Goal: Task Accomplishment & Management: Use online tool/utility

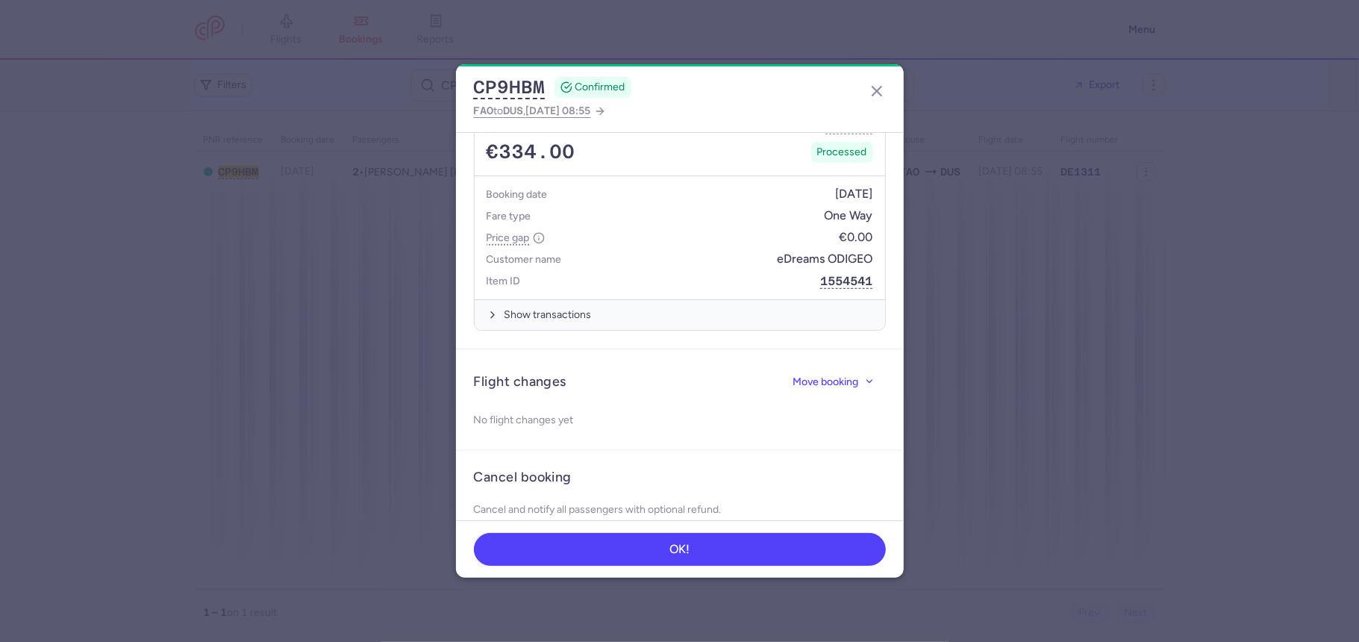
scroll to position [556, 0]
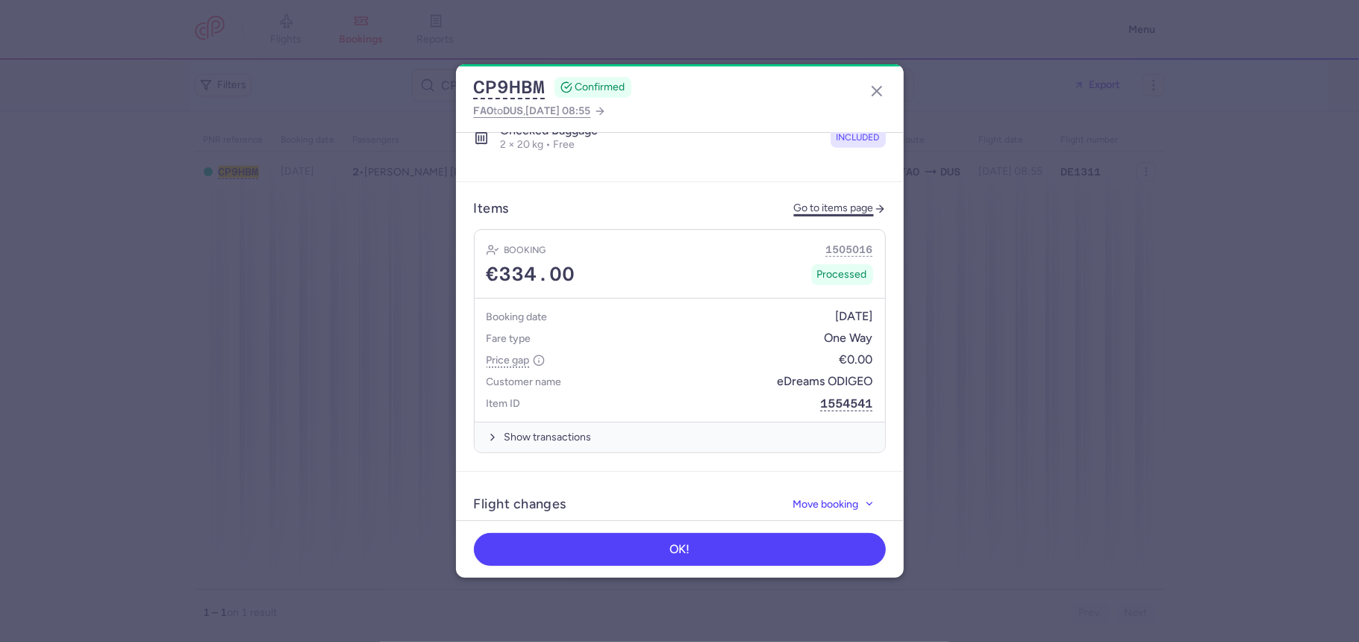
click at [818, 202] on link "Go to items page" at bounding box center [840, 208] width 92 height 13
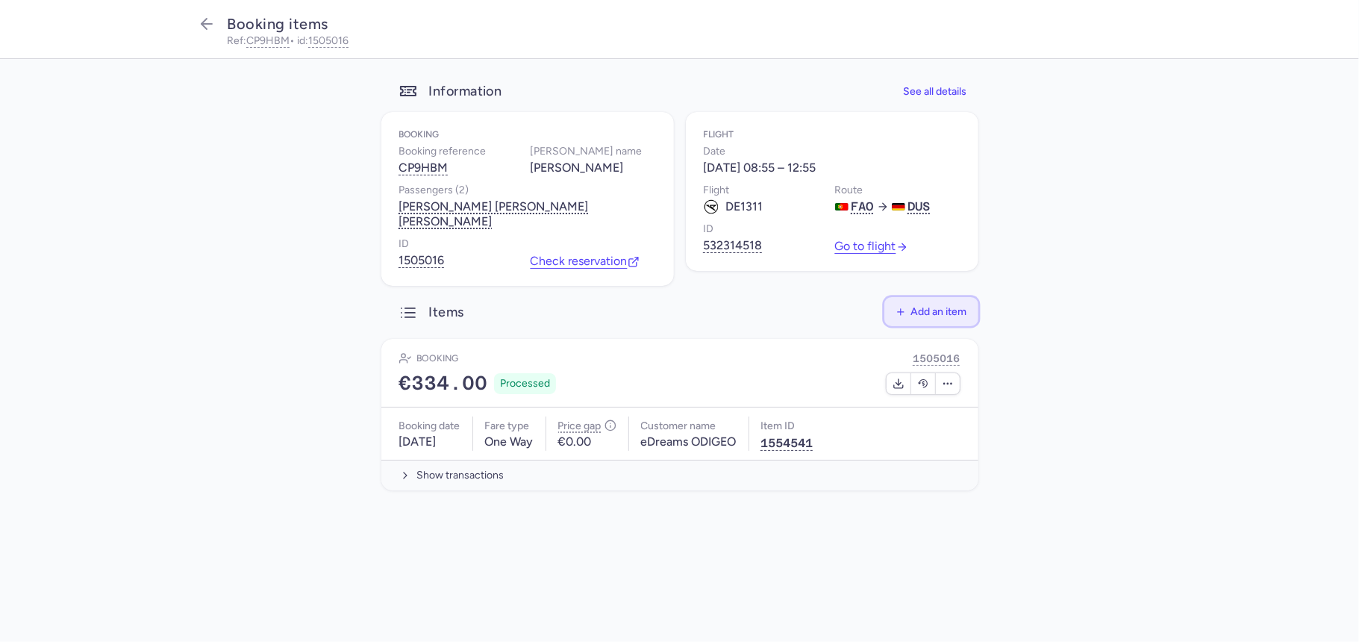
click at [916, 309] on button "Add an item" at bounding box center [931, 311] width 94 height 29
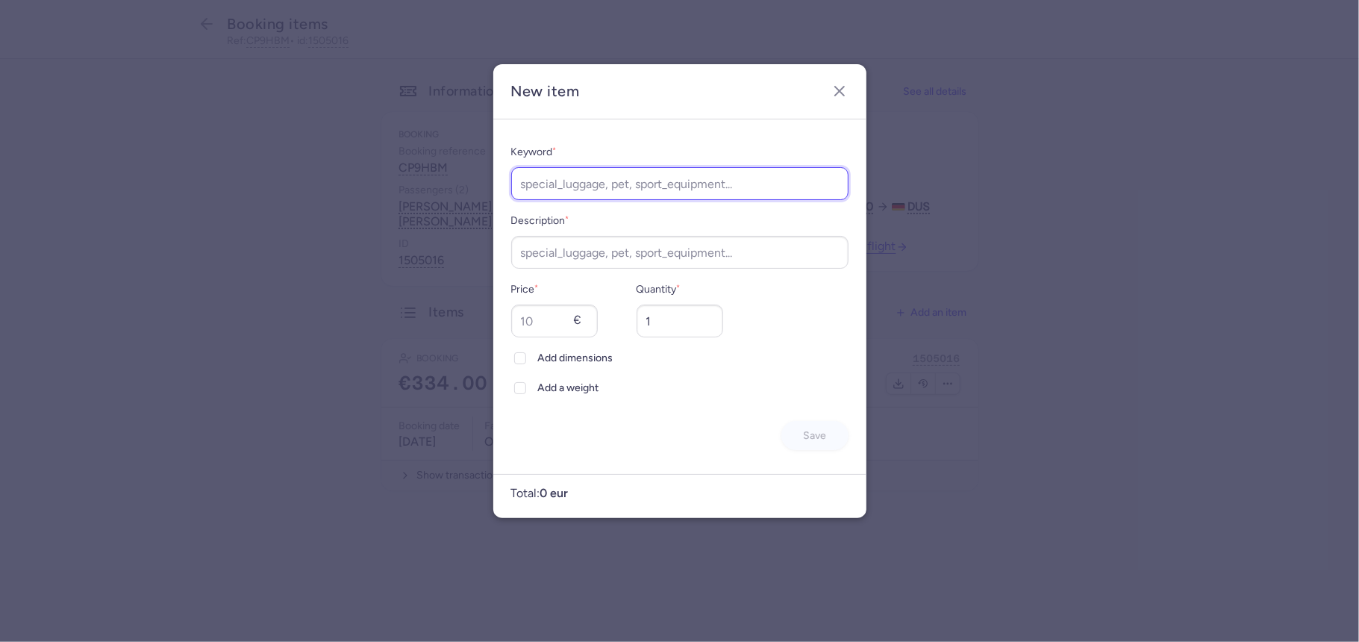
click at [551, 189] on input "Keyword *" at bounding box center [679, 183] width 337 height 33
type input "Reschedule"
click at [535, 334] on input "Price *" at bounding box center [554, 320] width 87 height 33
paste input "160"
type input "160"
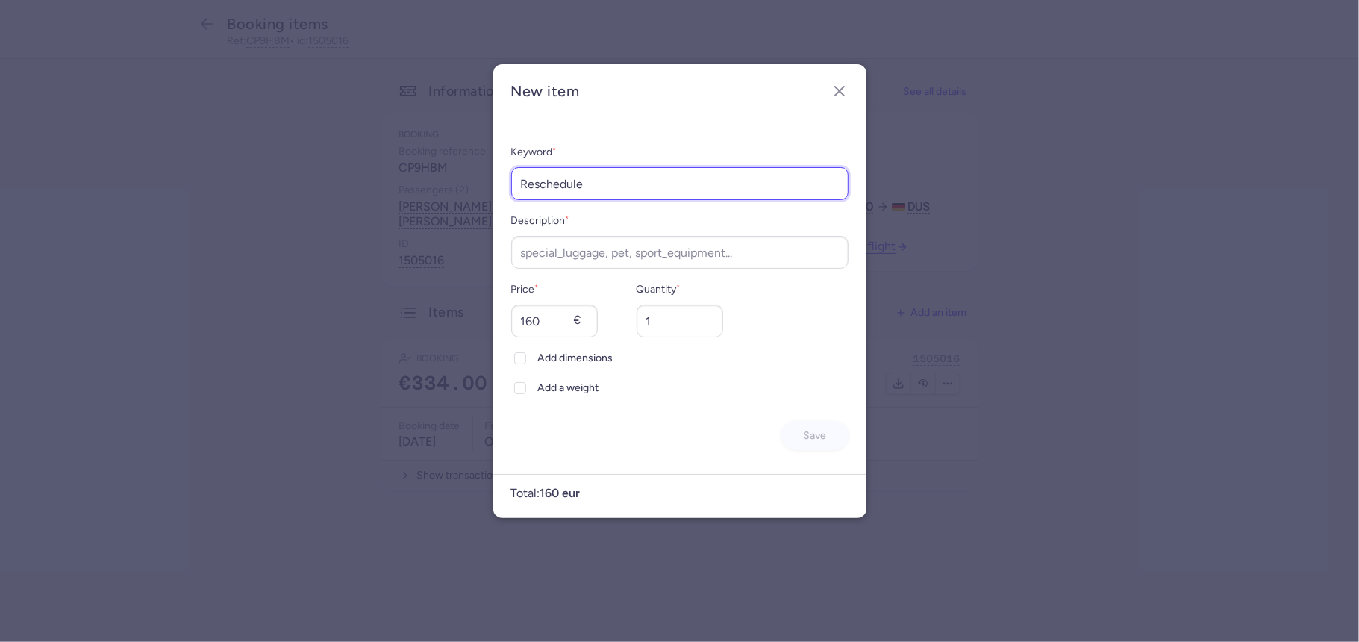
click at [572, 188] on input "Reschedule" at bounding box center [679, 183] width 337 height 33
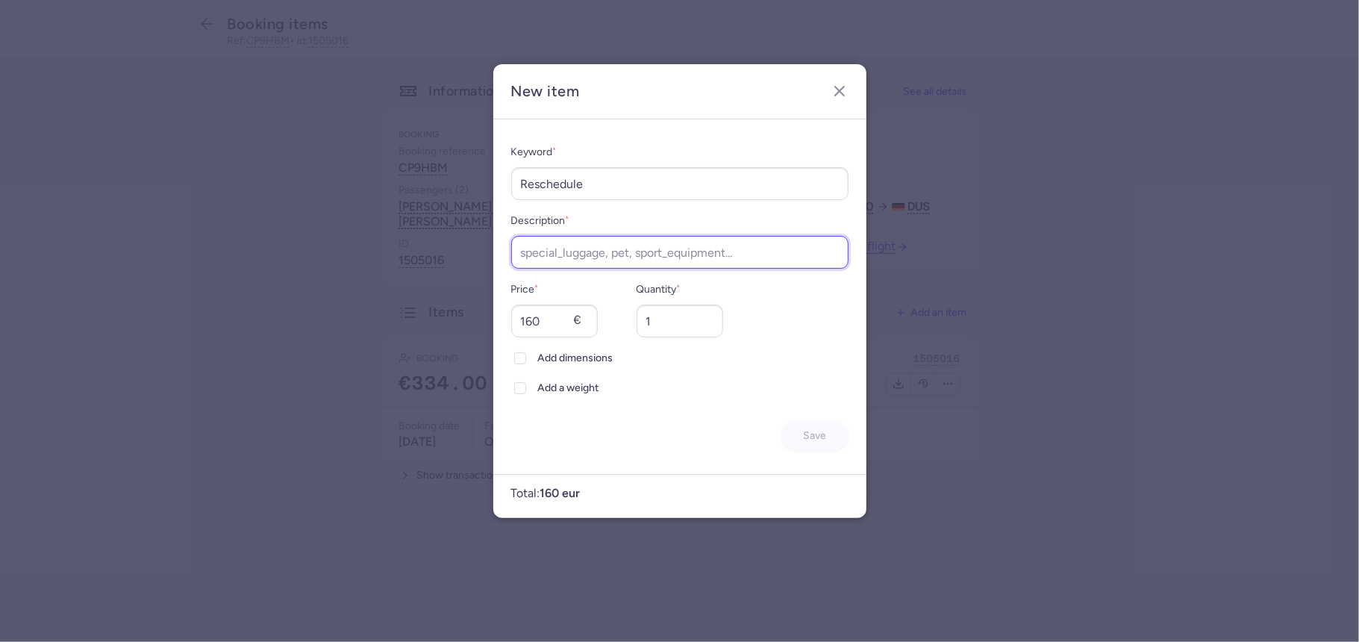
click at [529, 242] on input "Description *" at bounding box center [679, 252] width 337 height 33
paste input "Reschedule"
type input "Reschedule"
click at [819, 431] on span "Save" at bounding box center [814, 434] width 23 height 11
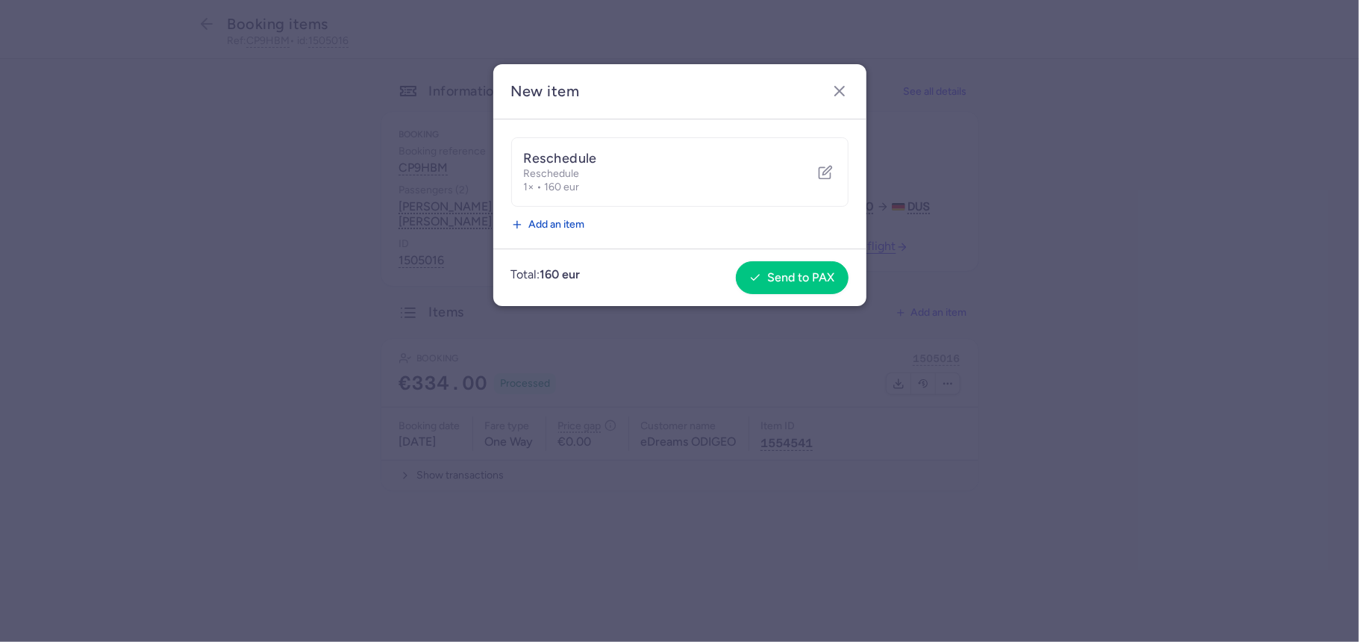
click at [821, 186] on div "Reschedule Reschedule 1× • 160 eur" at bounding box center [679, 171] width 337 height 69
click at [824, 178] on icon "button" at bounding box center [824, 172] width 11 height 11
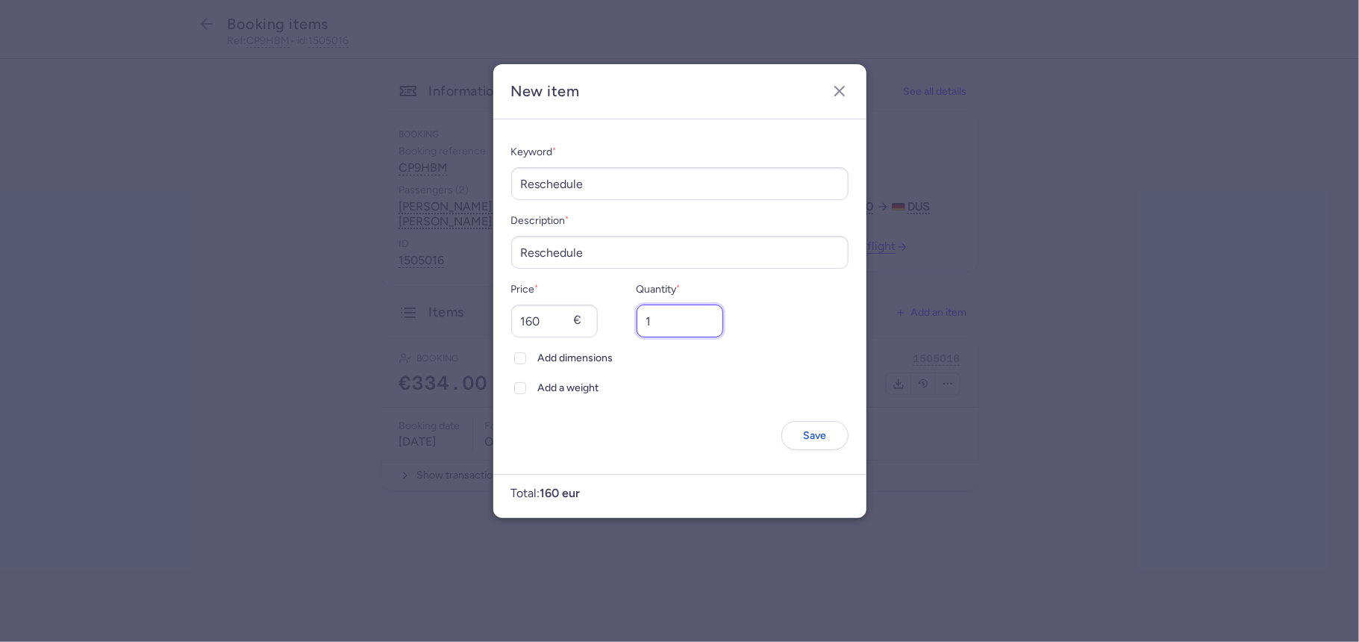
click at [663, 310] on input "1" at bounding box center [679, 320] width 87 height 33
type input "2"
click at [821, 442] on button "Save" at bounding box center [814, 434] width 67 height 29
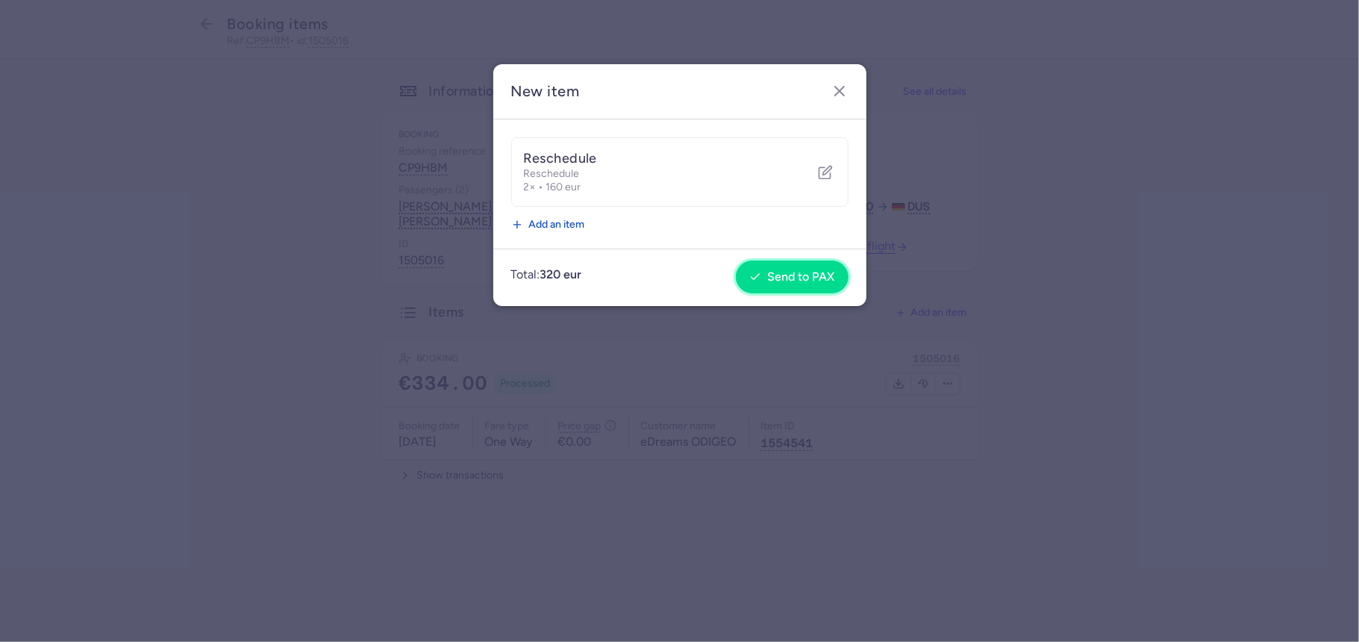
click at [807, 275] on span "Send to PAX" at bounding box center [800, 276] width 67 height 13
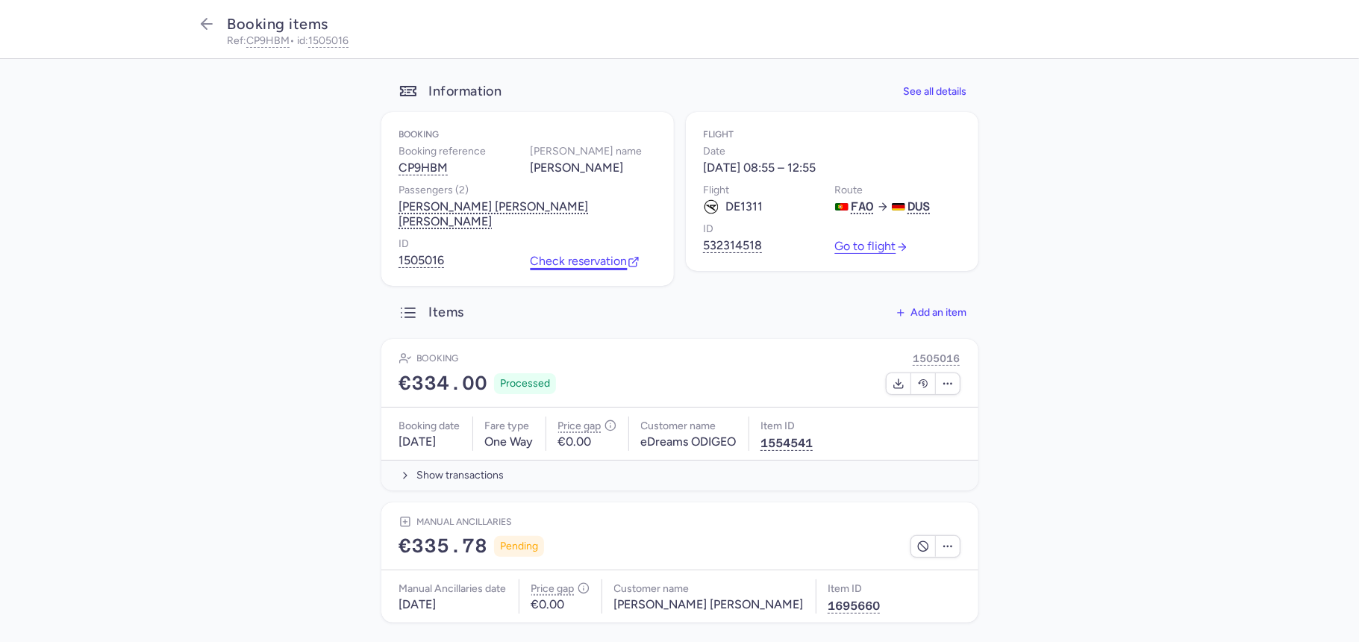
click at [564, 254] on link "Check reservation" at bounding box center [585, 260] width 109 height 13
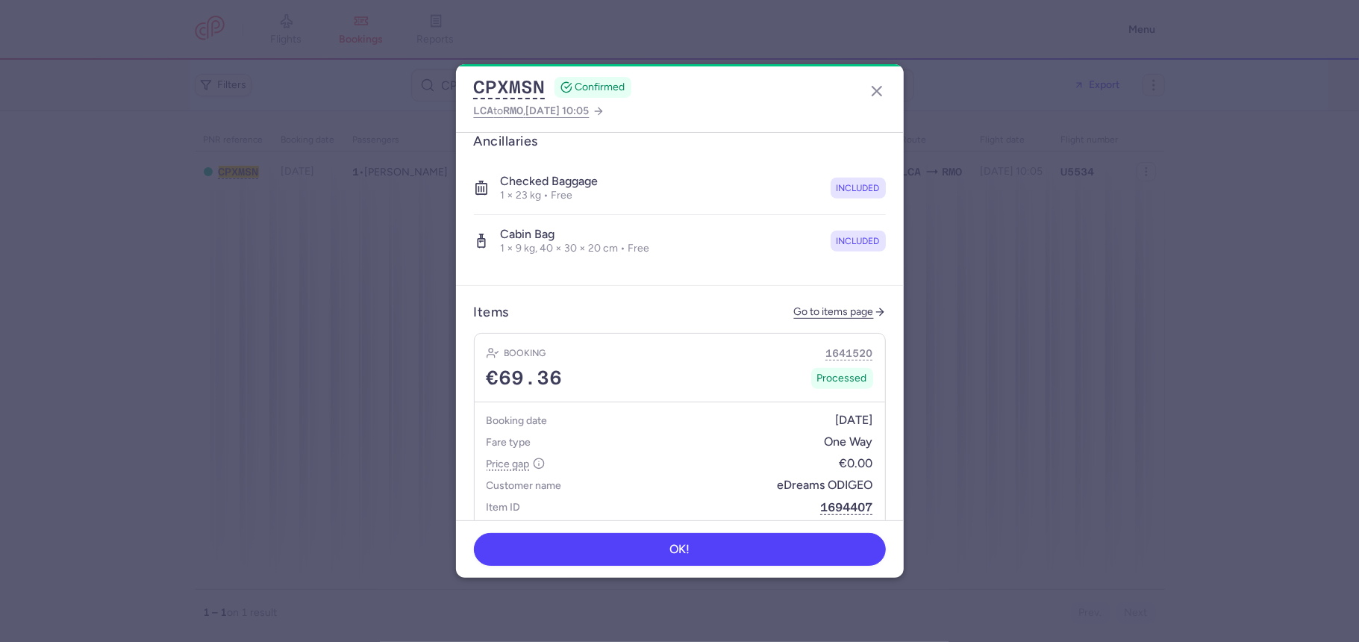
scroll to position [481, 0]
click at [825, 304] on link "Go to items page" at bounding box center [840, 310] width 92 height 13
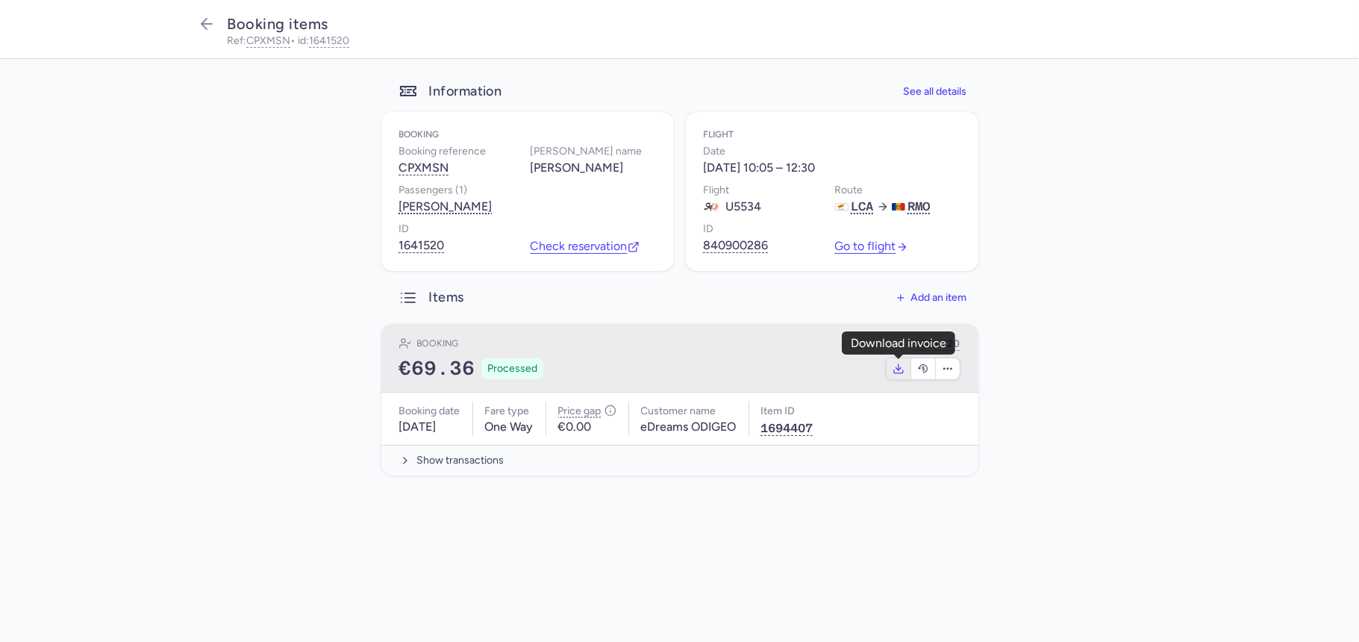
click at [895, 369] on polyline "button" at bounding box center [897, 368] width 5 height 2
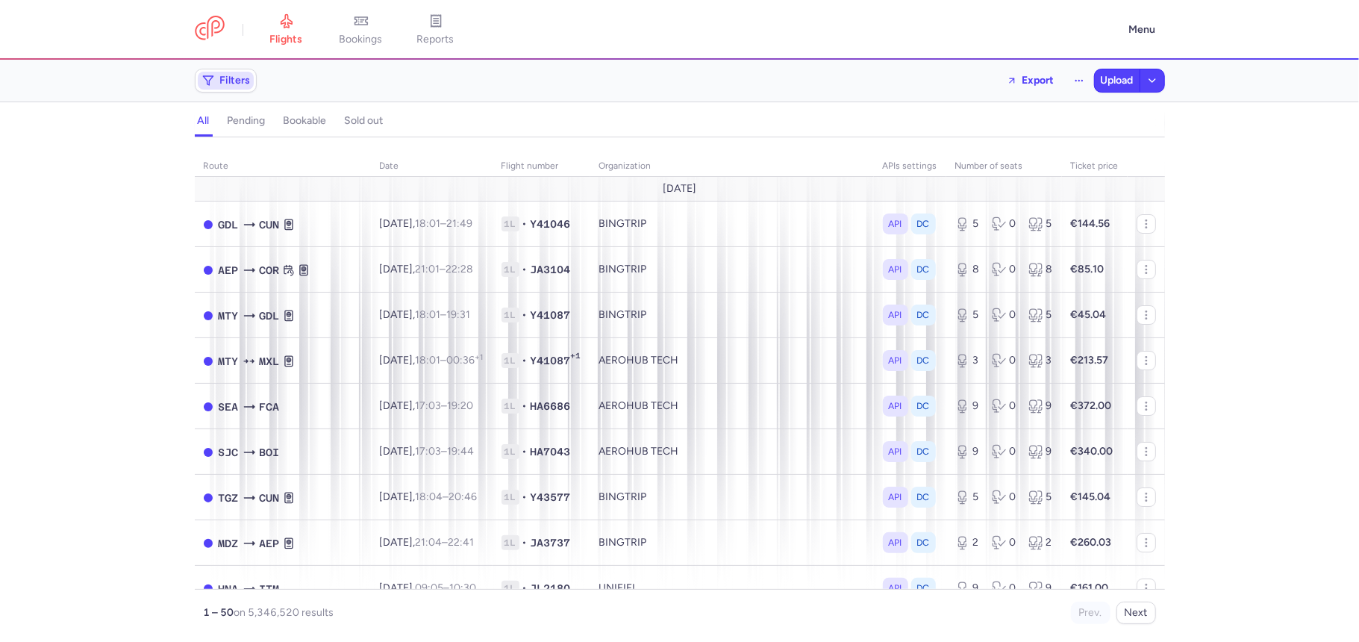
click at [237, 81] on span "Filters" at bounding box center [235, 81] width 31 height 12
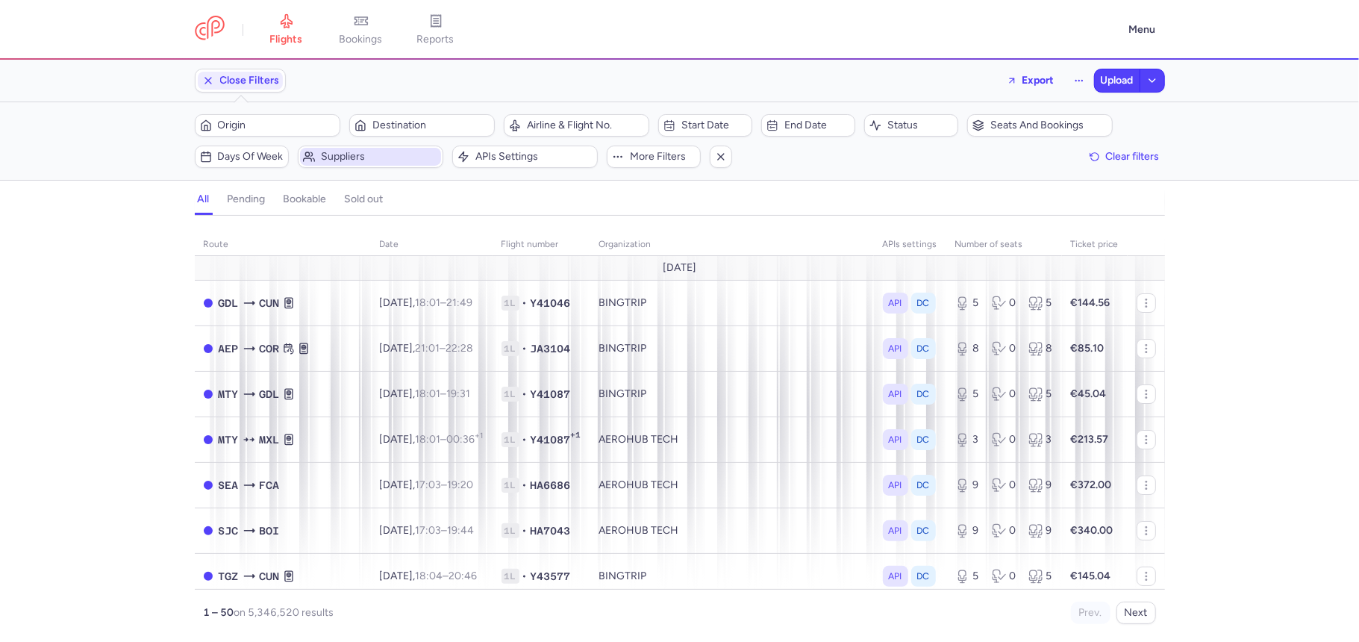
click at [372, 158] on span "Suppliers" at bounding box center [379, 157] width 117 height 12
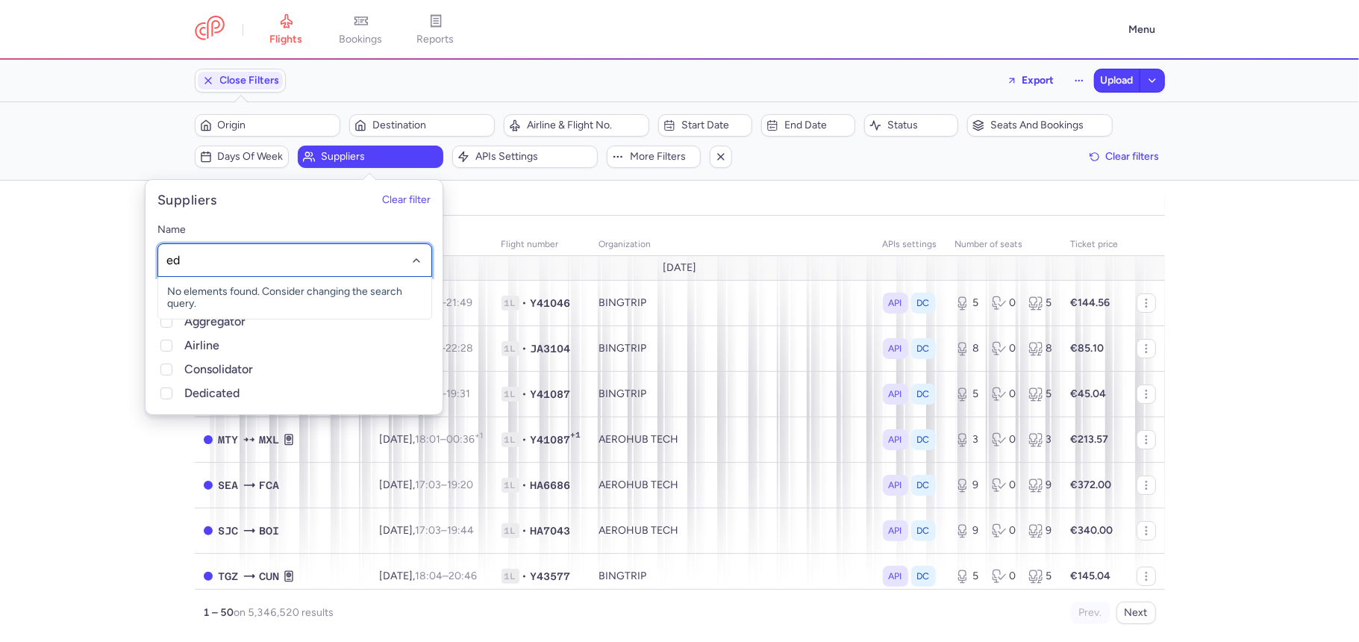
type input "edo"
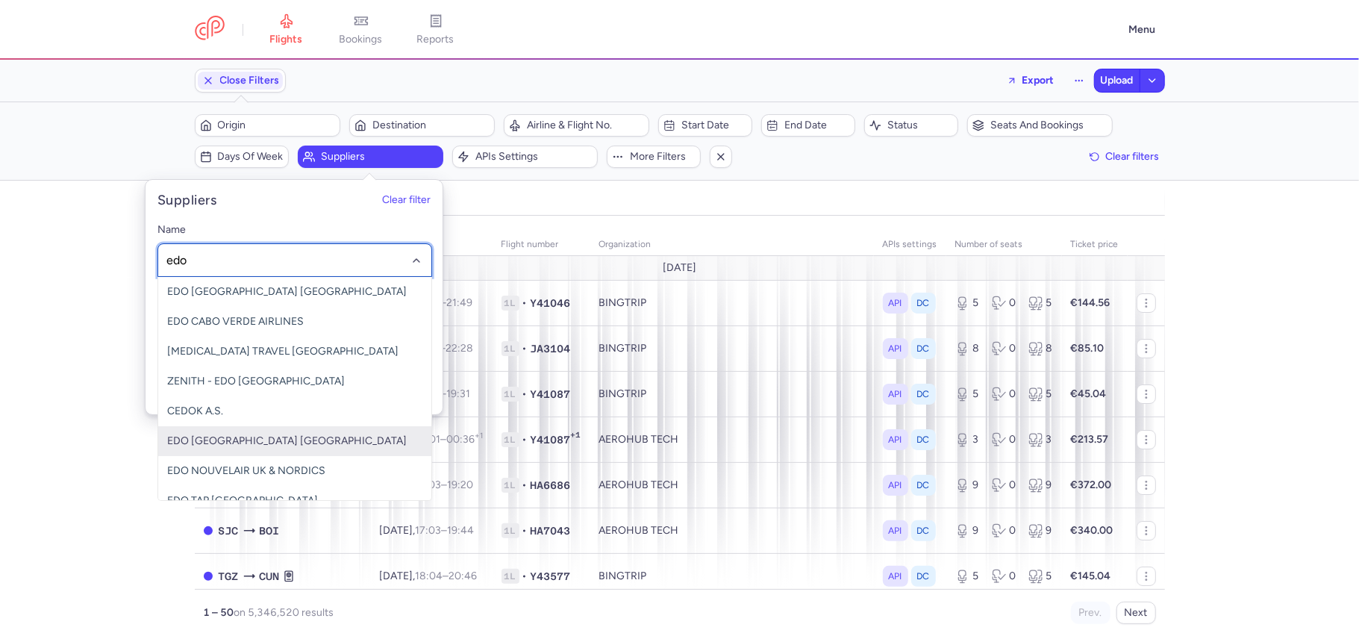
click at [242, 439] on span "EDO TUNISAIR GERMANY" at bounding box center [287, 440] width 240 height 13
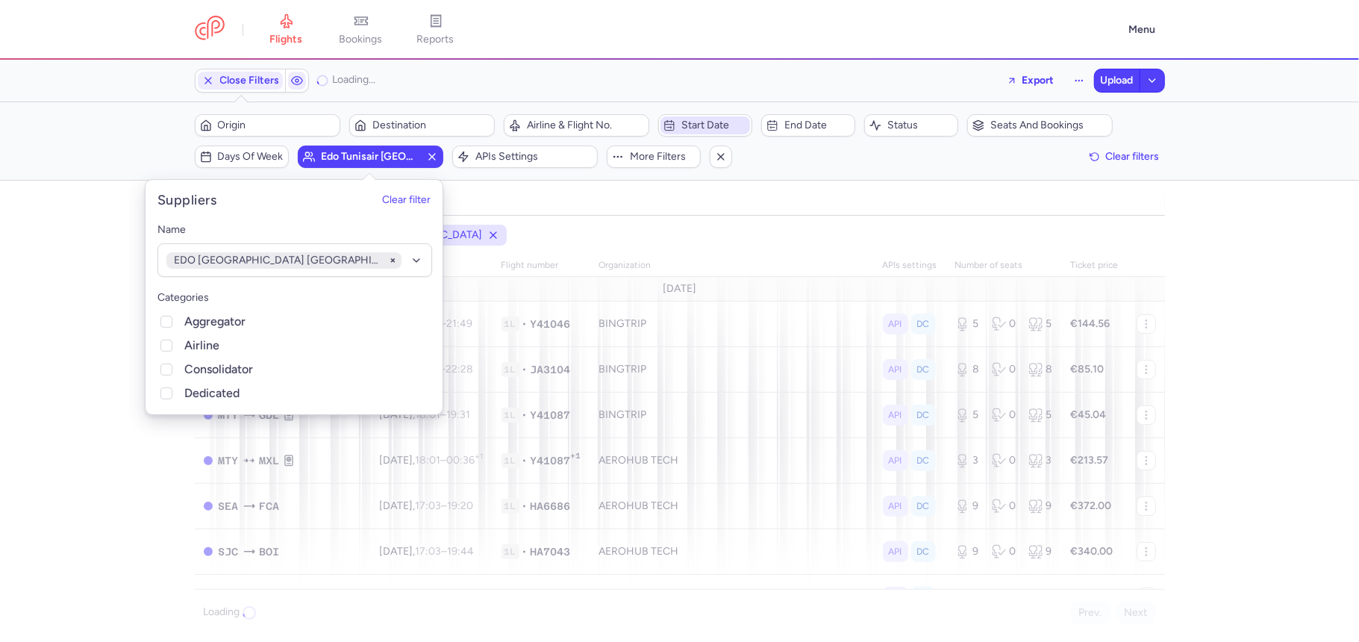
click at [712, 127] on span "Start date" at bounding box center [714, 125] width 66 height 12
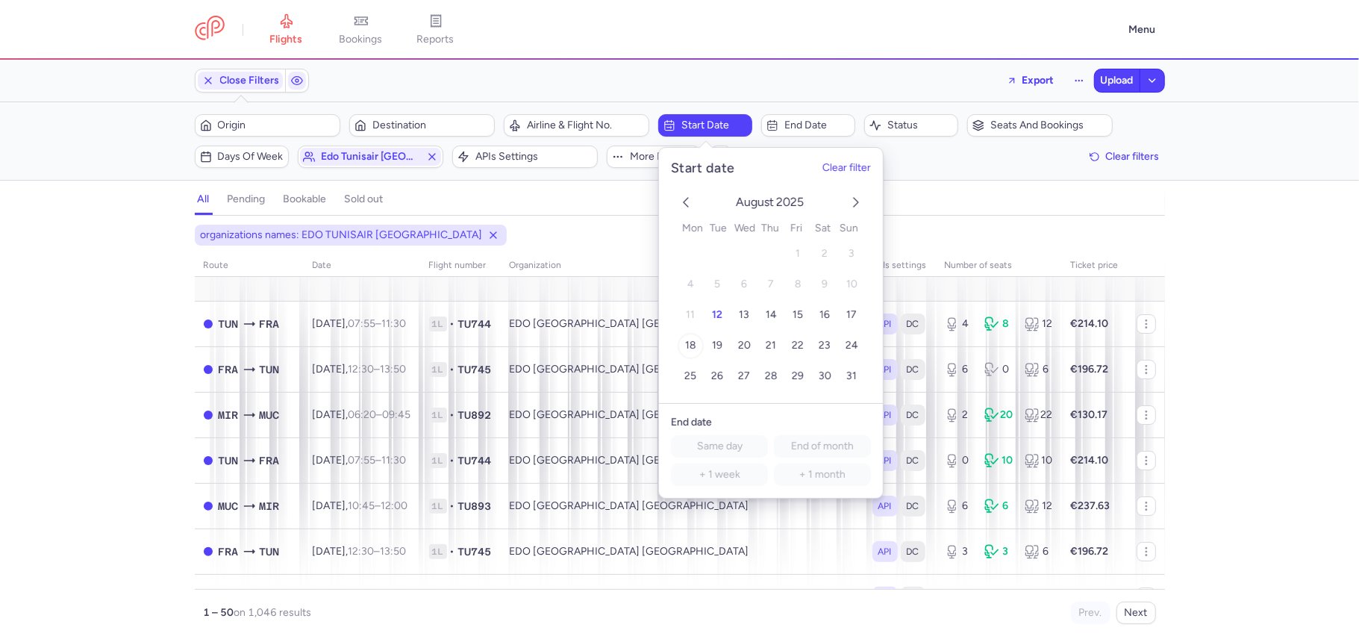
click at [698, 350] on button "18" at bounding box center [690, 346] width 26 height 26
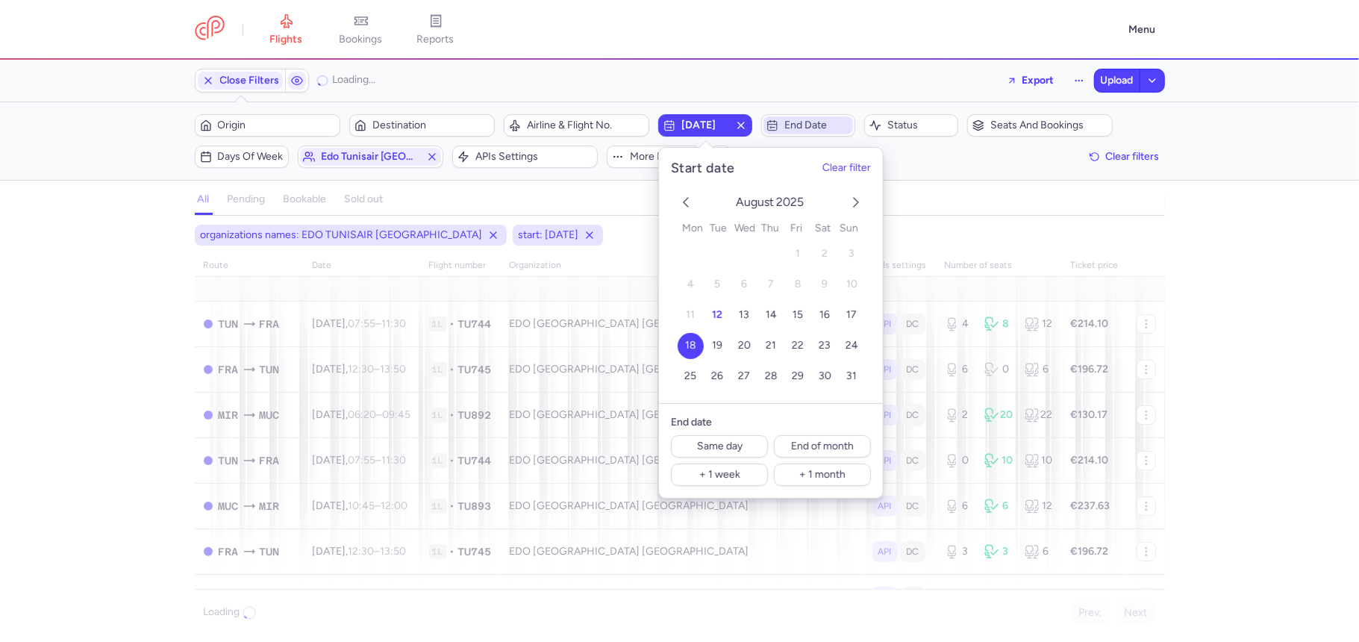
click at [803, 123] on span "End date" at bounding box center [817, 125] width 66 height 12
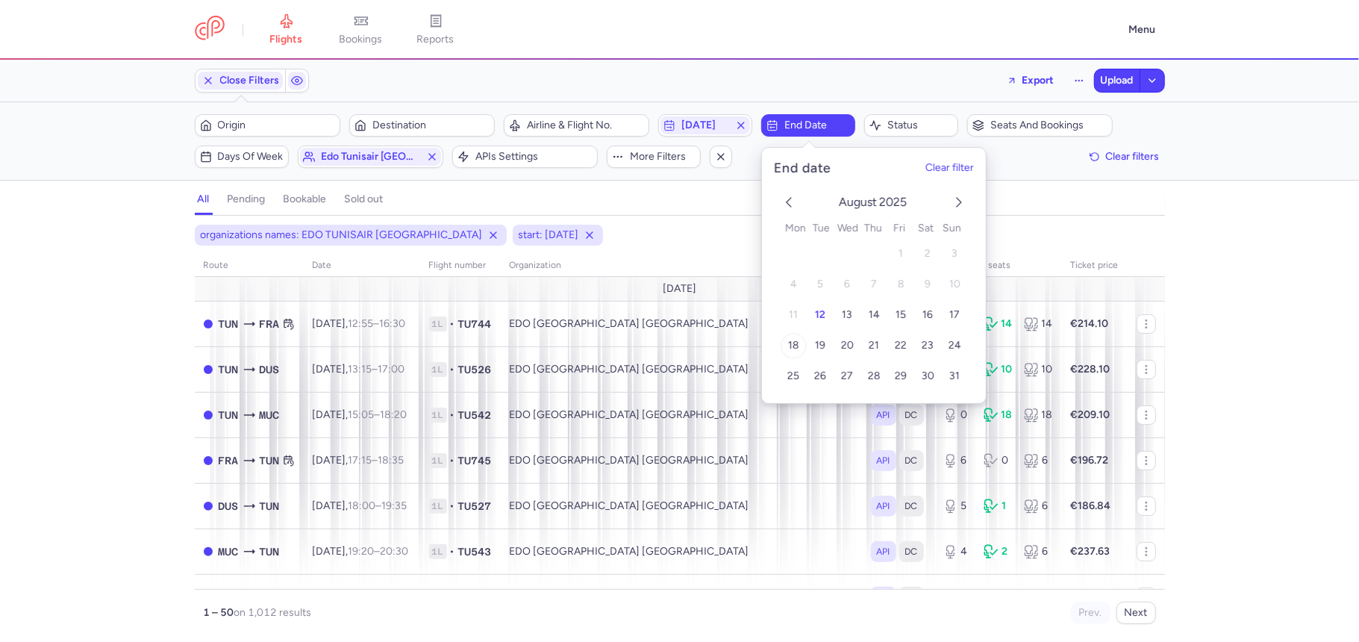
click at [792, 346] on span "18" at bounding box center [793, 345] width 11 height 13
click at [284, 108] on div "Filters (3) – 6 results Origin Destination Airline & Flight No. 2025-08-18 2025…" at bounding box center [679, 141] width 1359 height 78
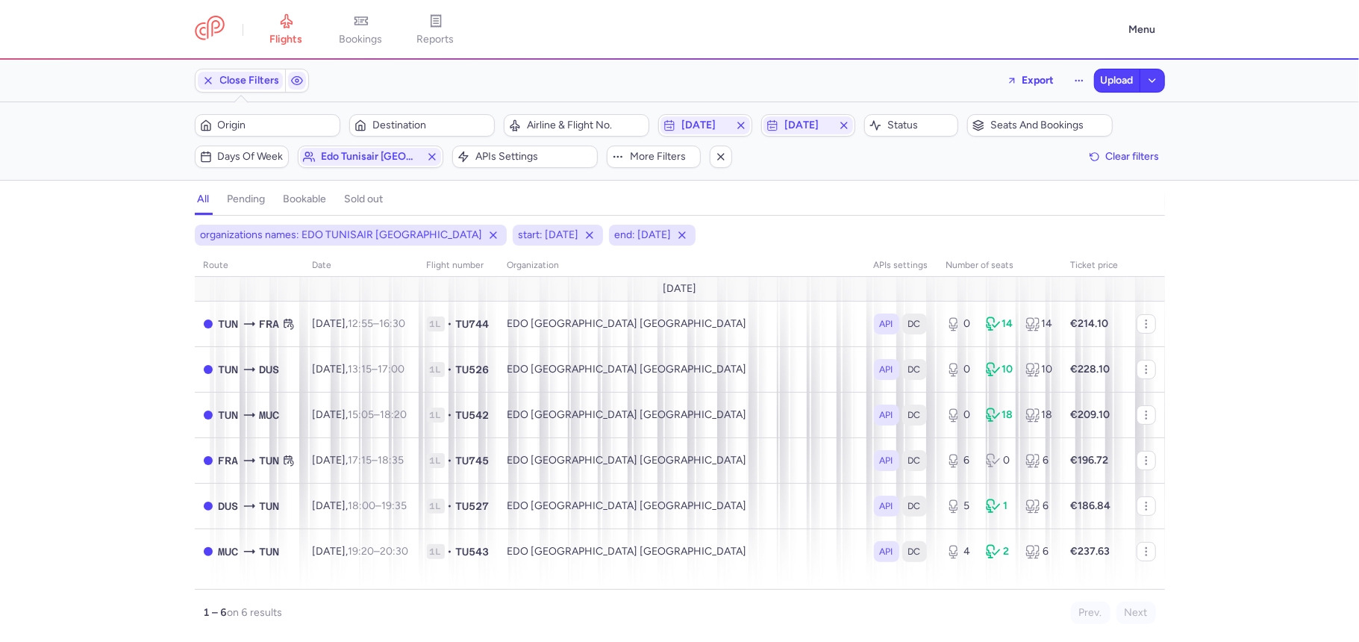
click at [287, 113] on div "Origin Destination" at bounding box center [344, 125] width 309 height 31
click at [291, 118] on span "Origin" at bounding box center [267, 125] width 141 height 18
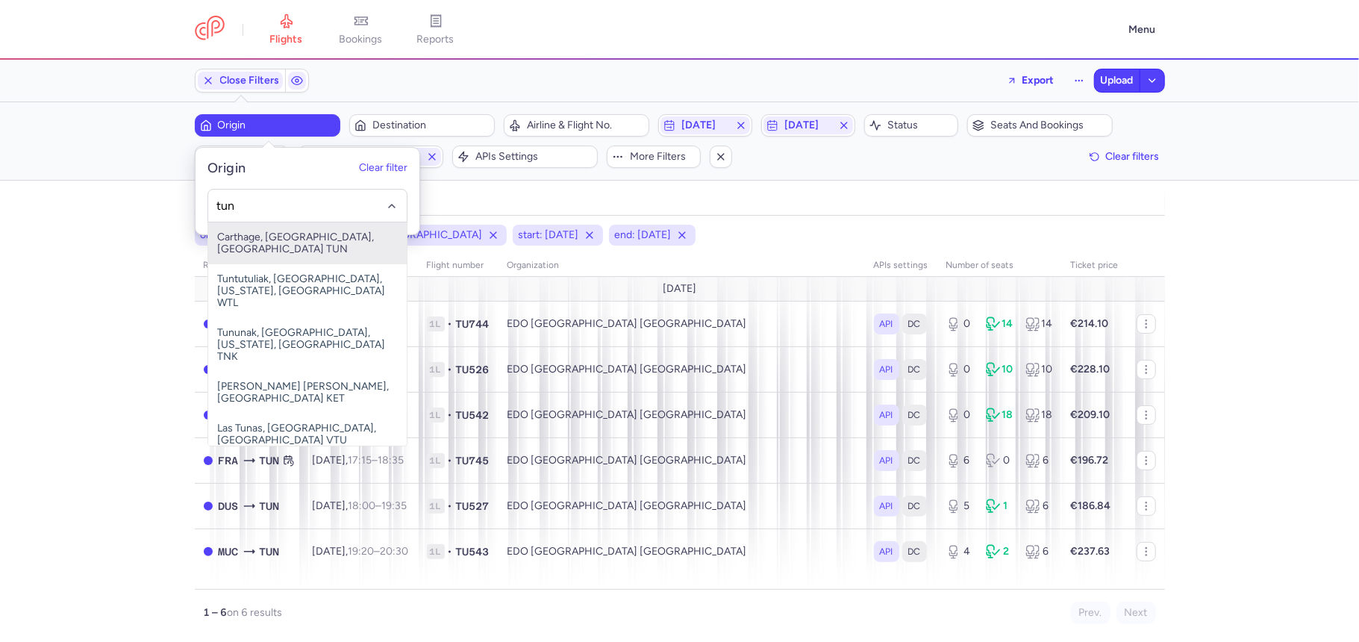
click at [329, 231] on span "Carthage, Tunis, Tunisia TUN" at bounding box center [307, 243] width 198 height 42
type input "tun"
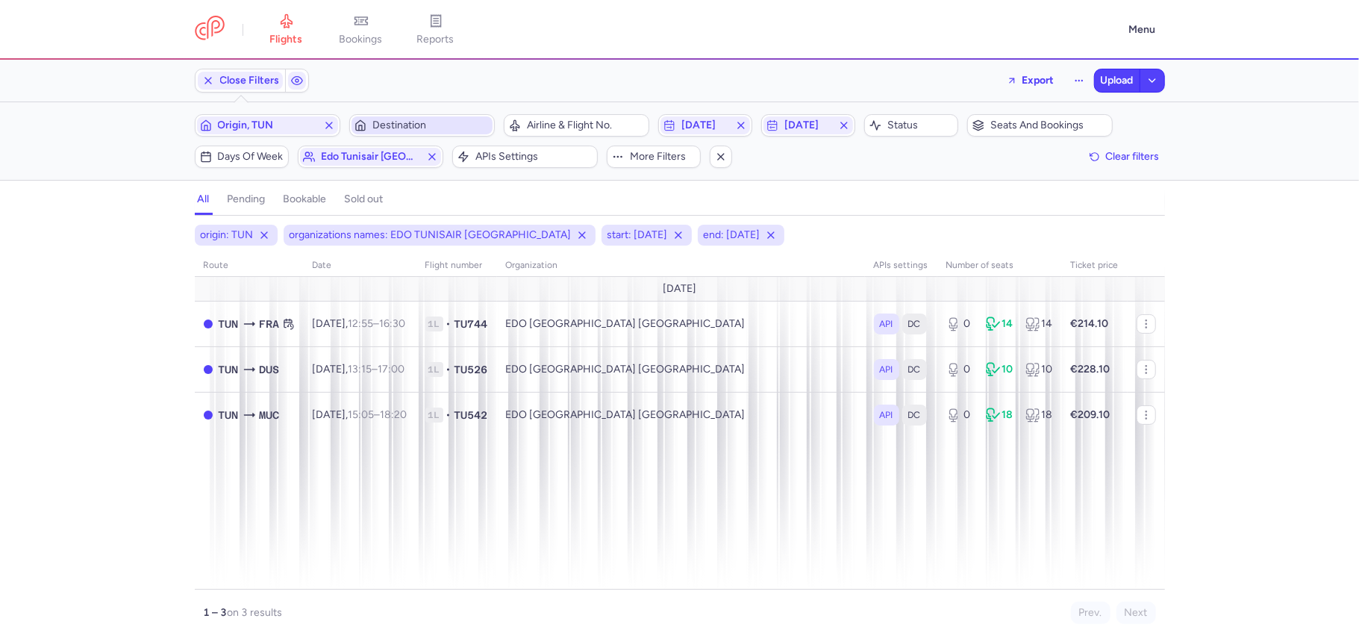
click at [413, 122] on span "Destination" at bounding box center [430, 125] width 117 height 12
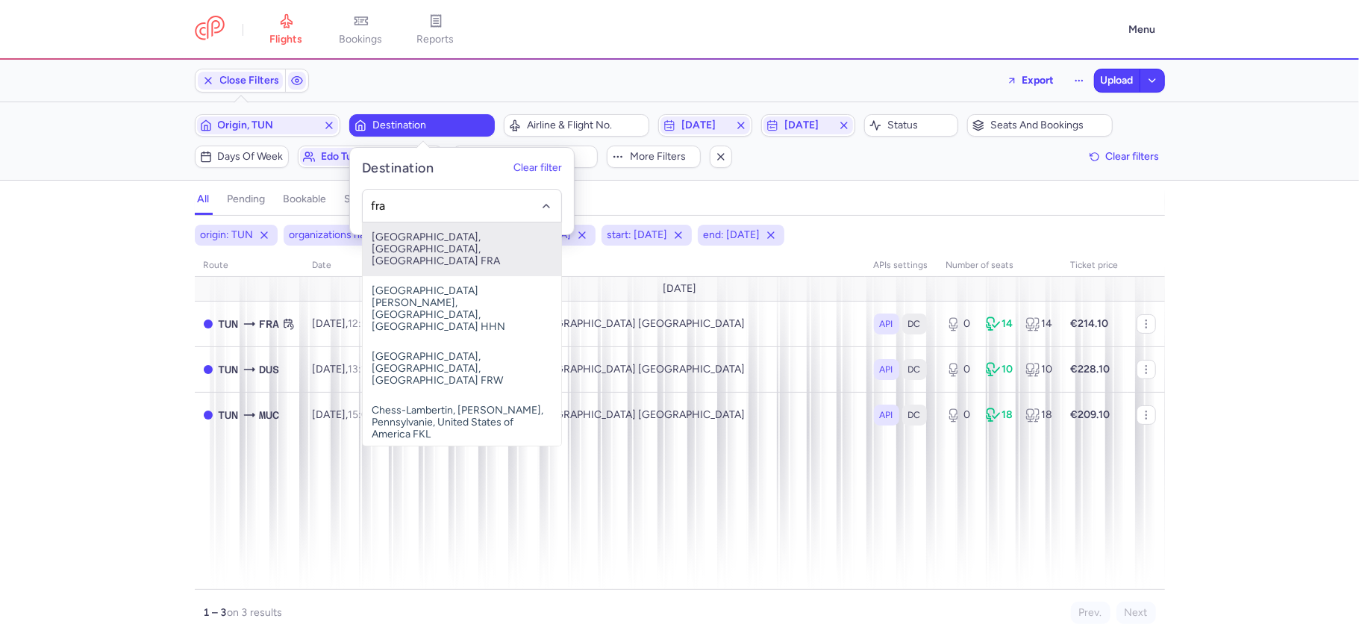
click at [425, 246] on span "Frankfurt International Airport, Frankfurt am Main, Germany FRA" at bounding box center [462, 249] width 198 height 54
type input "fra"
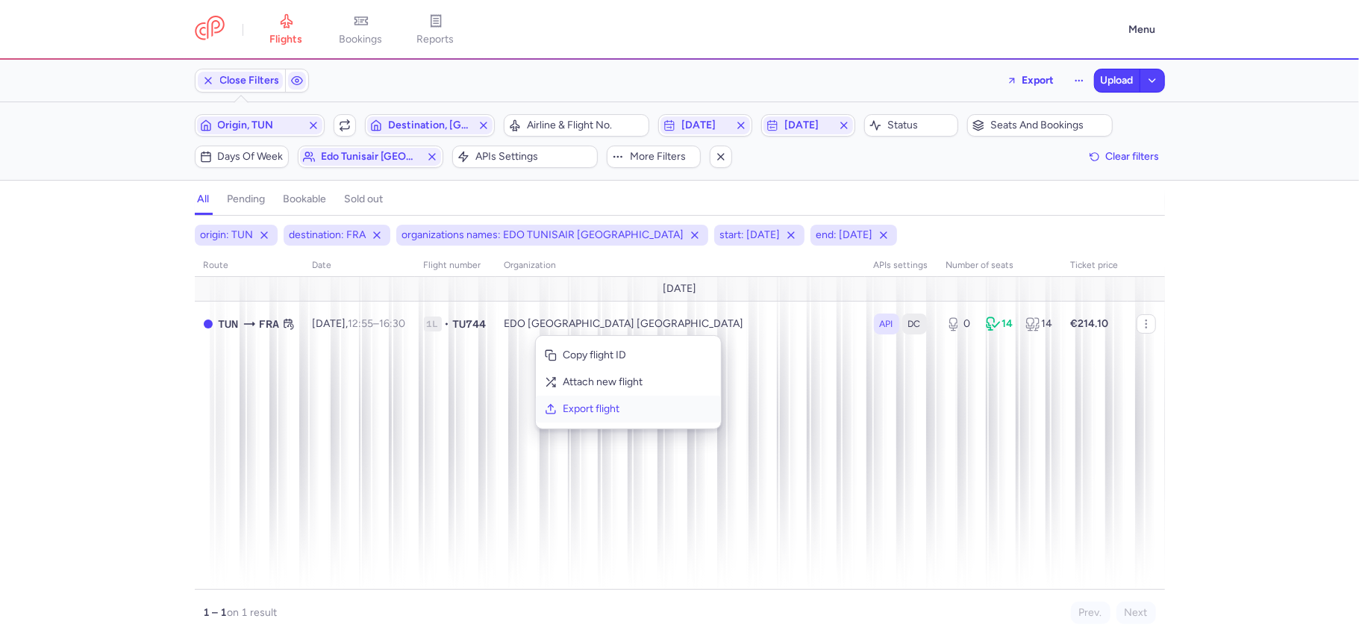
click at [592, 407] on span "Export flight" at bounding box center [637, 408] width 149 height 15
click at [1113, 79] on span "Upload" at bounding box center [1117, 81] width 33 height 12
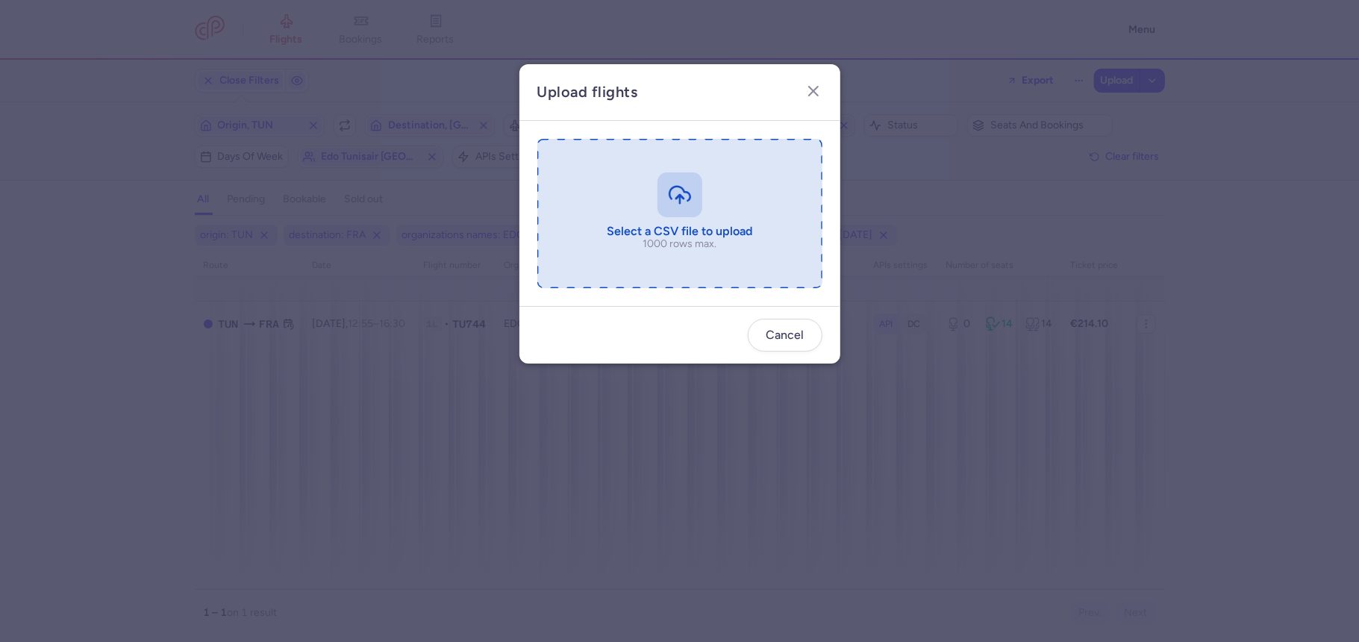
type input "C:\fakepath\export_flight_TU744_20250812,1237 (1).csv"
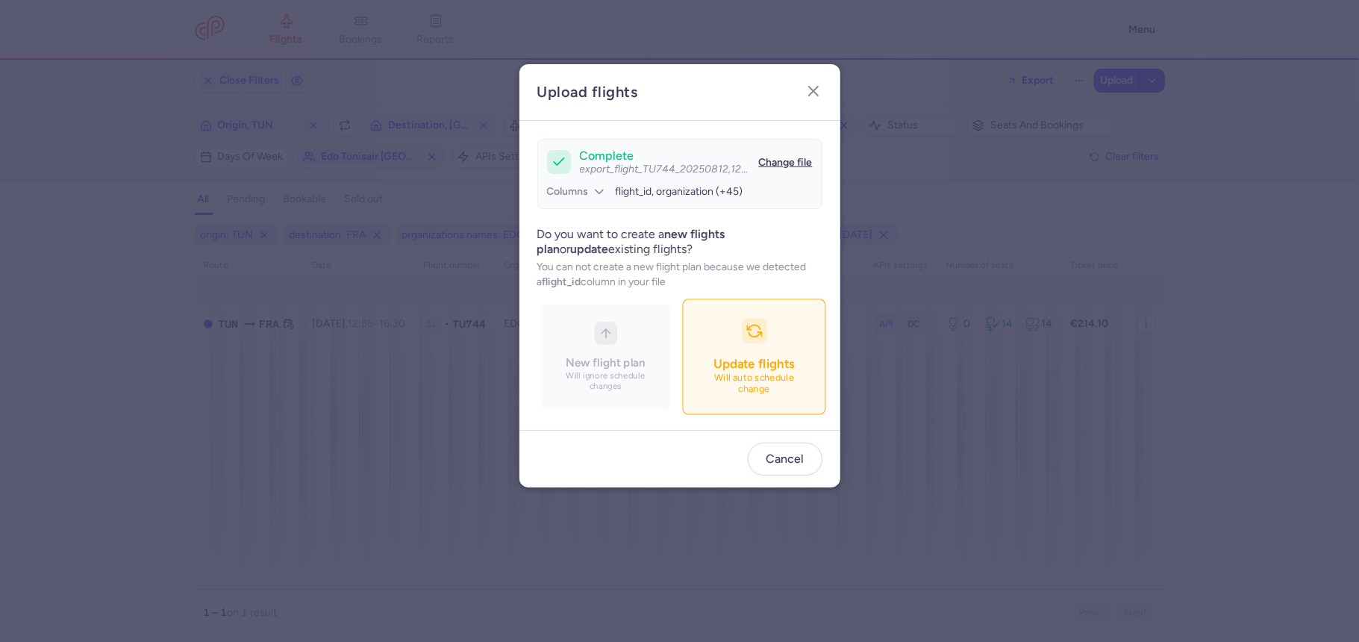
click at [786, 392] on p "Will auto schedule change" at bounding box center [753, 384] width 104 height 22
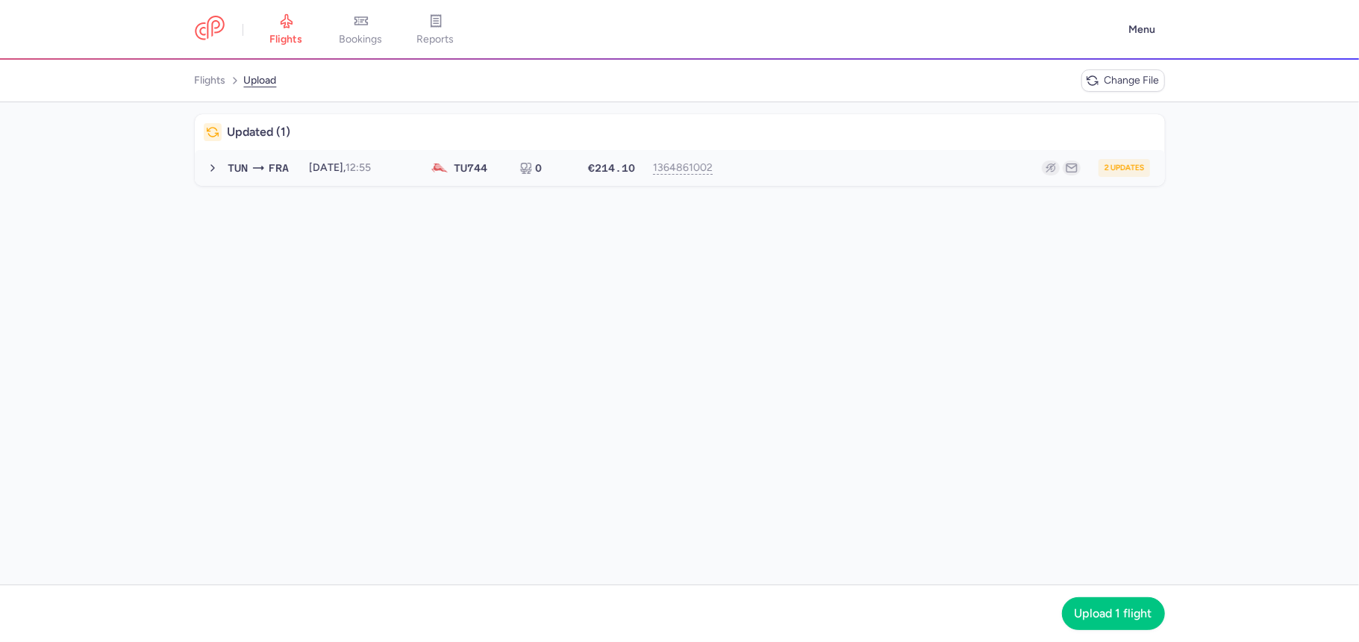
click at [810, 164] on div "2 updates" at bounding box center [936, 168] width 427 height 18
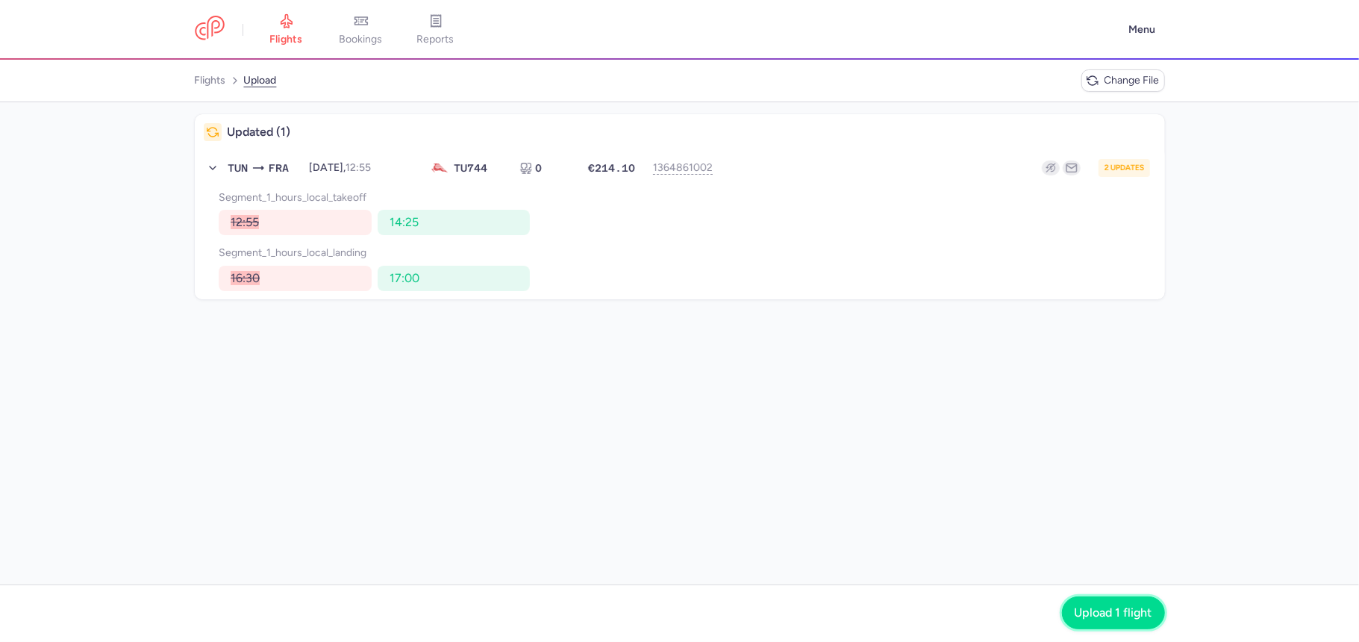
click at [1105, 609] on span "Upload 1 flight" at bounding box center [1113, 612] width 78 height 13
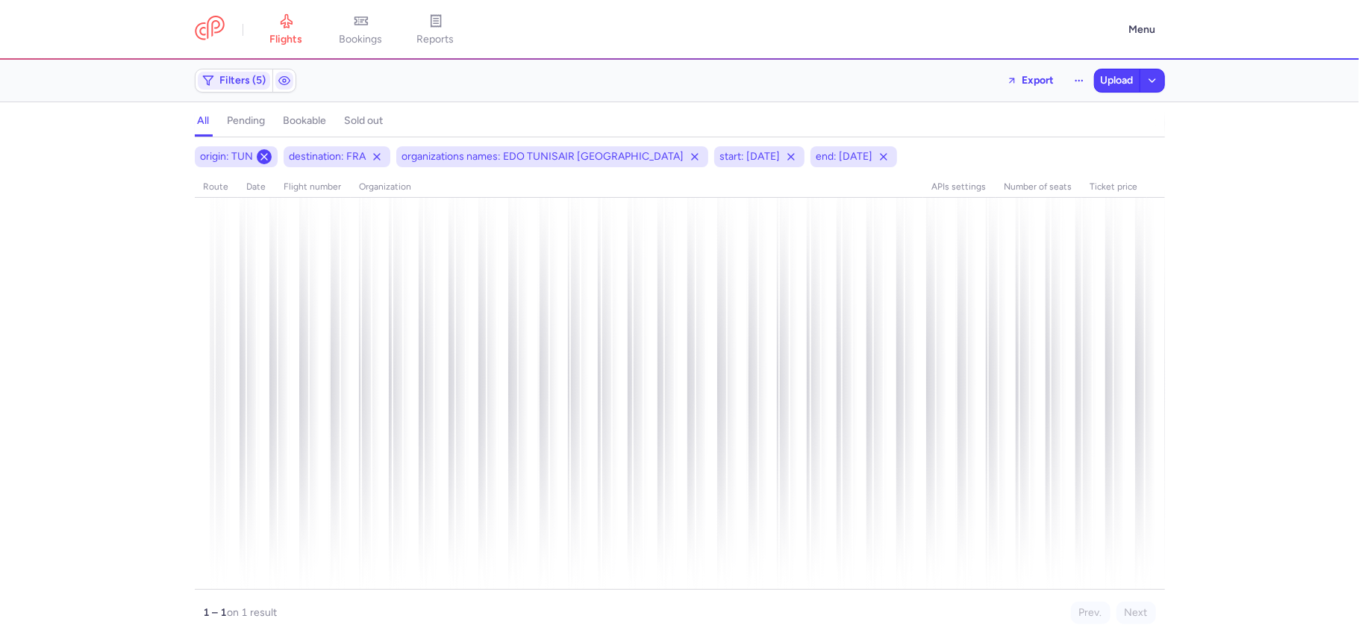
click at [267, 156] on icon at bounding box center [264, 157] width 12 height 12
click at [288, 163] on icon at bounding box center [288, 157] width 12 height 12
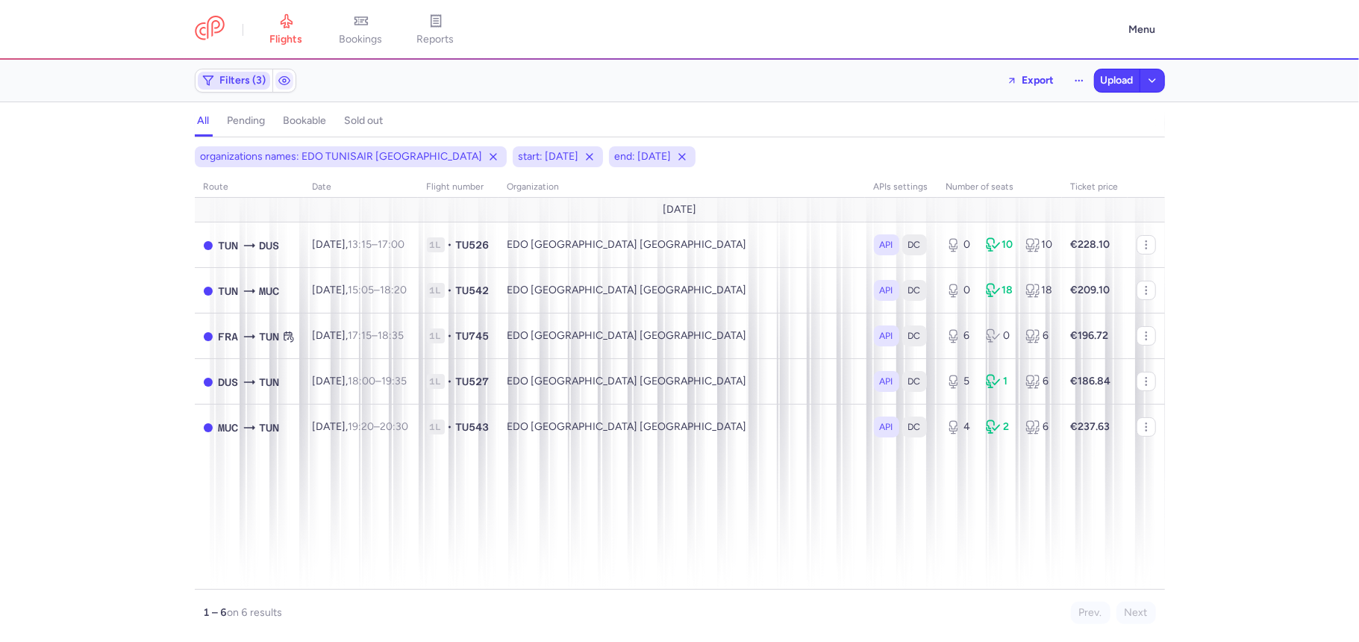
click at [263, 81] on span "Filters (3)" at bounding box center [243, 81] width 46 height 12
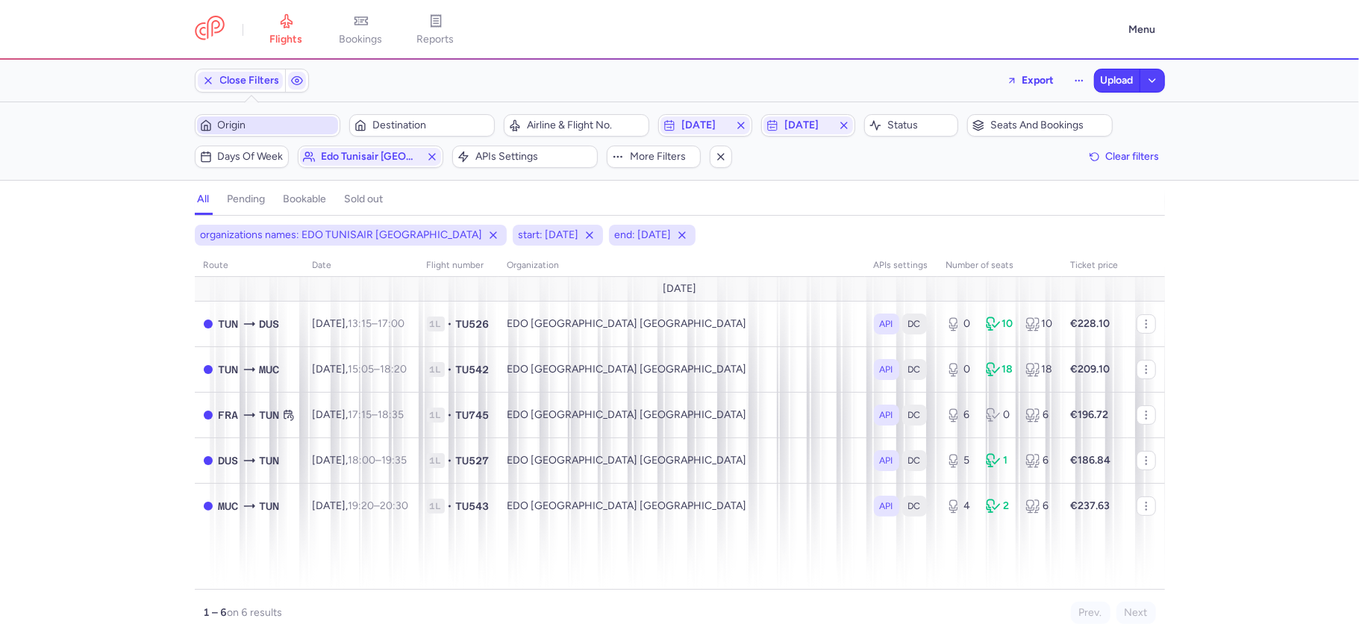
click at [248, 117] on span "Origin" at bounding box center [267, 125] width 141 height 18
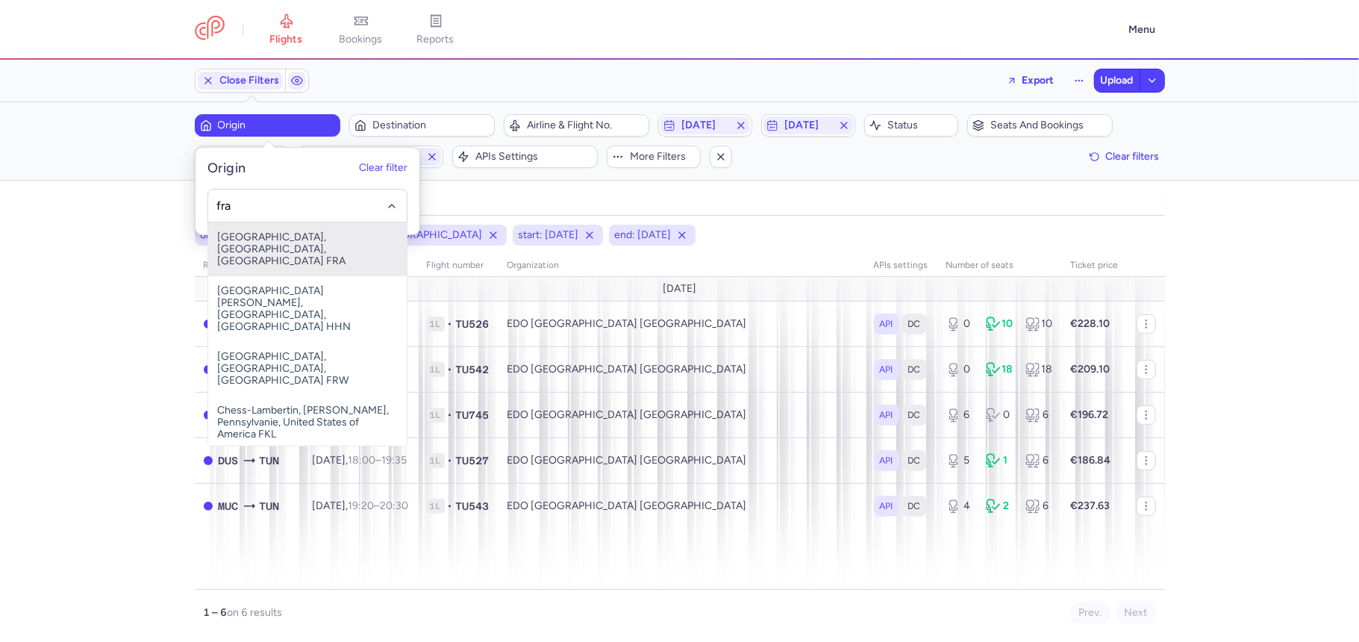
click at [269, 261] on span "Frankfurt International Airport, Frankfurt am Main, Germany FRA" at bounding box center [307, 249] width 198 height 54
type input "fra"
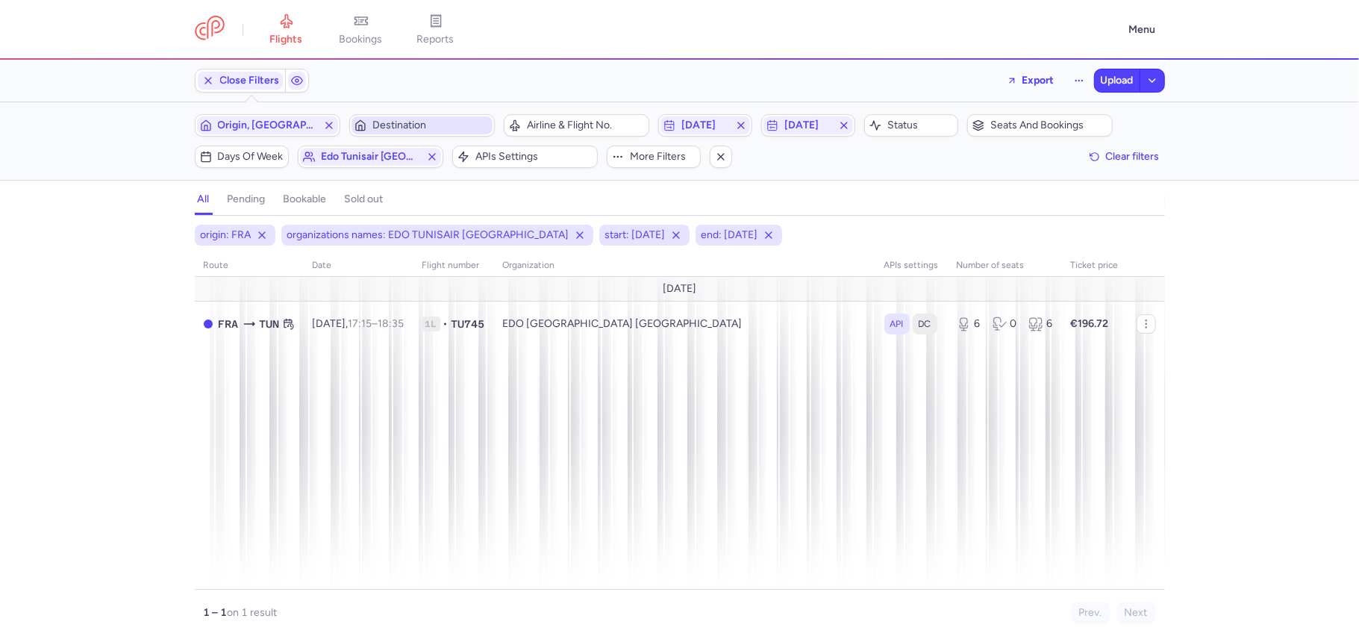
click at [425, 123] on span "Destination" at bounding box center [430, 125] width 117 height 12
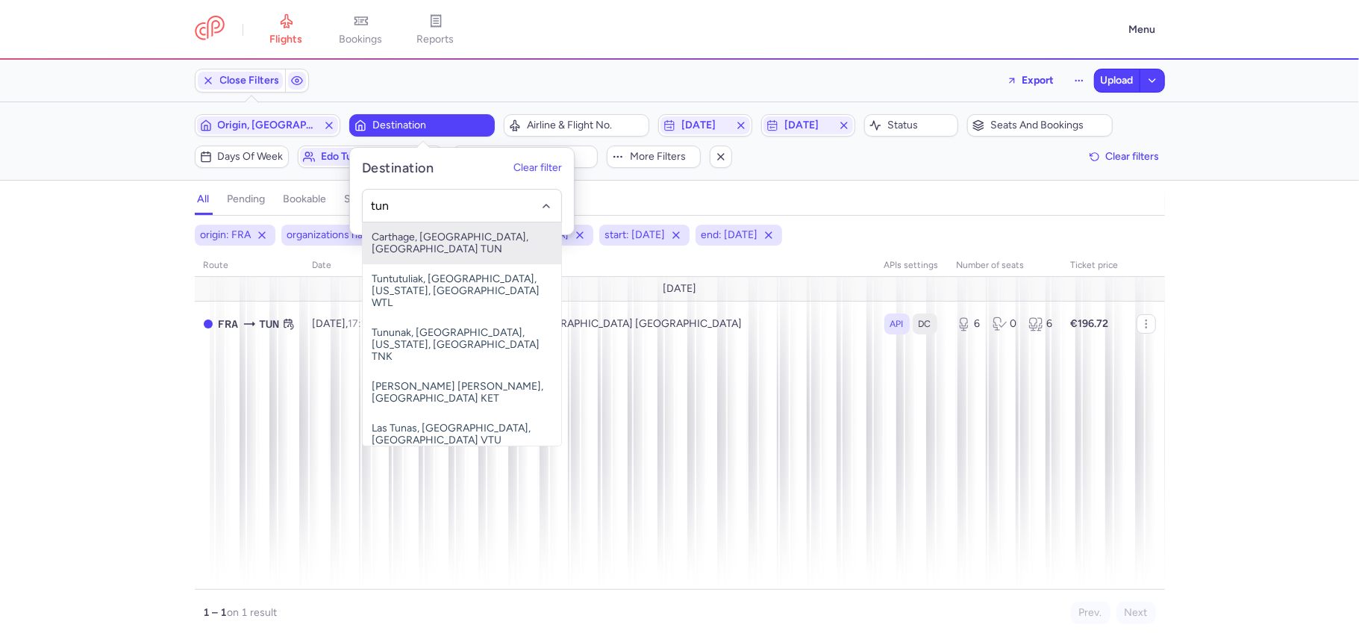
click at [448, 245] on span "Carthage, Tunis, Tunisia TUN" at bounding box center [462, 243] width 198 height 42
type input "tun"
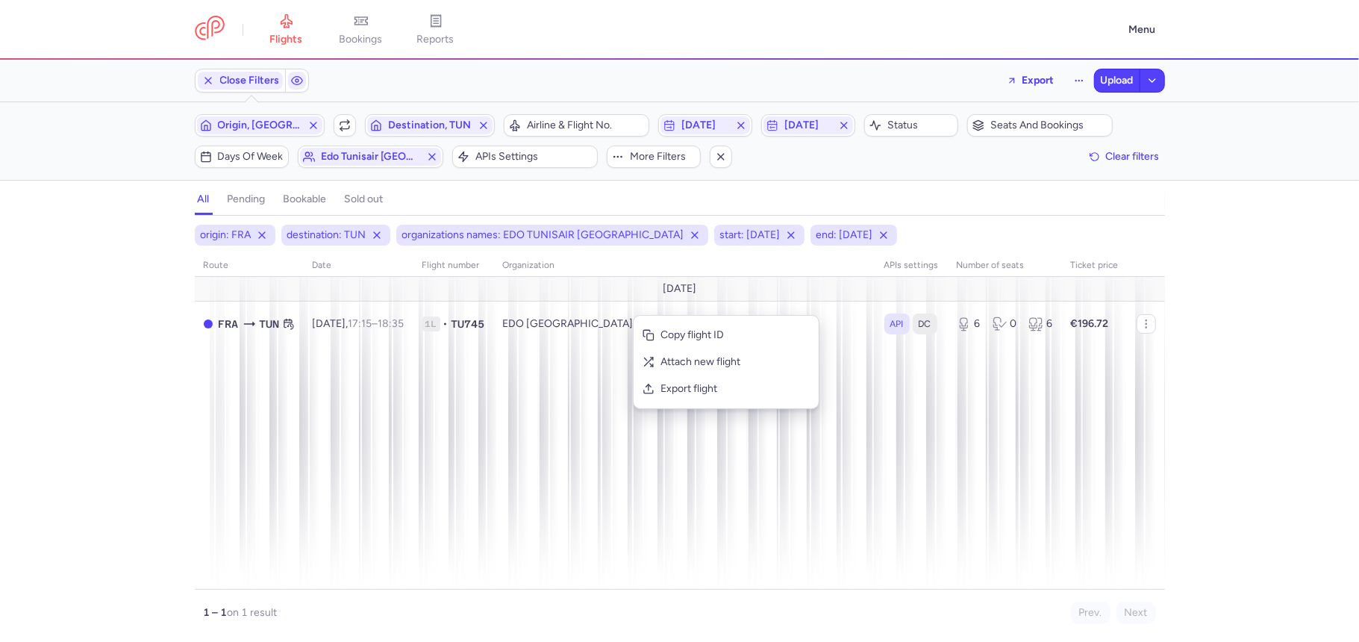
click at [689, 403] on div "Copy flight ID Attach new flight Export flight" at bounding box center [726, 362] width 187 height 94
click at [687, 403] on div "Copy flight ID Attach new flight Export flight" at bounding box center [726, 362] width 187 height 94
click at [680, 389] on span "Export flight" at bounding box center [734, 388] width 149 height 15
click at [1324, 206] on section "all pending bookable sold out 5" at bounding box center [679, 200] width 1359 height 32
click at [1103, 69] on button "Upload" at bounding box center [1117, 80] width 45 height 22
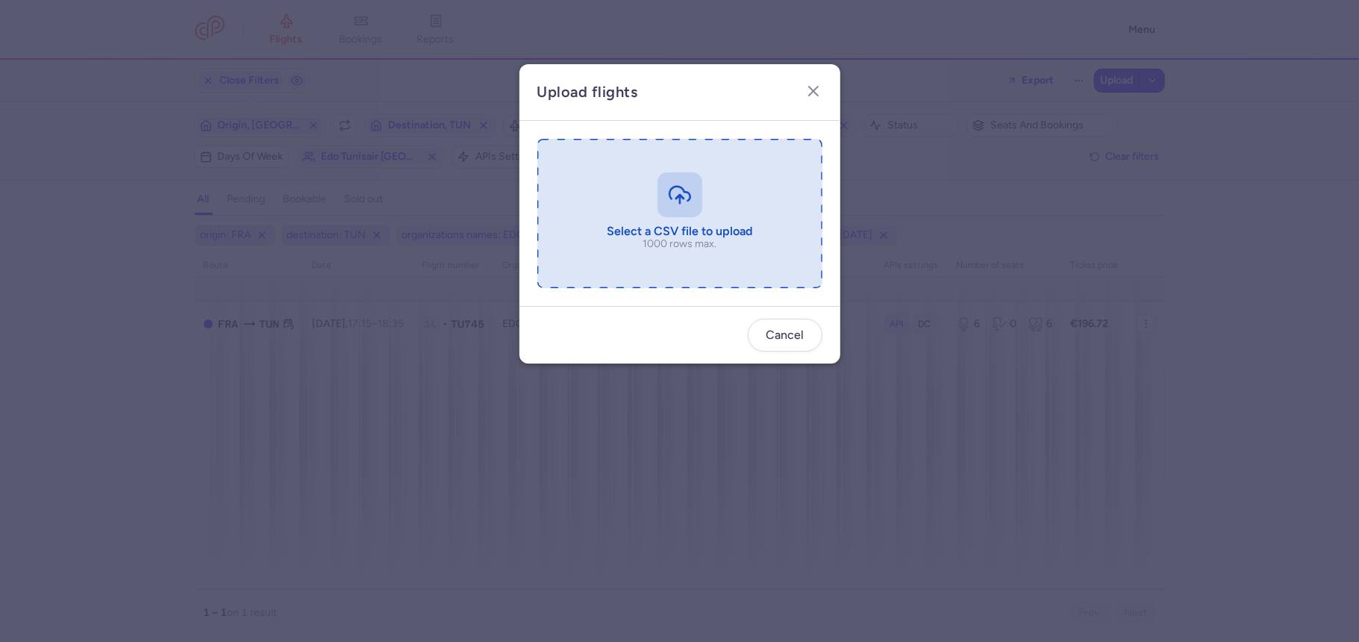
type input "C:\fakepath\export_flight_TU745_20250812,1239 (1).csv"
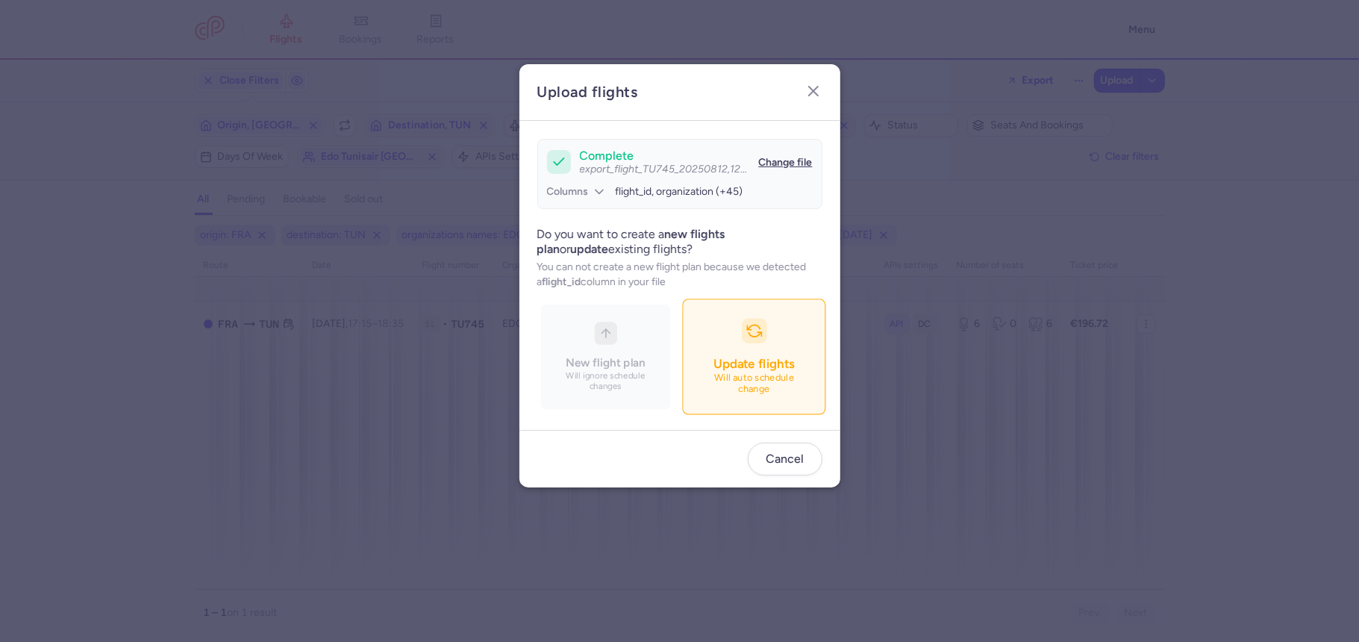
click at [729, 346] on button "Update flights Will auto schedule change" at bounding box center [753, 356] width 143 height 116
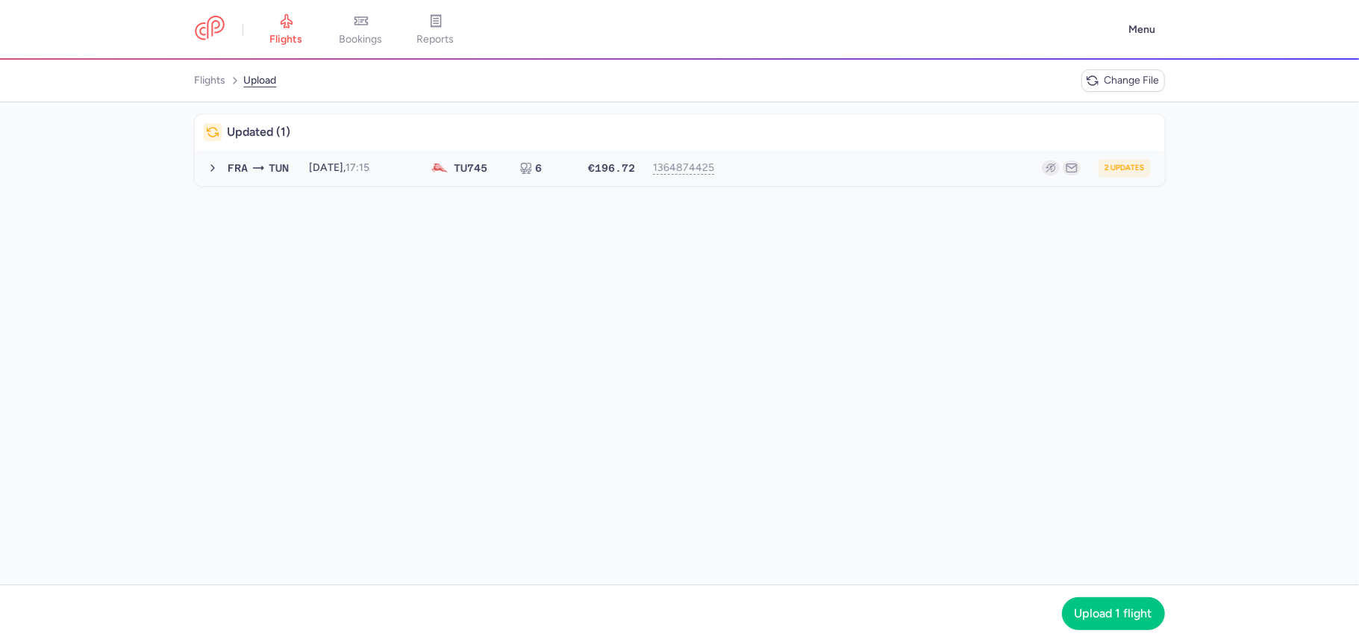
click at [792, 168] on div "2 updates" at bounding box center [936, 168] width 427 height 18
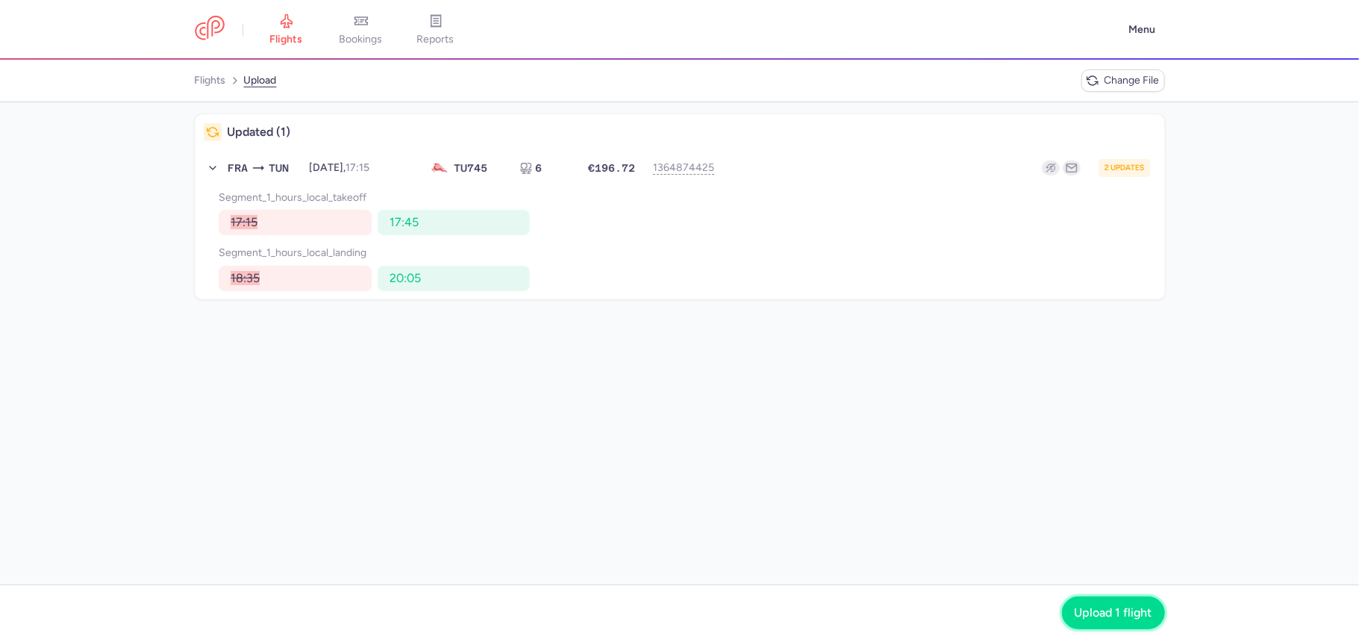
click at [1090, 598] on button "Upload 1 flight" at bounding box center [1113, 612] width 103 height 33
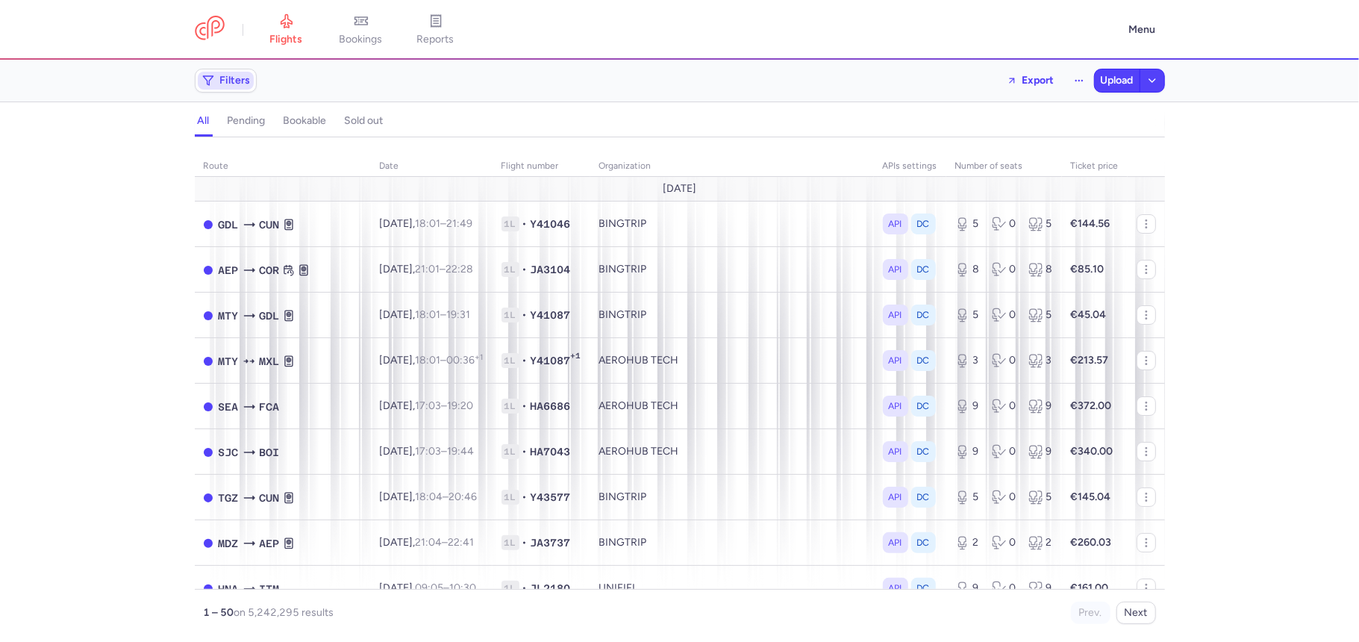
click at [242, 73] on span "Filters" at bounding box center [226, 81] width 56 height 18
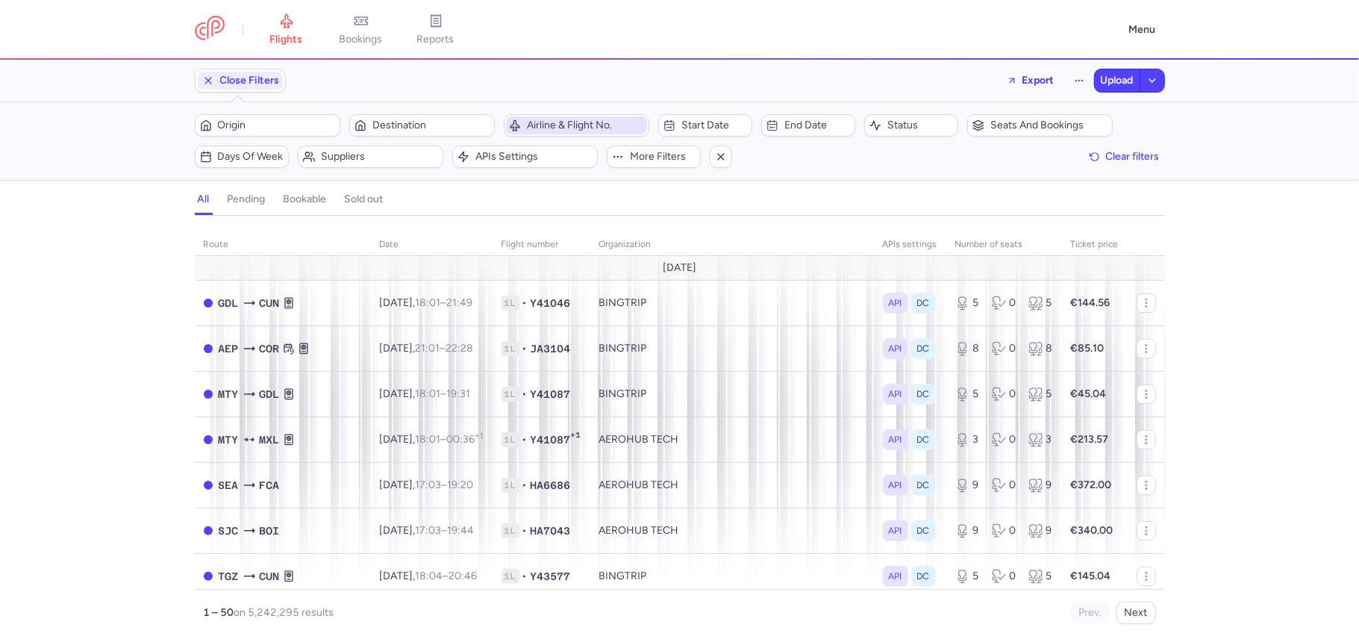
click at [615, 125] on span "Airline & Flight No." at bounding box center [585, 125] width 117 height 12
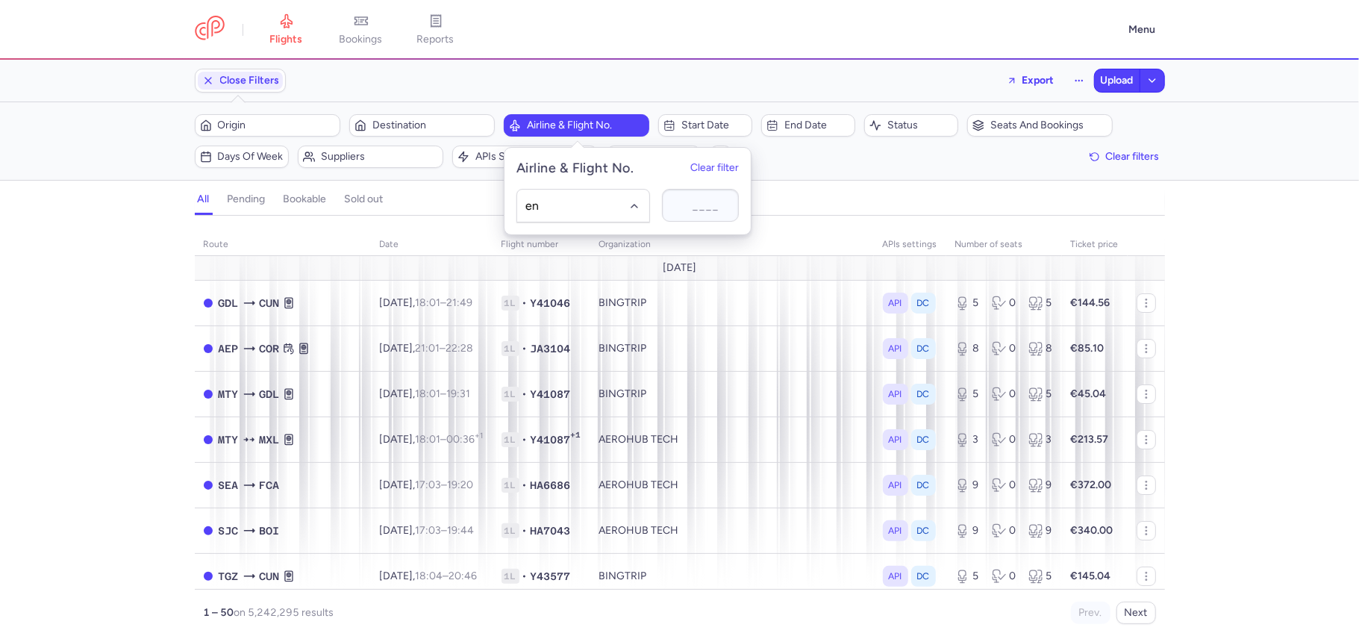
type input "ent"
click at [586, 234] on span "Enter Air" at bounding box center [567, 239] width 40 height 12
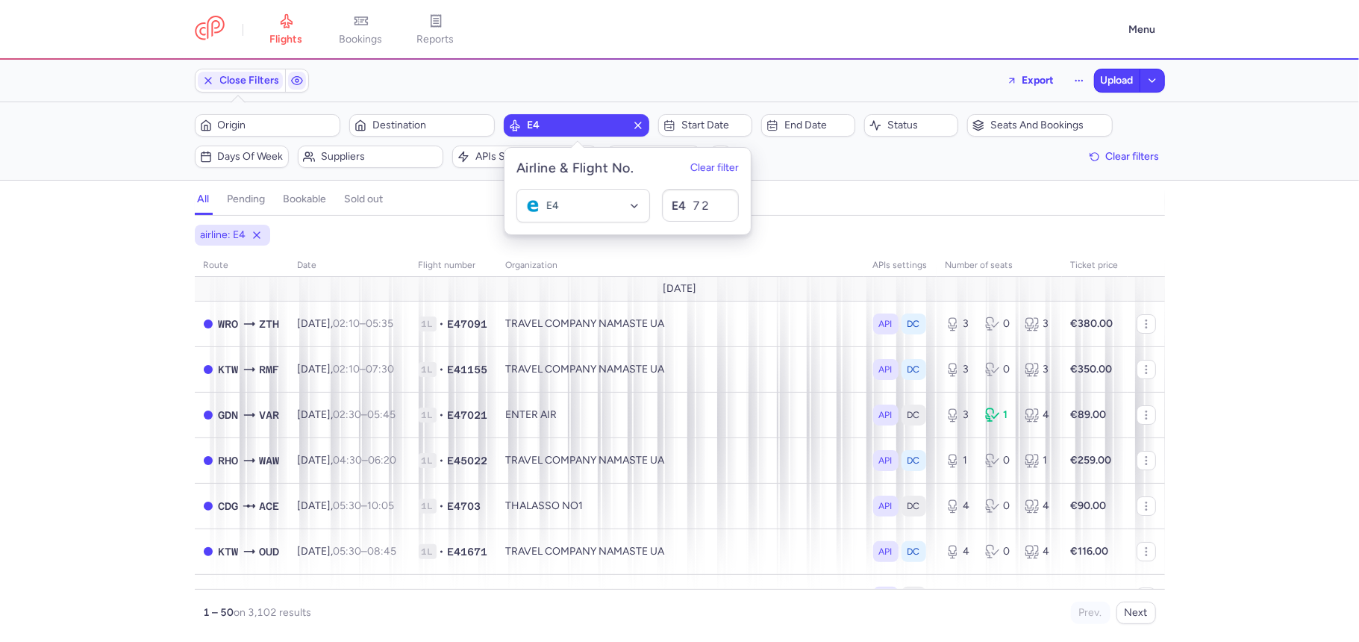
type input "724"
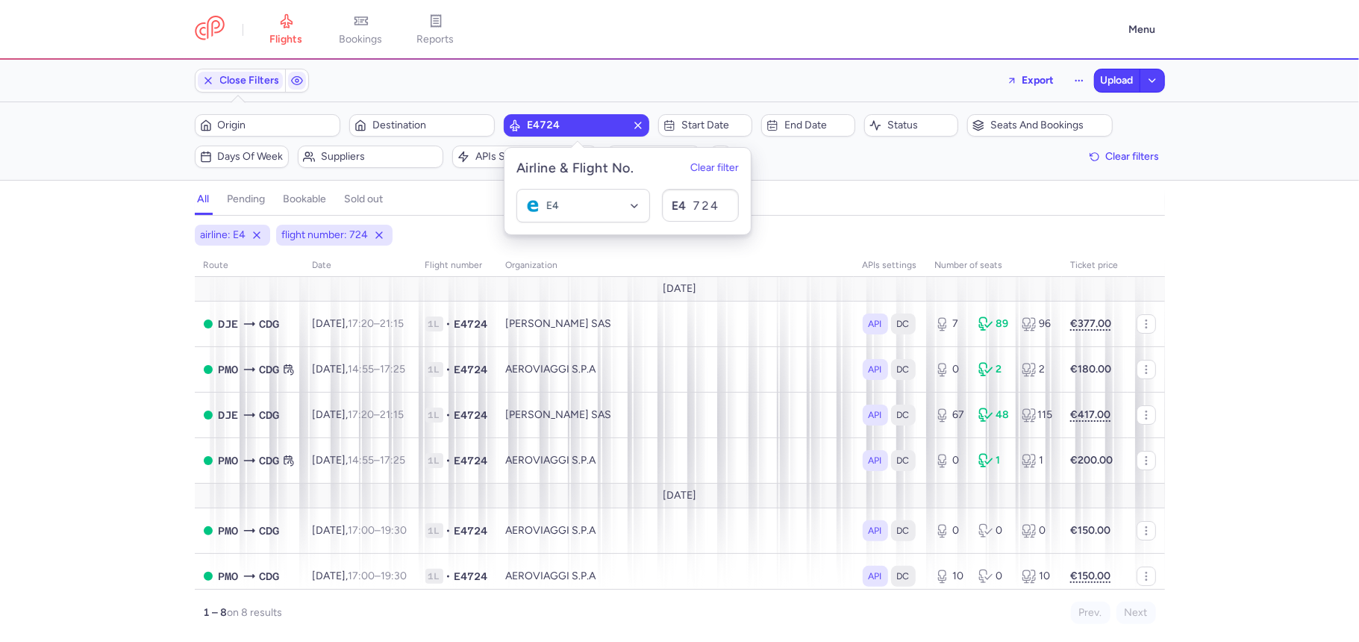
click at [333, 144] on div "Origin Destination E4724 Start date End date Status Seats and bookings Days of …" at bounding box center [680, 141] width 970 height 54
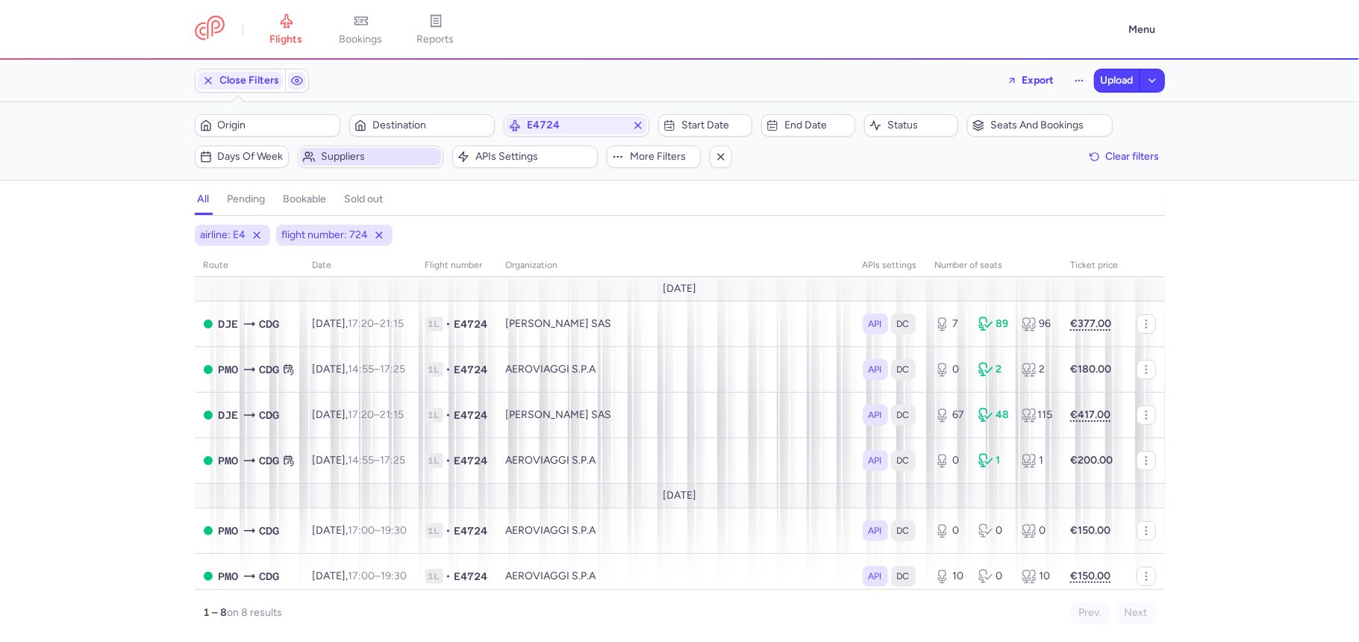
click at [345, 151] on span "Suppliers" at bounding box center [370, 157] width 141 height 18
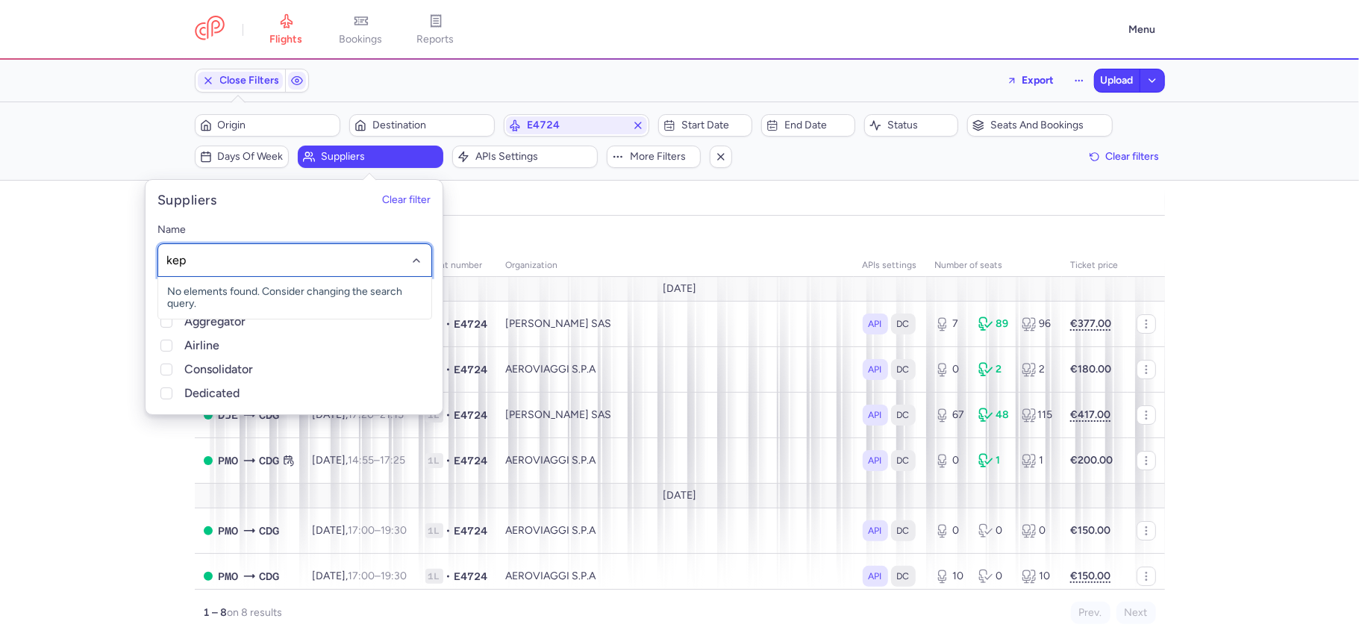
type input "kepl"
click at [228, 314] on span "[PERSON_NAME] SAS" at bounding box center [294, 322] width 273 height 30
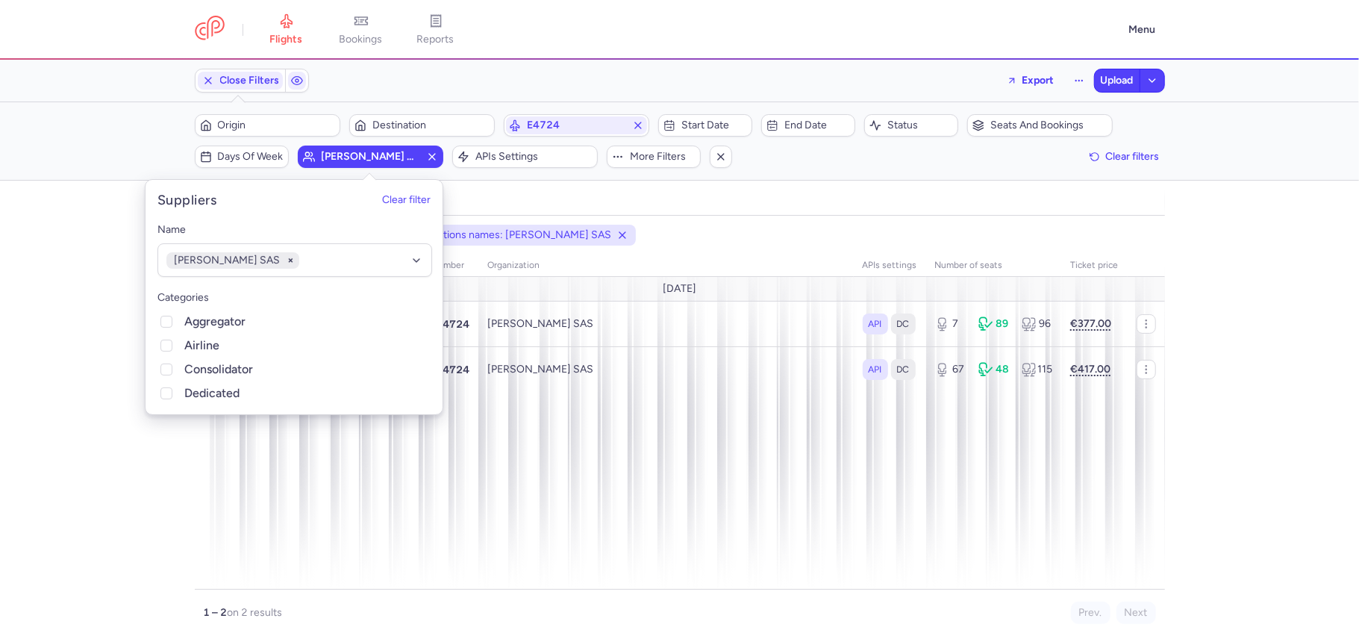
click at [78, 100] on section "Close Filters Export Upload" at bounding box center [679, 81] width 1359 height 43
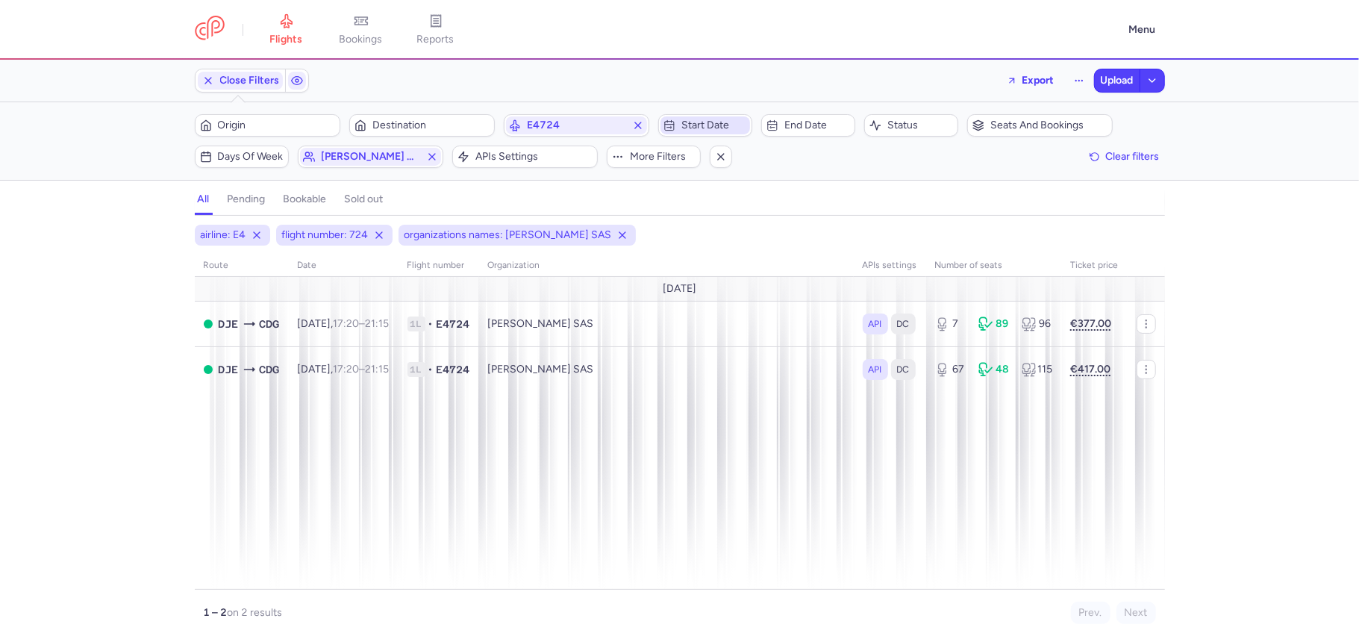
click at [688, 118] on span "Start date" at bounding box center [705, 125] width 90 height 18
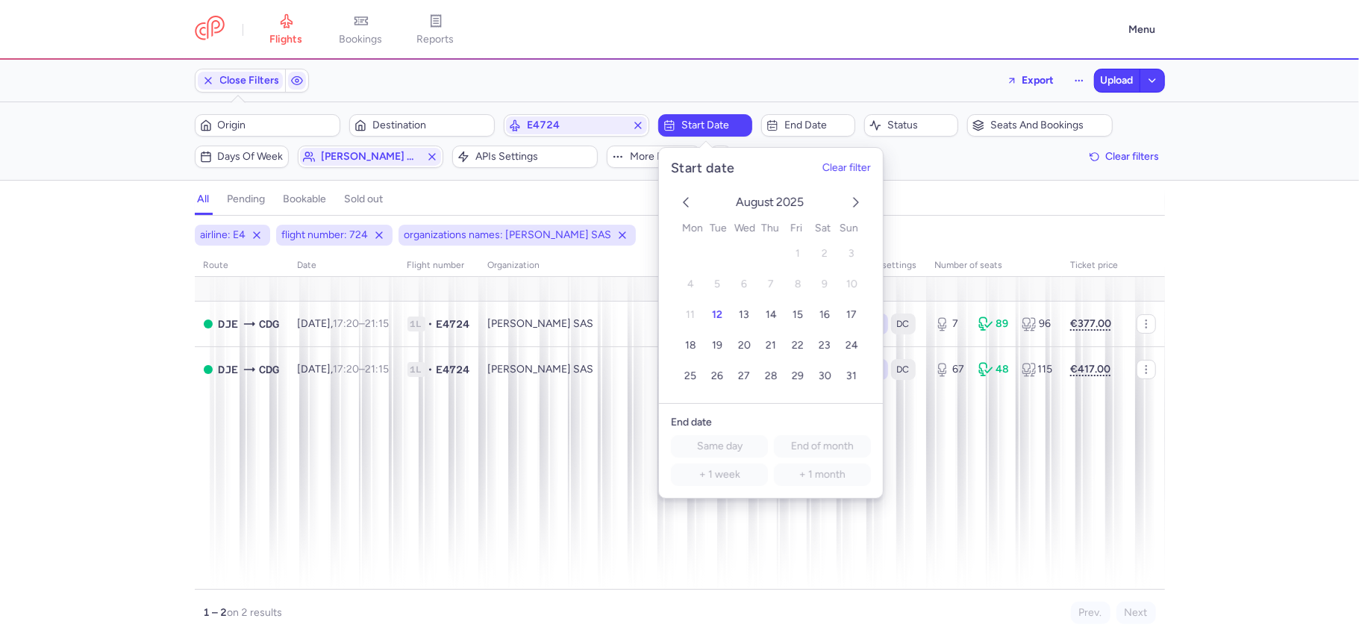
click at [818, 139] on div "Origin Destination E4724 Start date End date Status Seats and bookings Days of …" at bounding box center [680, 141] width 970 height 54
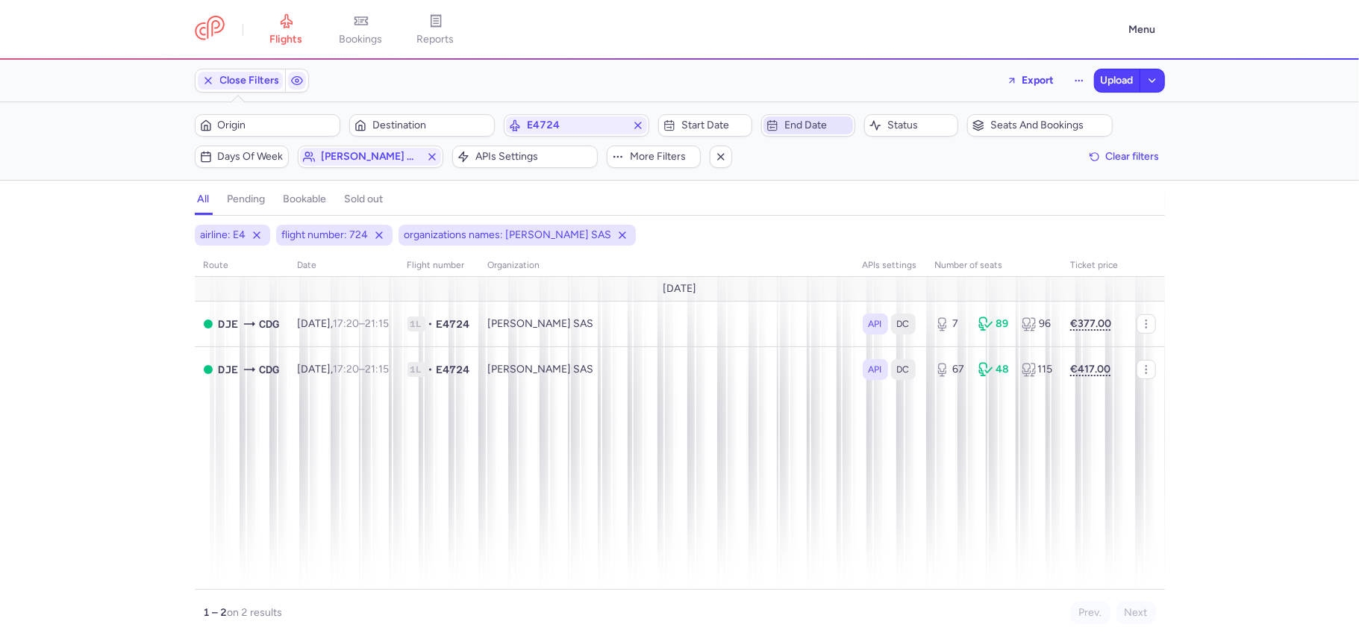
click at [810, 125] on span "End date" at bounding box center [817, 125] width 66 height 12
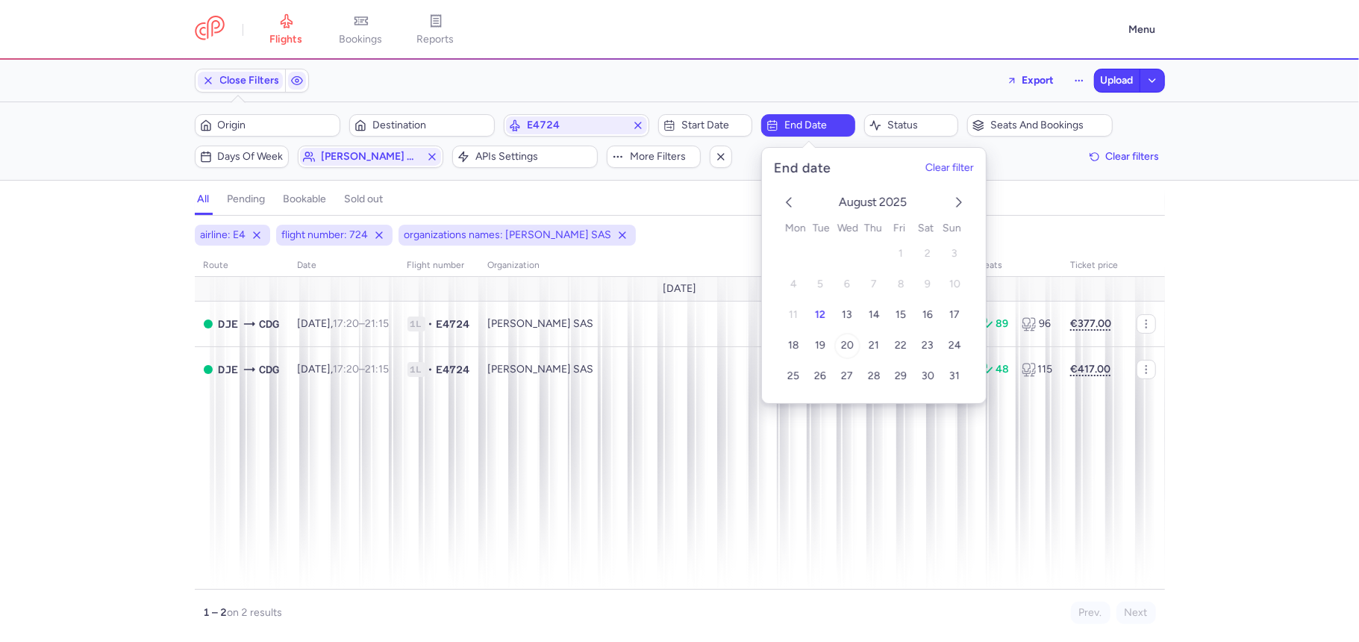
click at [836, 344] on button "20" at bounding box center [847, 346] width 26 height 26
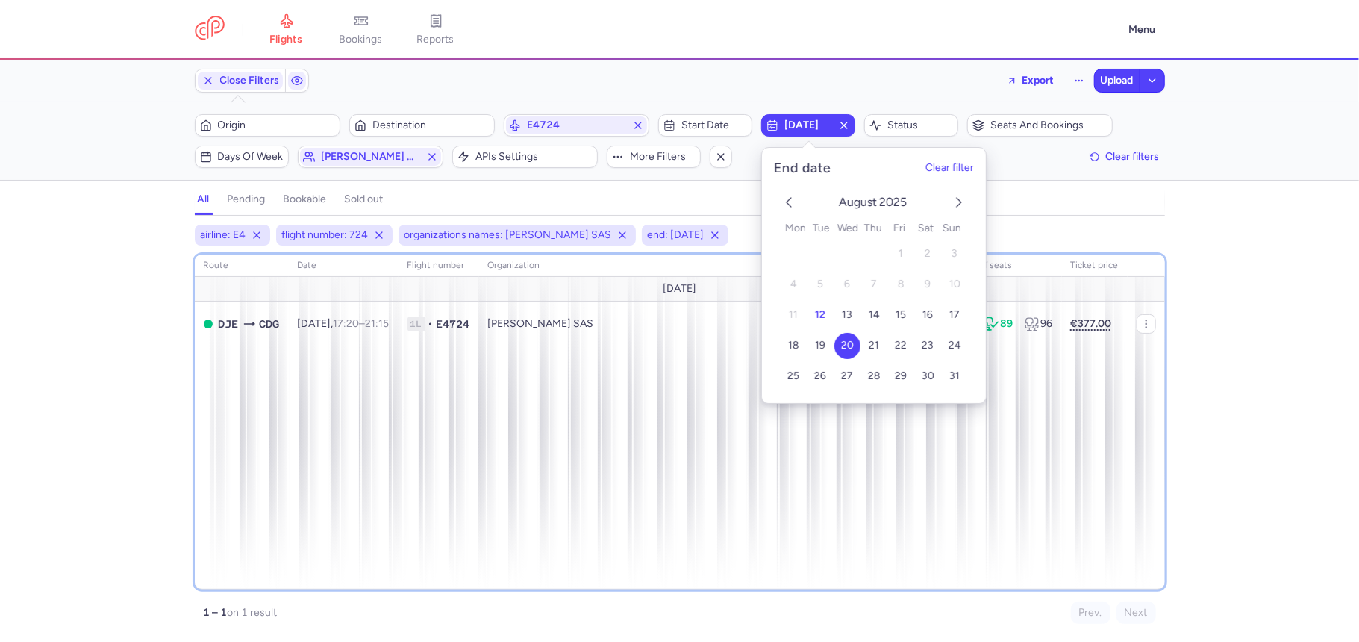
click at [501, 392] on div "route date Flight number organization APIs settings number of seats Ticket pric…" at bounding box center [680, 421] width 970 height 335
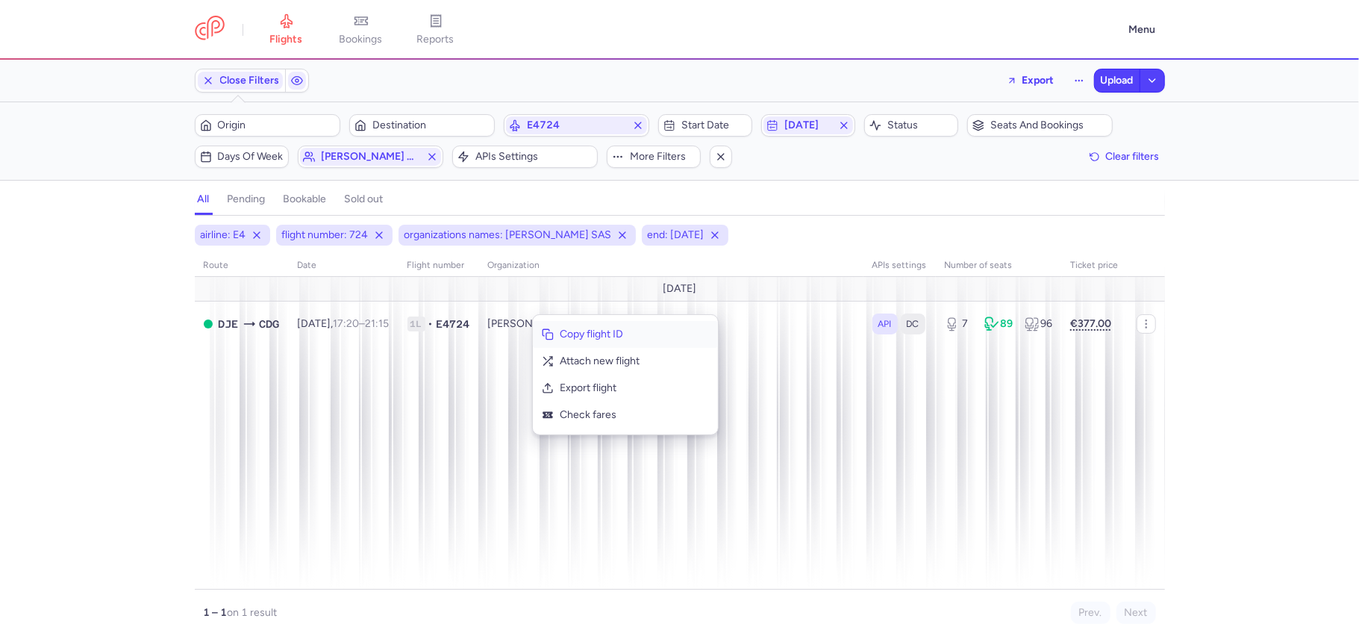
click at [565, 336] on span "Copy flight ID" at bounding box center [634, 334] width 149 height 15
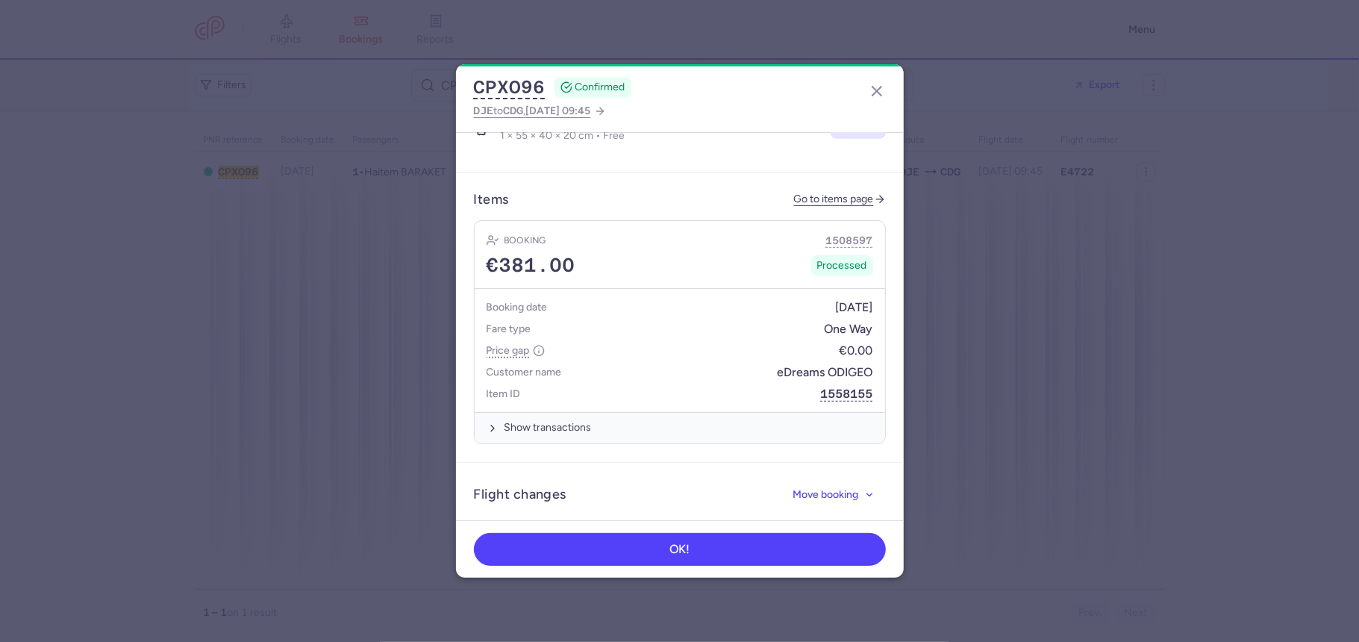
scroll to position [640, 0]
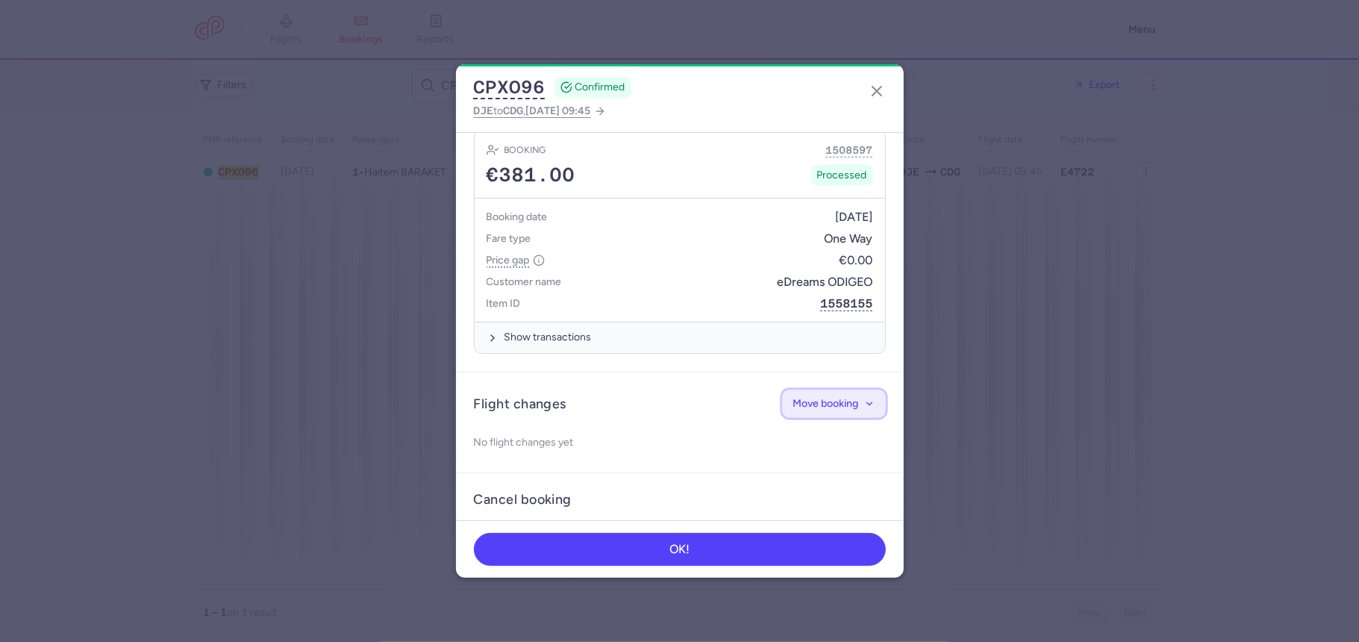
click at [803, 398] on span "Move booking" at bounding box center [826, 403] width 66 height 11
click at [803, 427] on button "Change flight" at bounding box center [796, 435] width 148 height 24
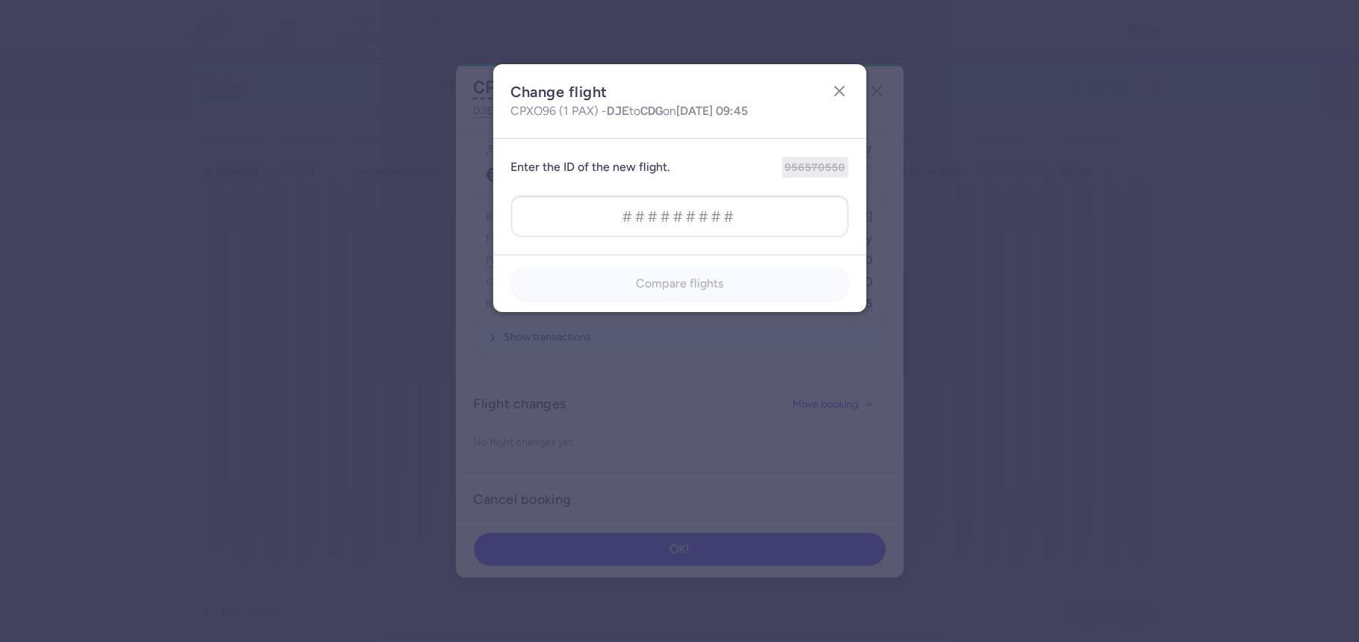
type input "1022648402"
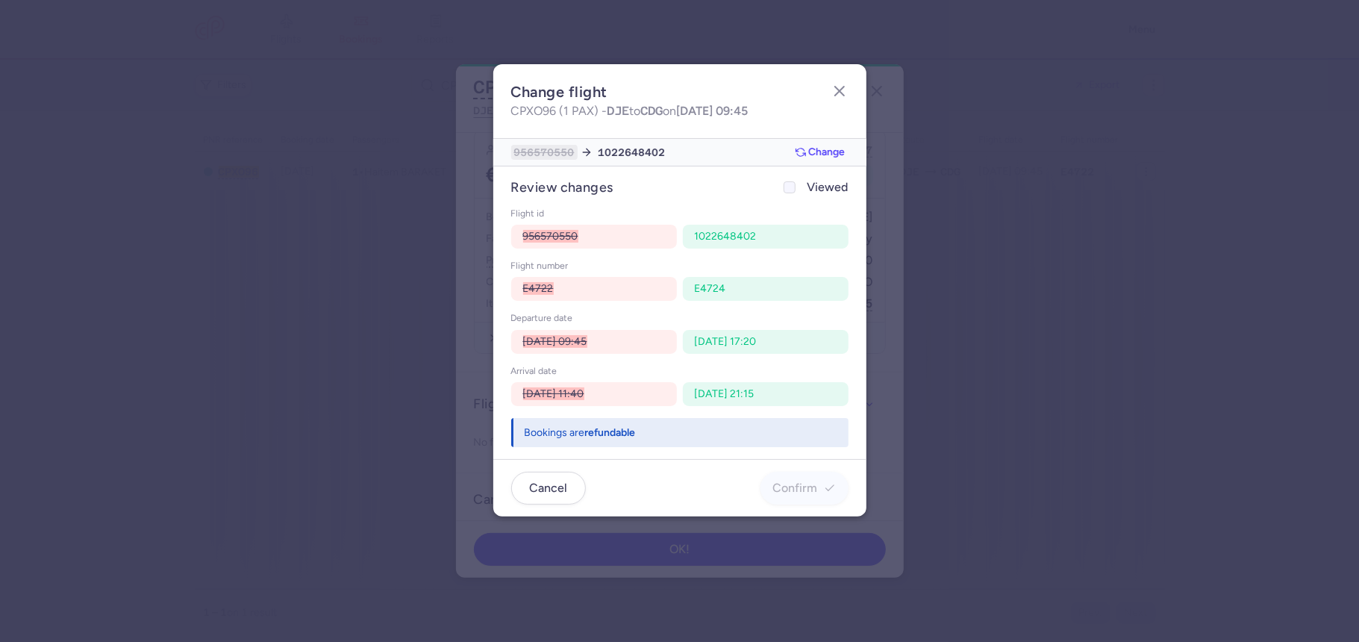
click at [795, 195] on div at bounding box center [789, 187] width 18 height 18
click at [795, 193] on input "Viewed" at bounding box center [789, 187] width 12 height 12
checkbox input "true"
drag, startPoint x: 800, startPoint y: 469, endPoint x: 797, endPoint y: 483, distance: 14.5
click at [797, 483] on footer "Cancel Confirm" at bounding box center [679, 487] width 373 height 57
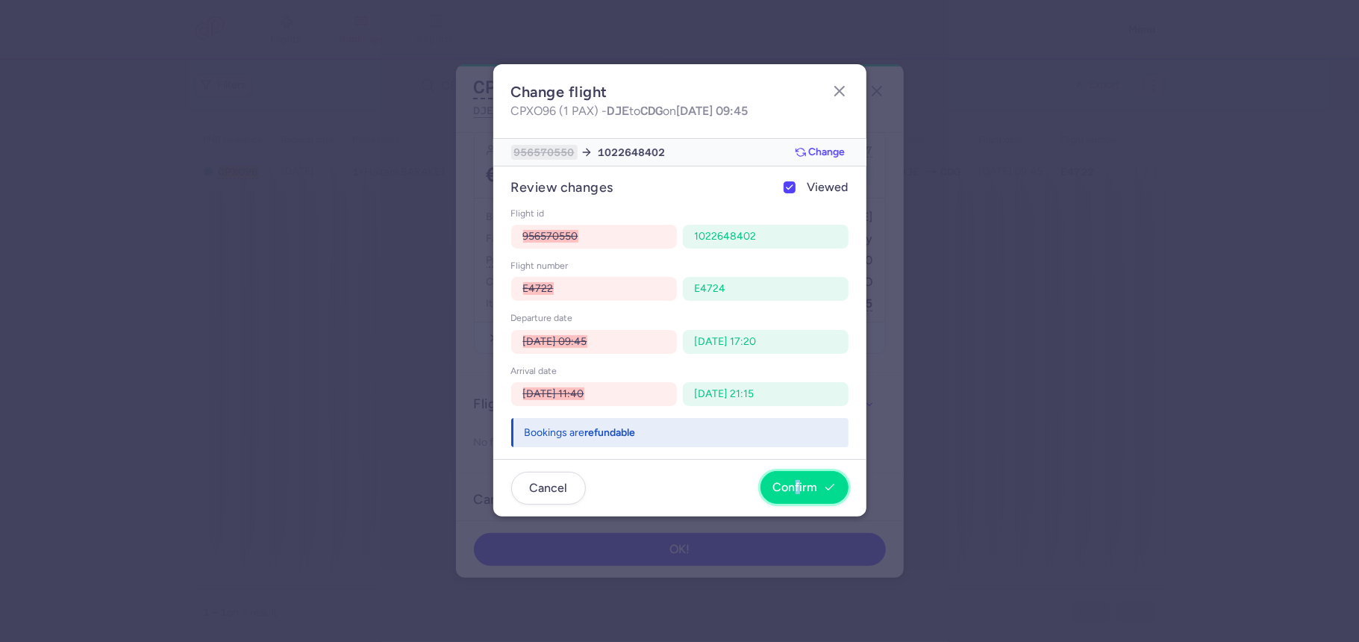
click at [797, 483] on span "Confirm" at bounding box center [795, 487] width 45 height 13
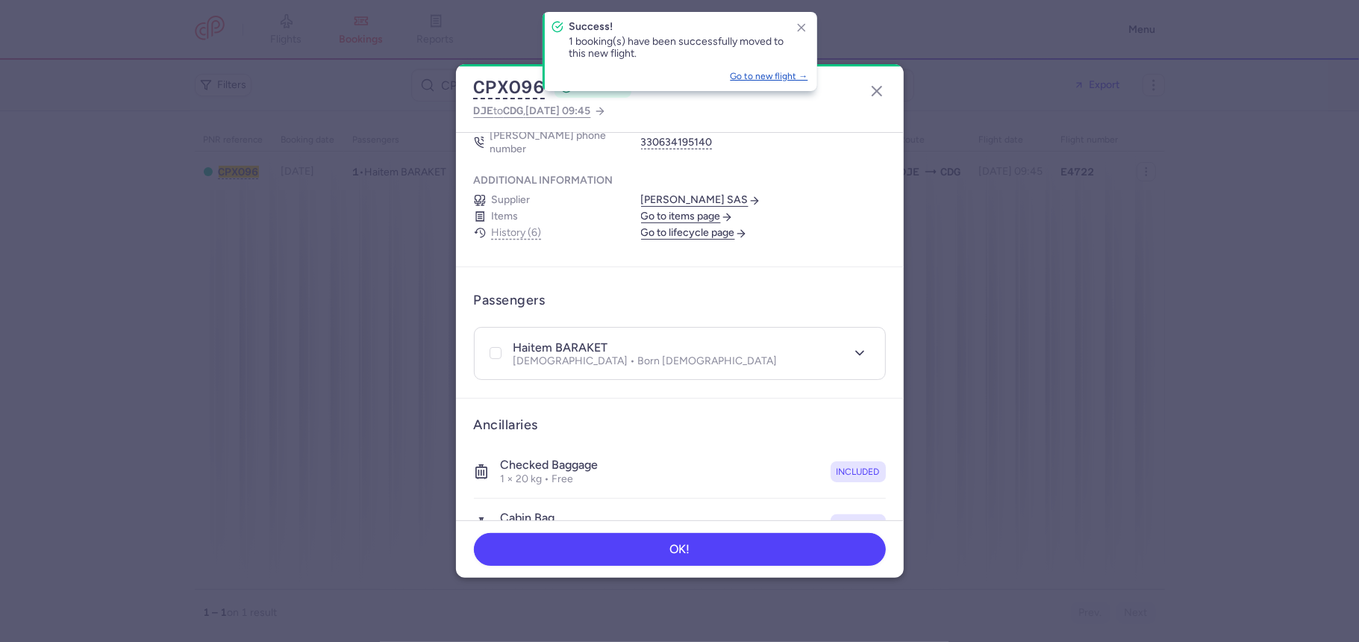
scroll to position [0, 0]
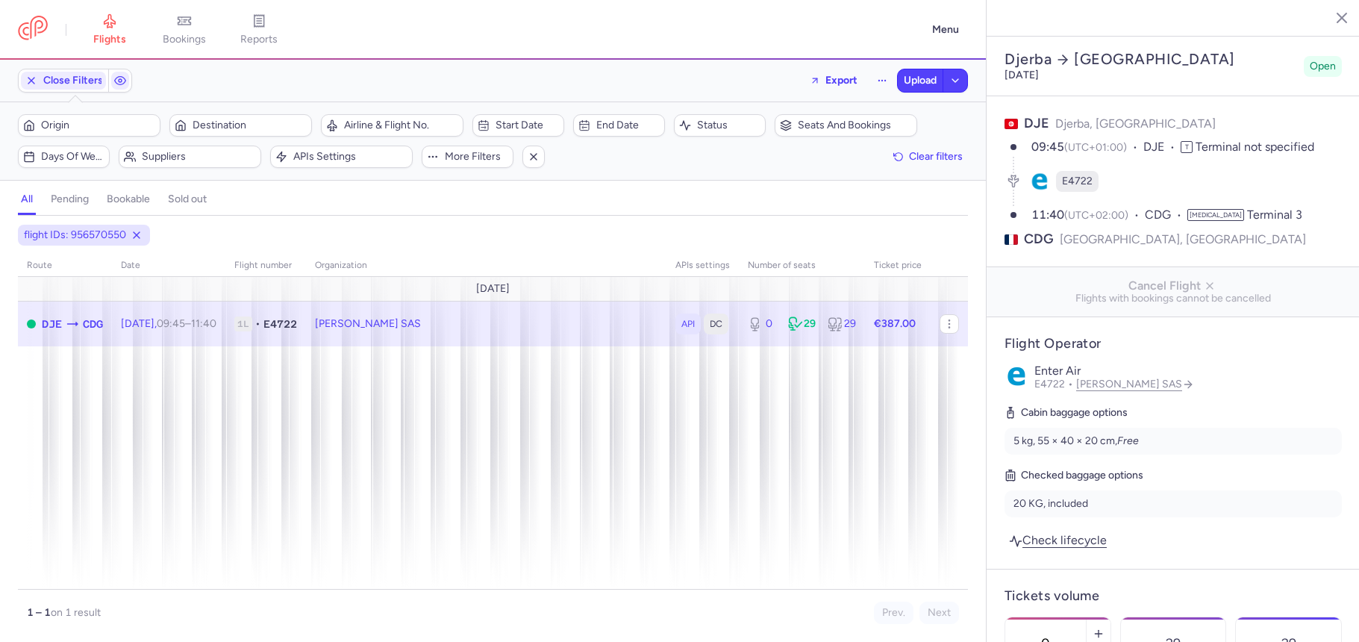
select select "hours"
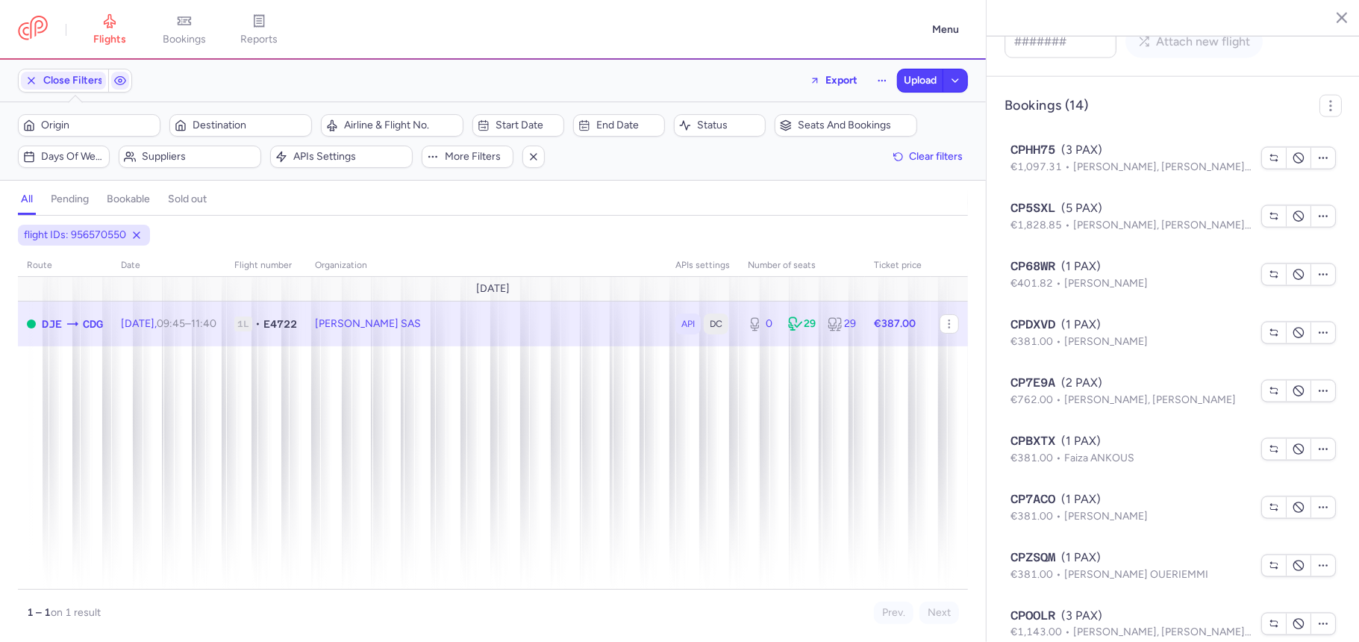
scroll to position [1415, 0]
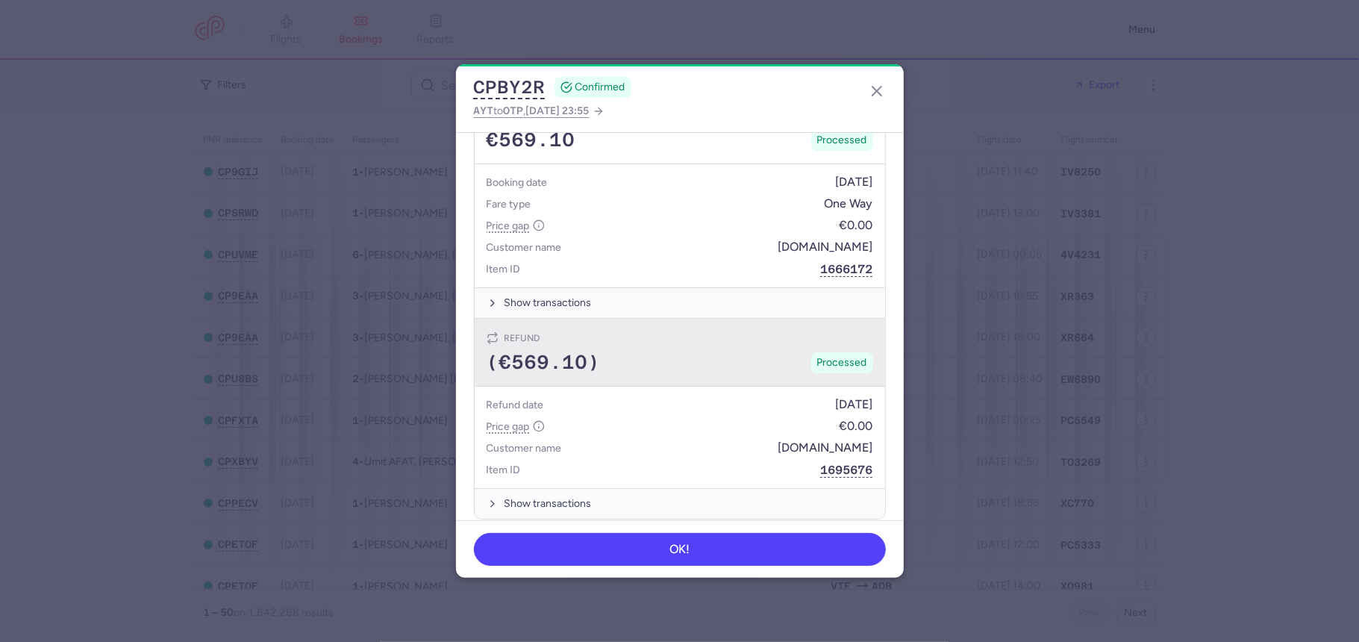
scroll to position [851, 0]
click at [598, 328] on div "Refund" at bounding box center [679, 333] width 386 height 15
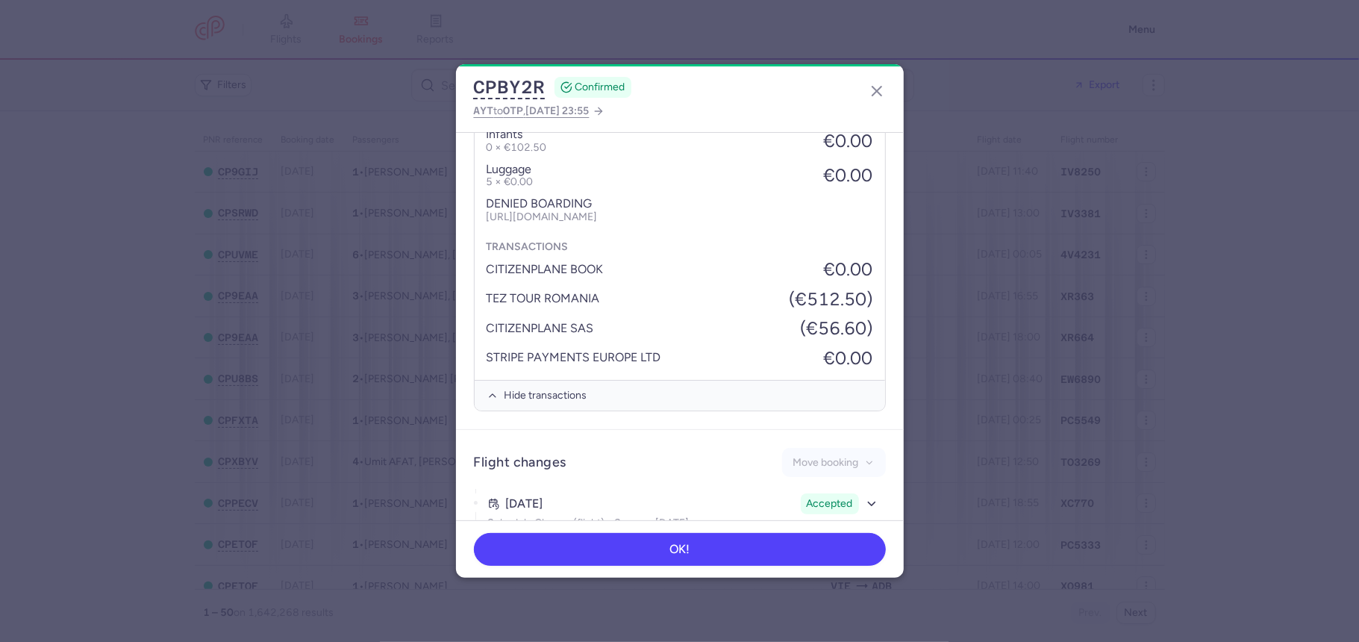
scroll to position [1521, 0]
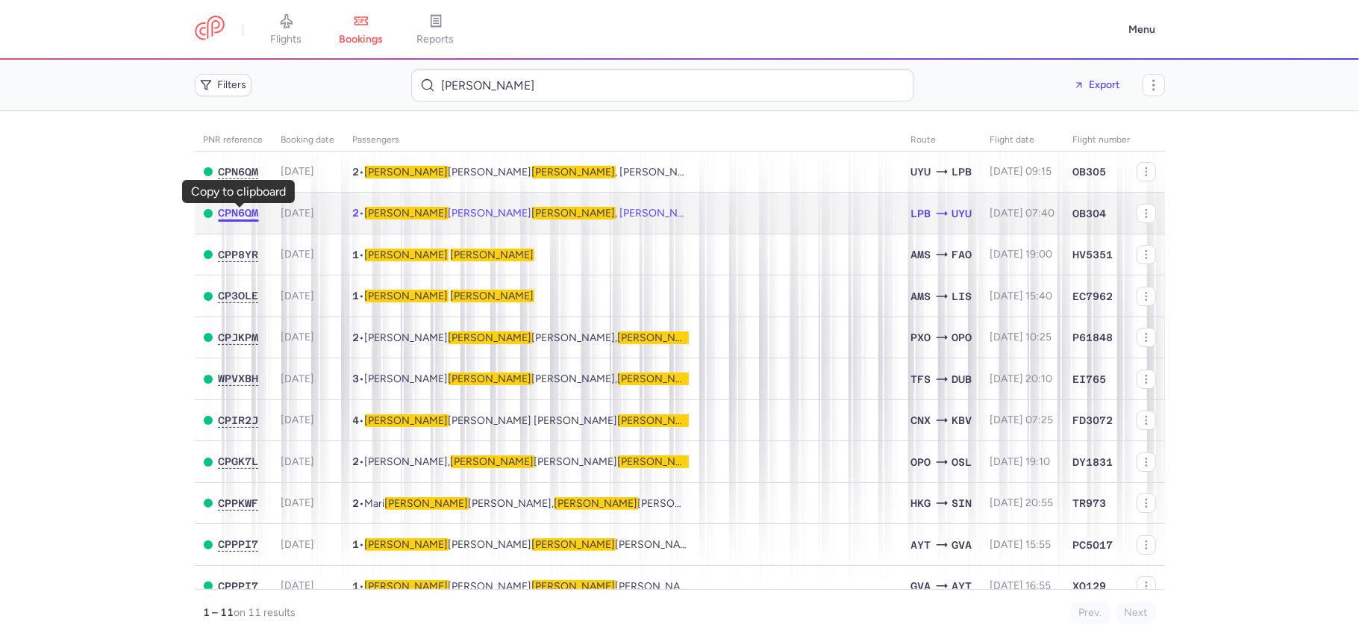
click at [237, 218] on span "CPN6QM" at bounding box center [239, 213] width 40 height 12
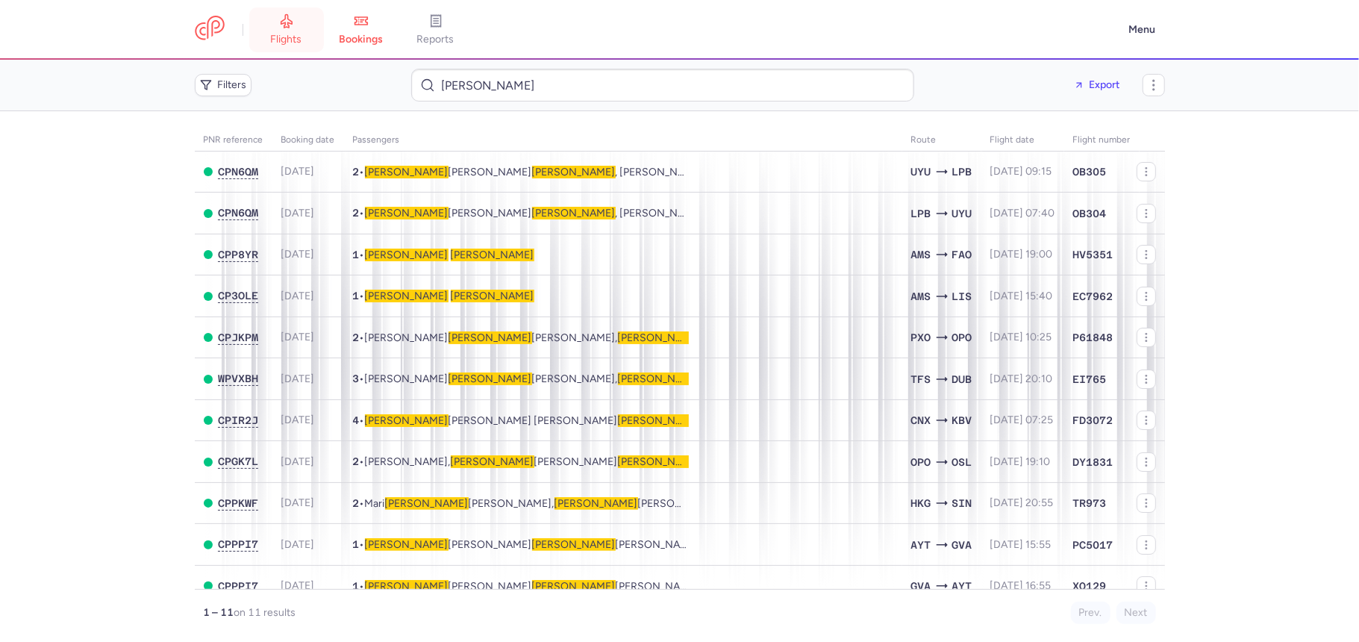
click at [290, 15] on icon at bounding box center [286, 20] width 15 height 15
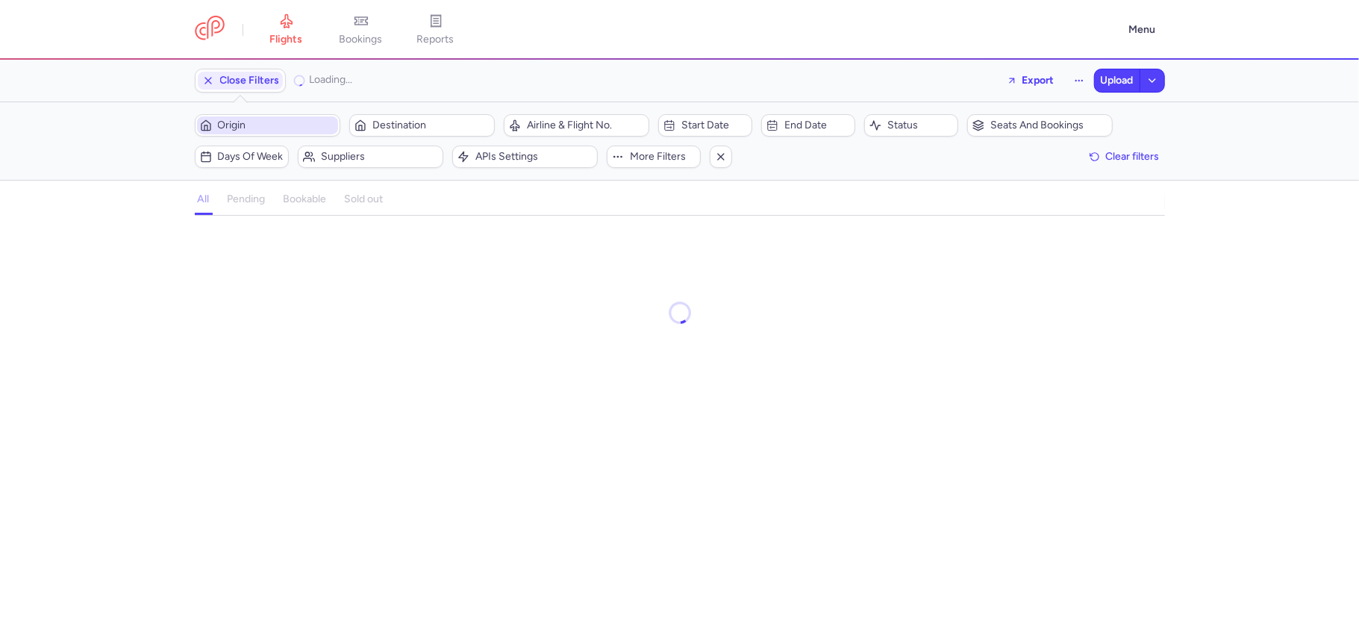
click at [267, 137] on button "Origin" at bounding box center [267, 125] width 145 height 22
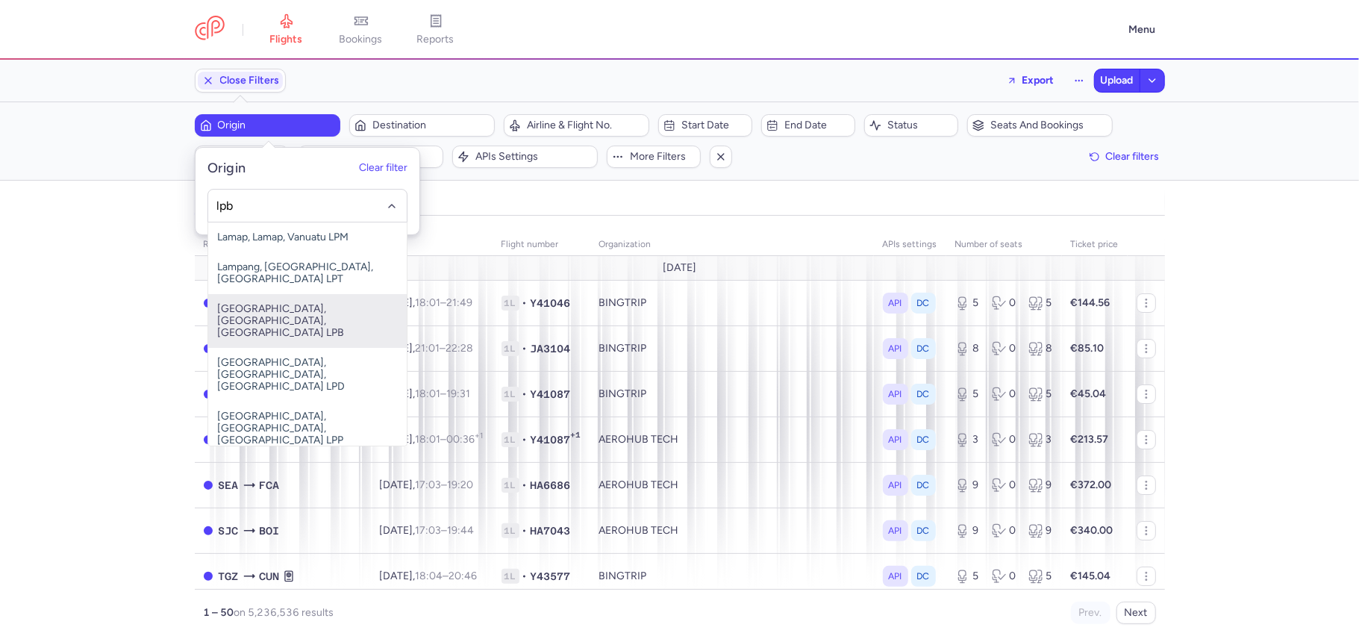
click at [315, 294] on span "El Alto, La Paz, Bolivia LPB" at bounding box center [307, 321] width 198 height 54
type input "lpb"
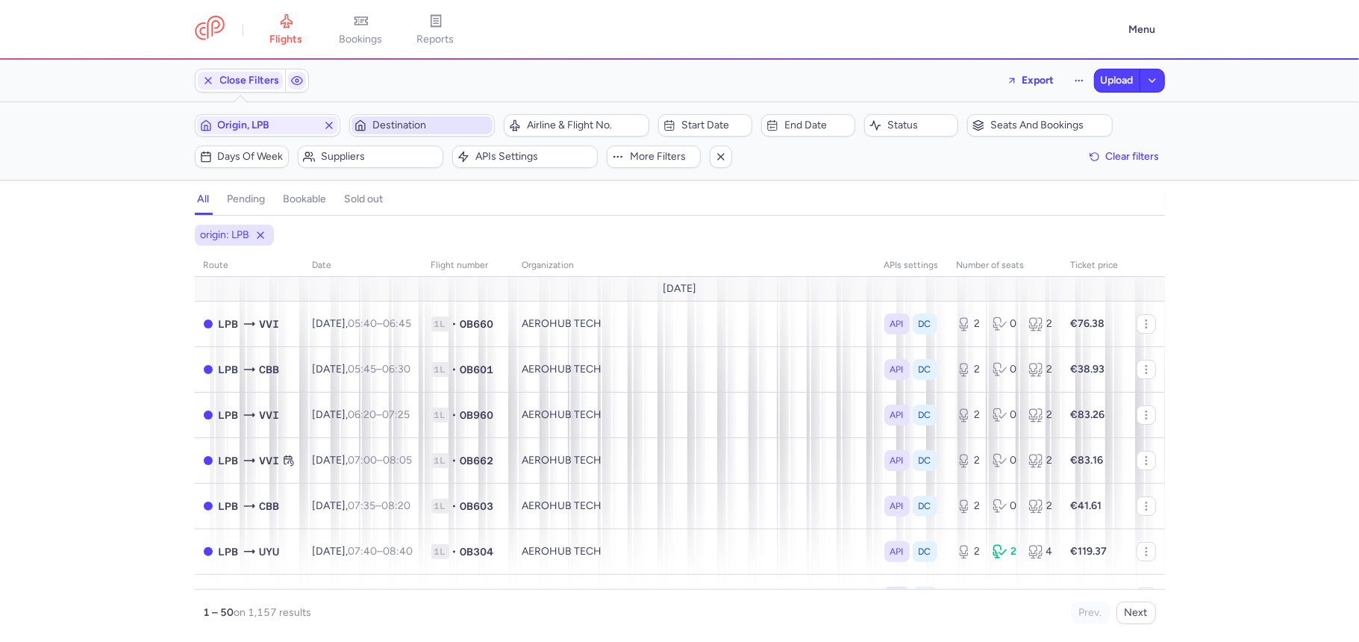
click at [412, 137] on button "Destination" at bounding box center [421, 125] width 145 height 22
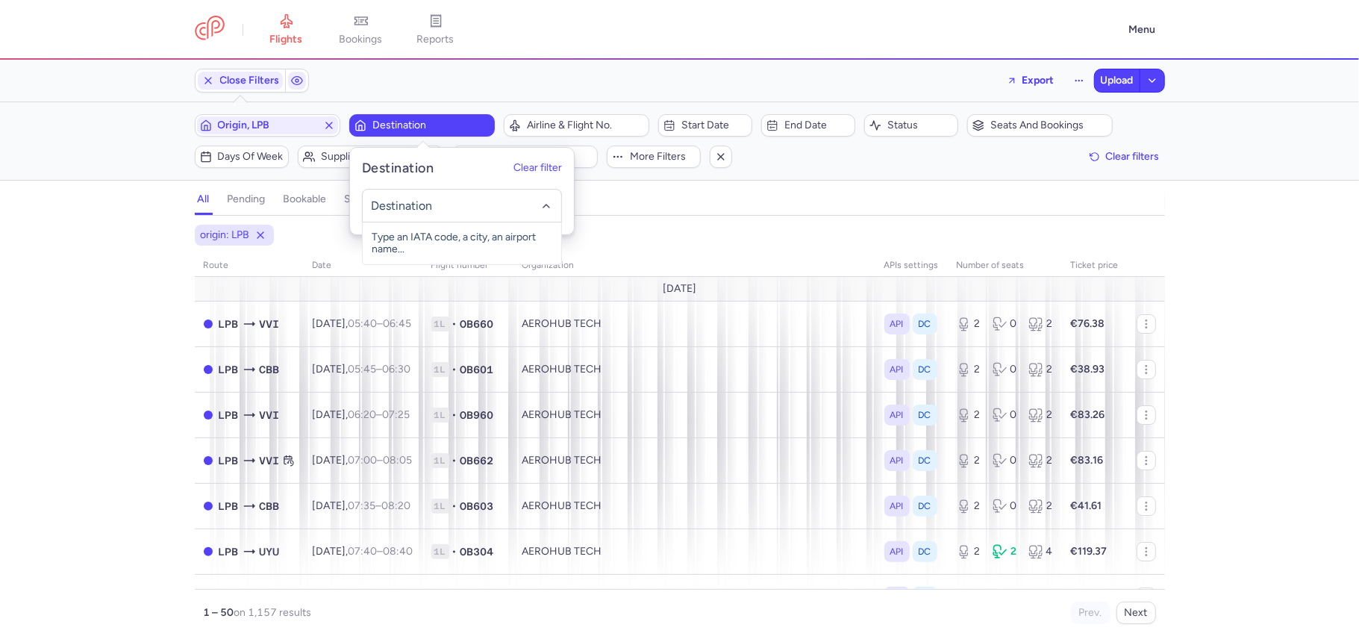
type input "e"
click at [452, 239] on span "Uyuni, Uyuni, Bolivia UYU" at bounding box center [462, 243] width 198 height 42
type input "uyu"
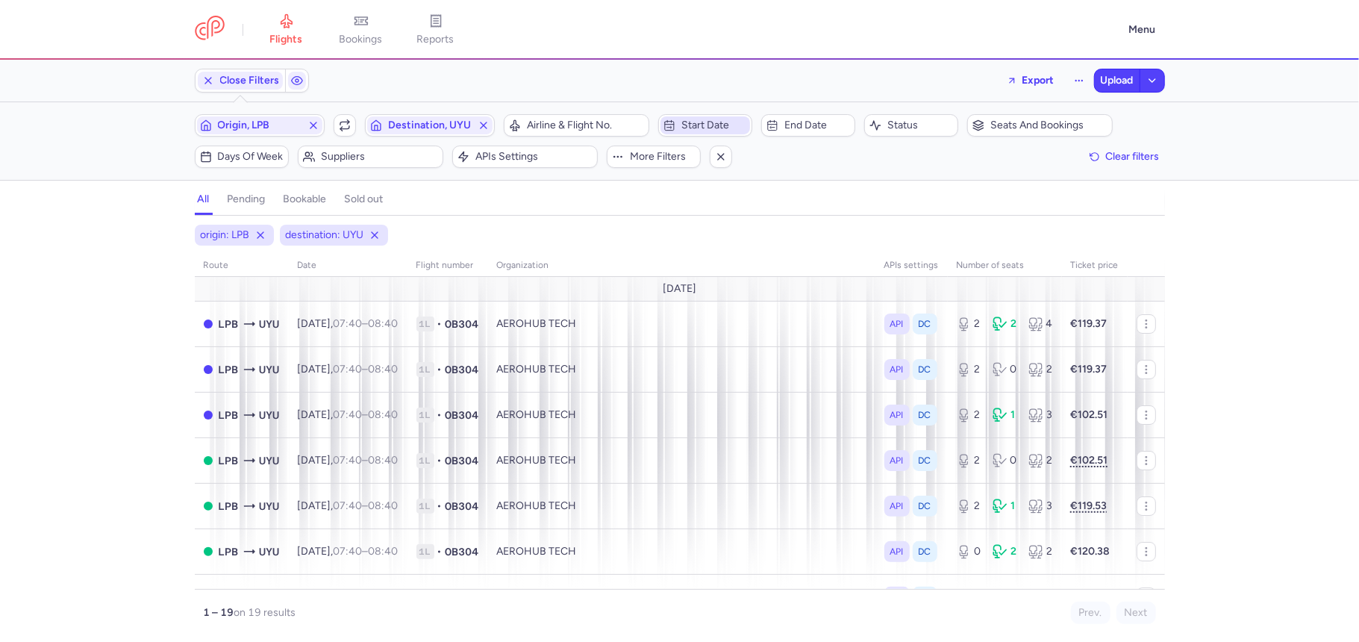
click at [707, 121] on span "Start date" at bounding box center [714, 125] width 66 height 12
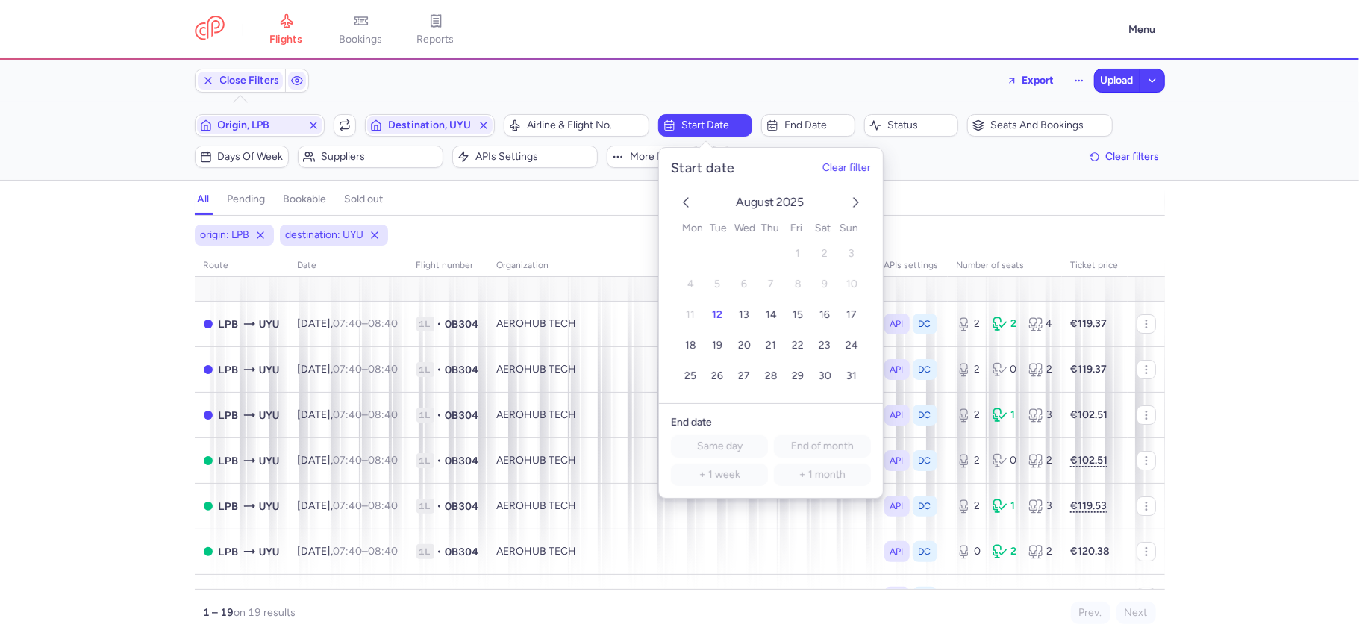
click at [848, 200] on icon "next month" at bounding box center [856, 202] width 18 height 18
click at [858, 206] on icon "next month" at bounding box center [856, 202] width 18 height 18
click at [714, 378] on span "28" at bounding box center [717, 375] width 13 height 13
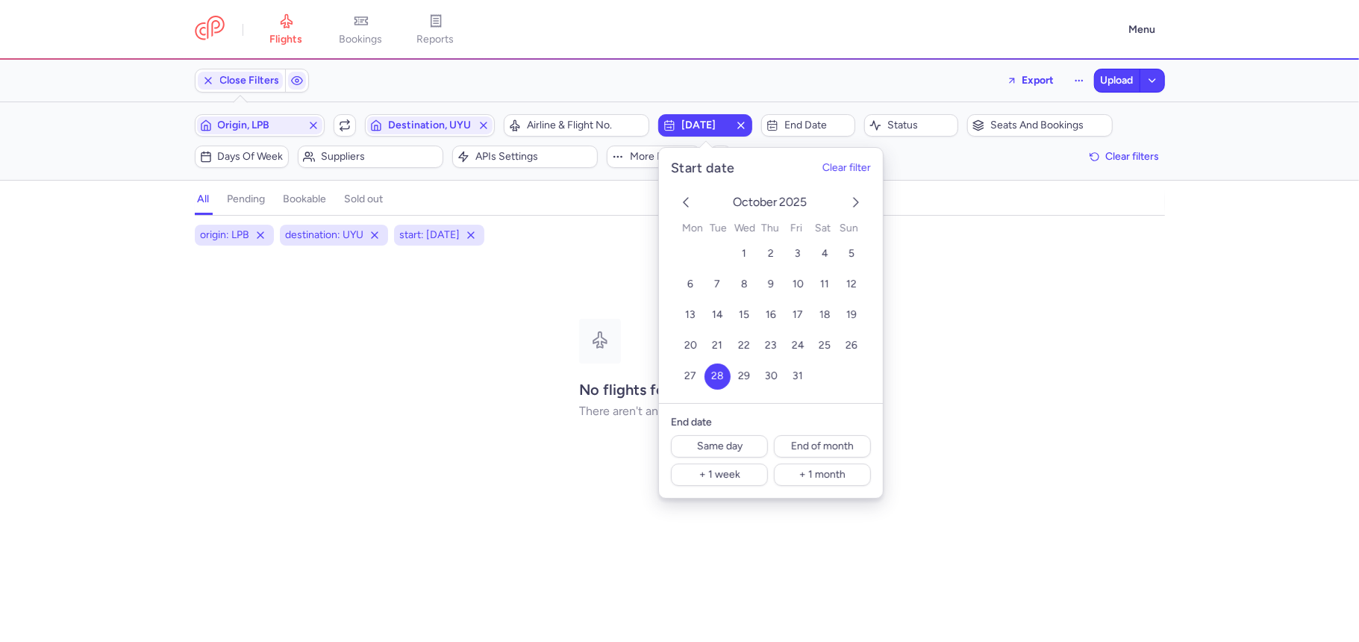
click at [740, 48] on header "flights bookings reports Menu" at bounding box center [679, 30] width 1359 height 60
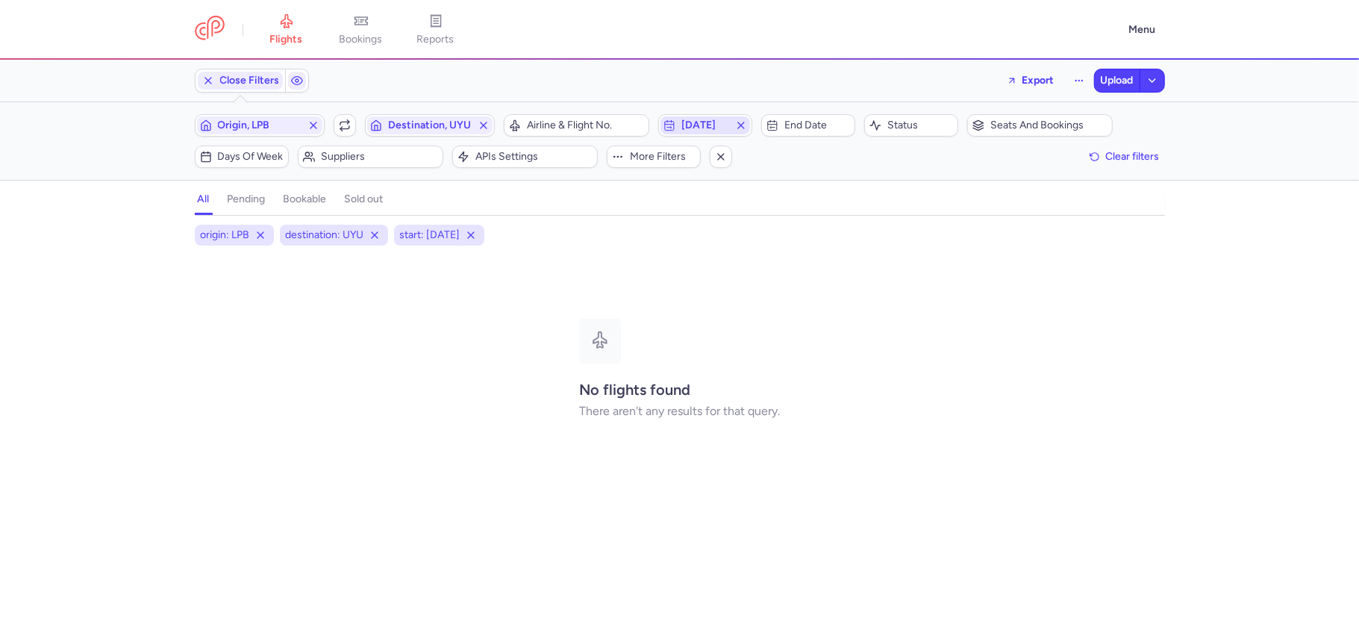
click at [744, 128] on line "button" at bounding box center [741, 125] width 6 height 6
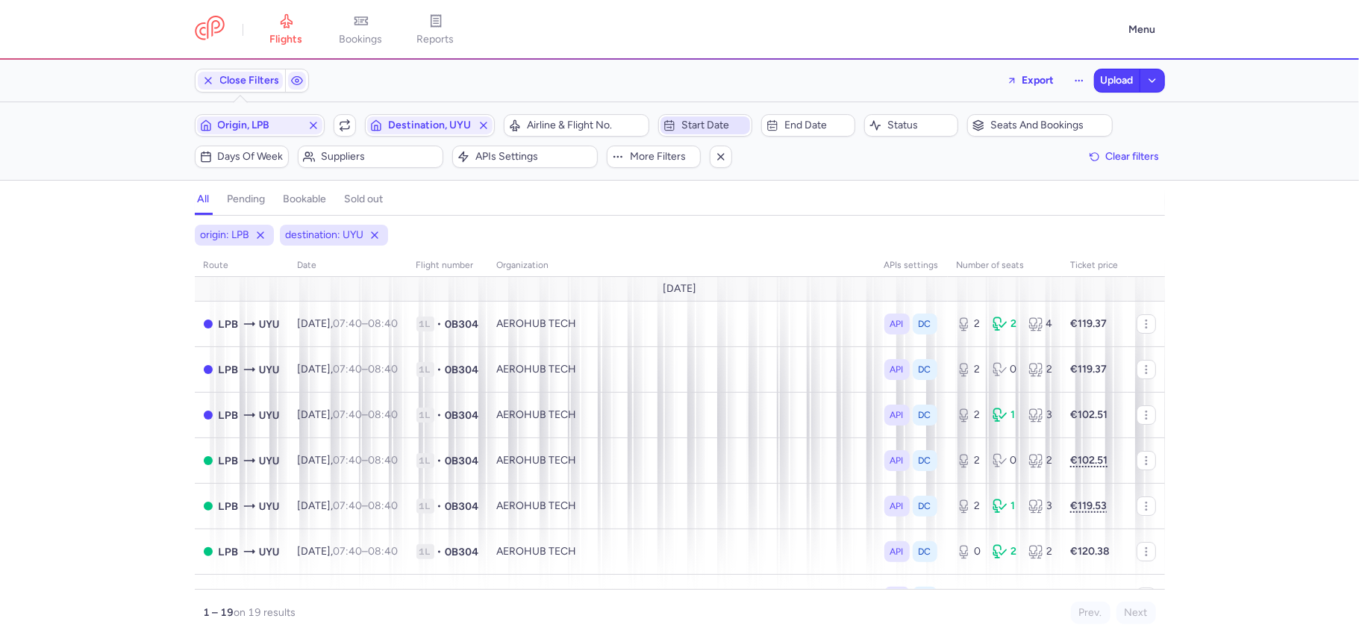
click at [708, 133] on span "Start date" at bounding box center [705, 125] width 90 height 18
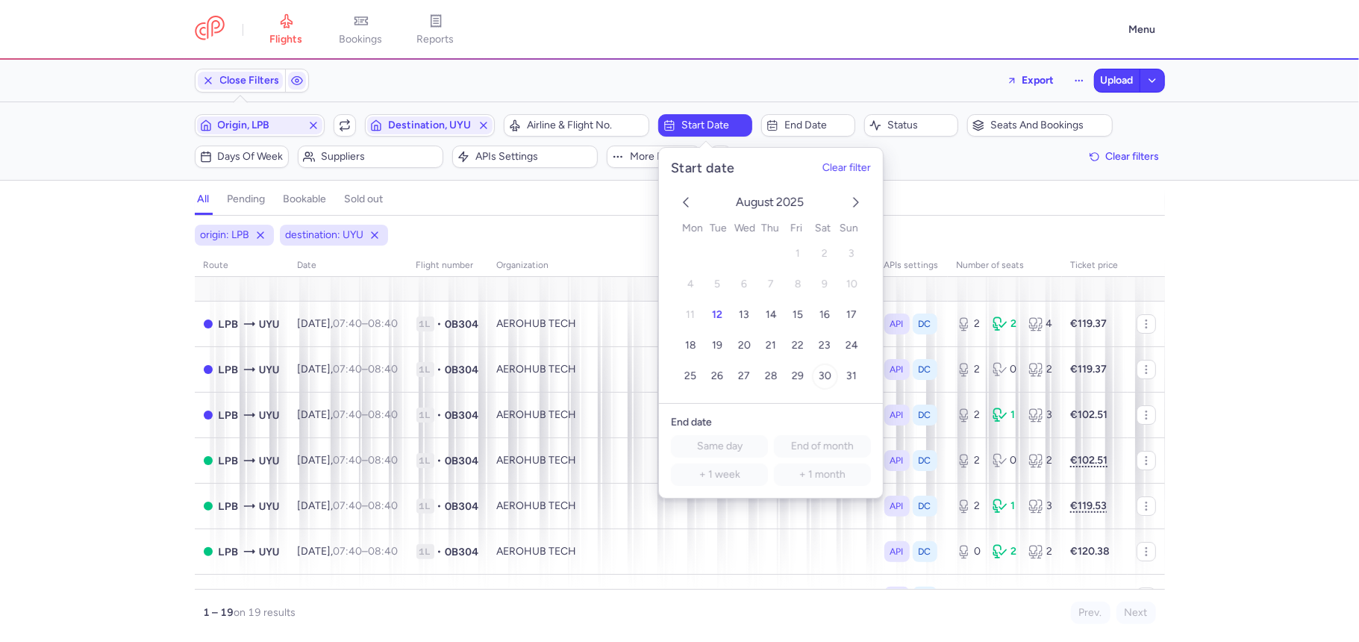
click at [819, 373] on span "30" at bounding box center [825, 375] width 13 height 13
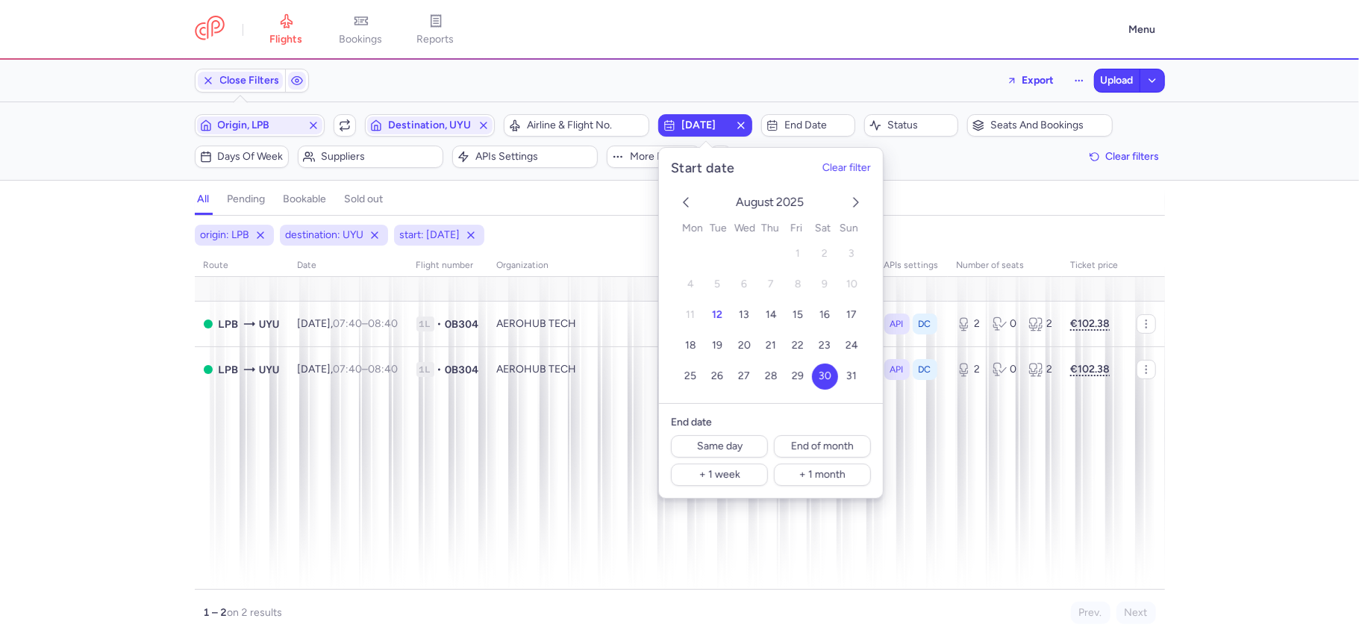
click at [852, 204] on icon "next month" at bounding box center [856, 202] width 18 height 18
click at [797, 288] on span "12" at bounding box center [797, 284] width 10 height 13
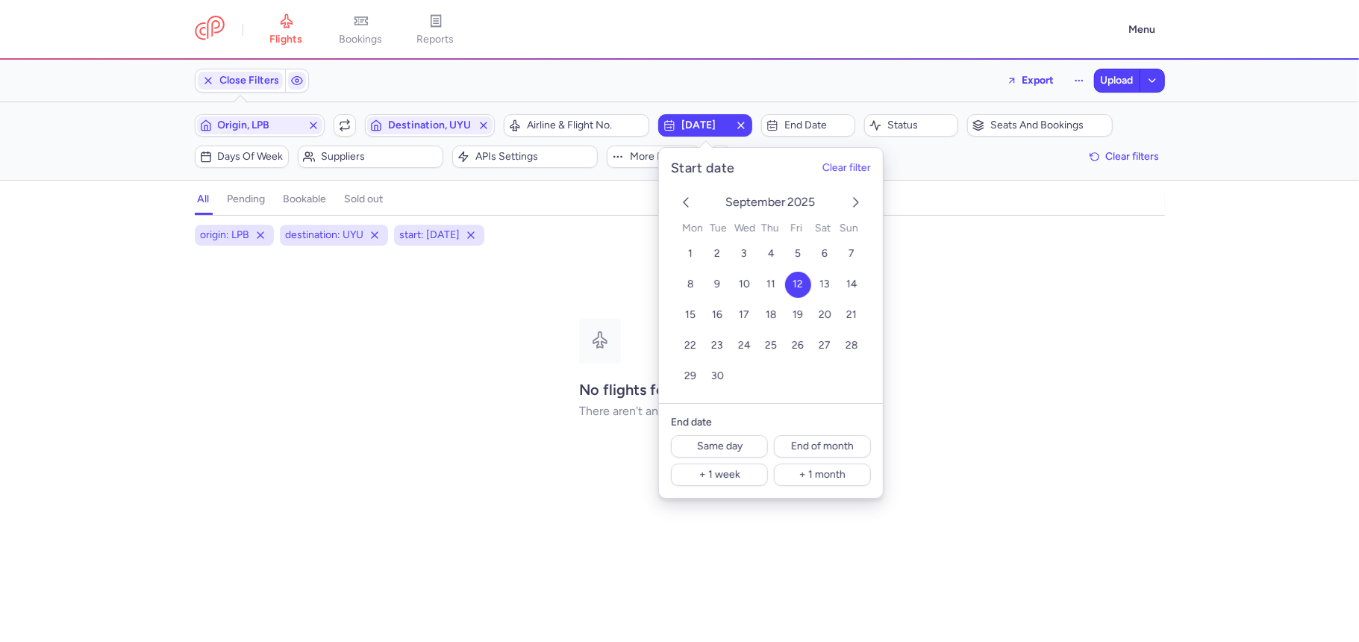
click at [114, 134] on div "Filters (3) – 0 result Origin, LPB Include return Destination, UYU Airline & Fl…" at bounding box center [679, 141] width 1359 height 78
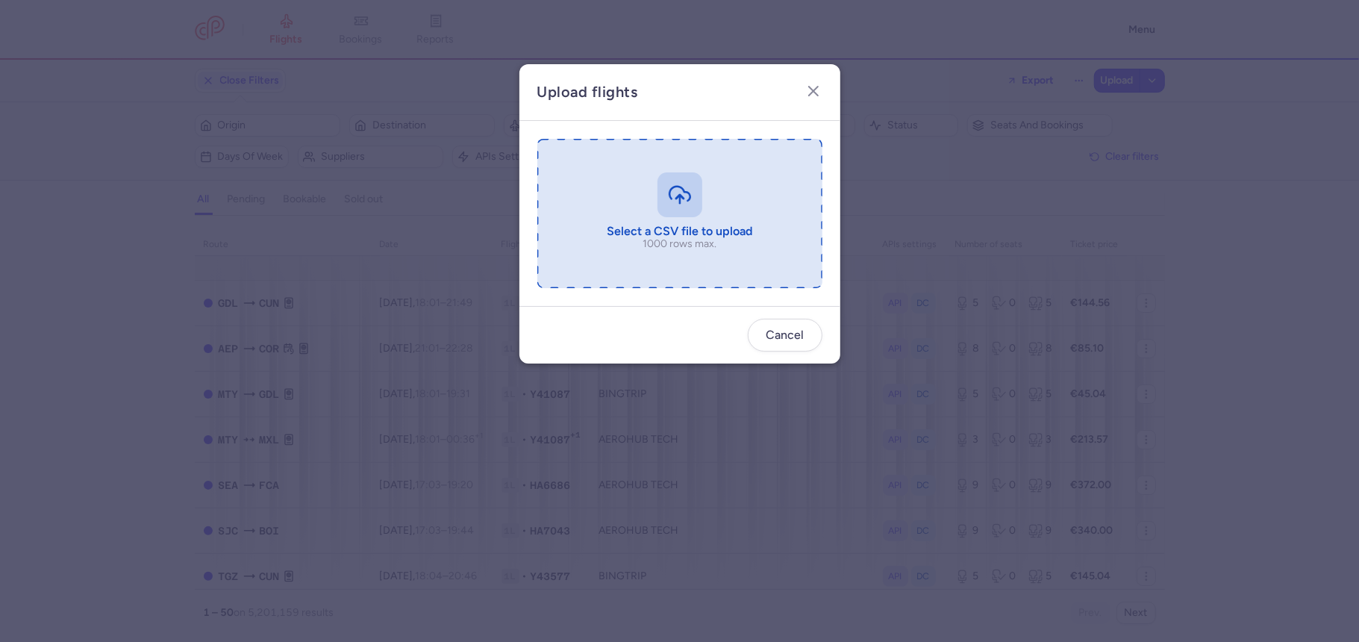
type input "C:\fakepath\export_flights_20250812,1528.csv"
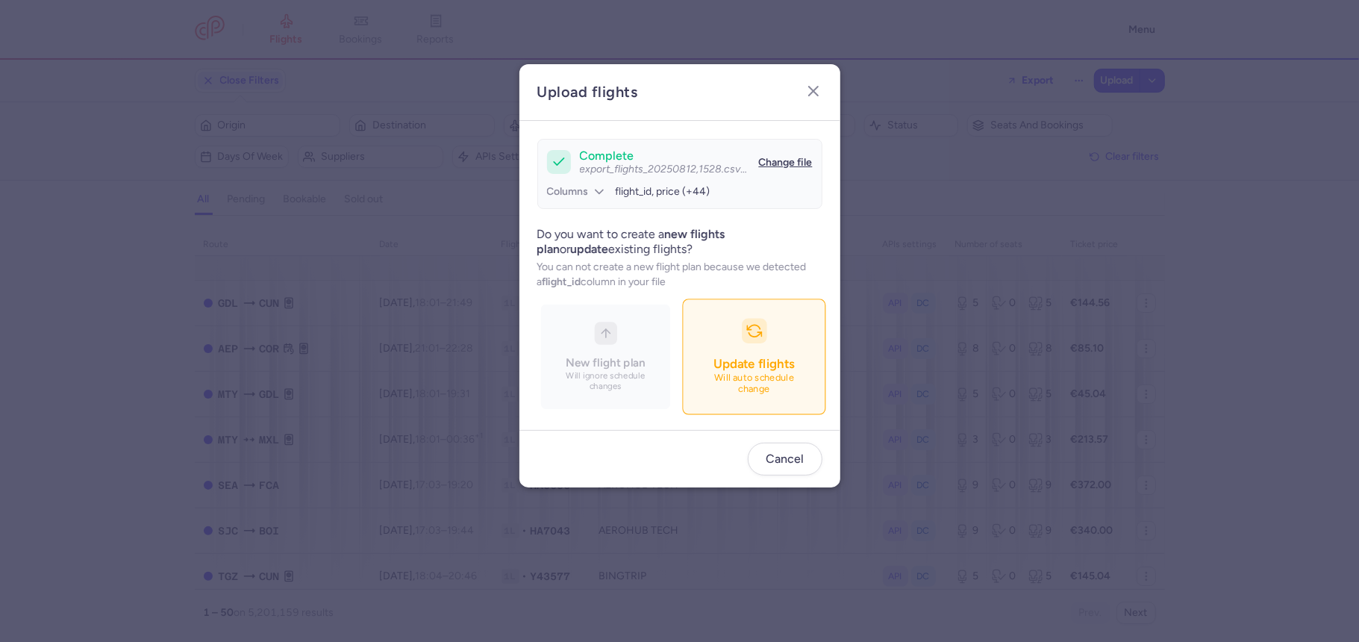
click at [785, 348] on button "Update flights Will auto schedule change" at bounding box center [753, 356] width 143 height 116
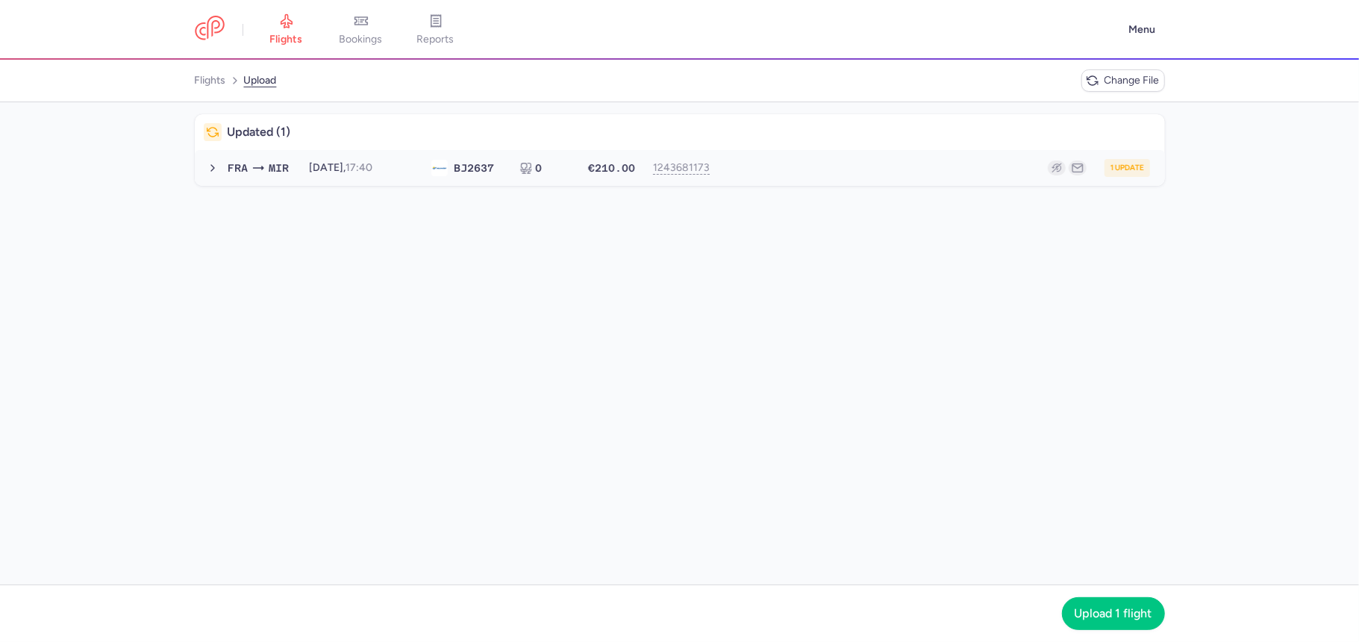
click at [807, 172] on div "1 update" at bounding box center [936, 168] width 427 height 18
click at [1116, 606] on span "Upload 1 flight" at bounding box center [1113, 612] width 78 height 13
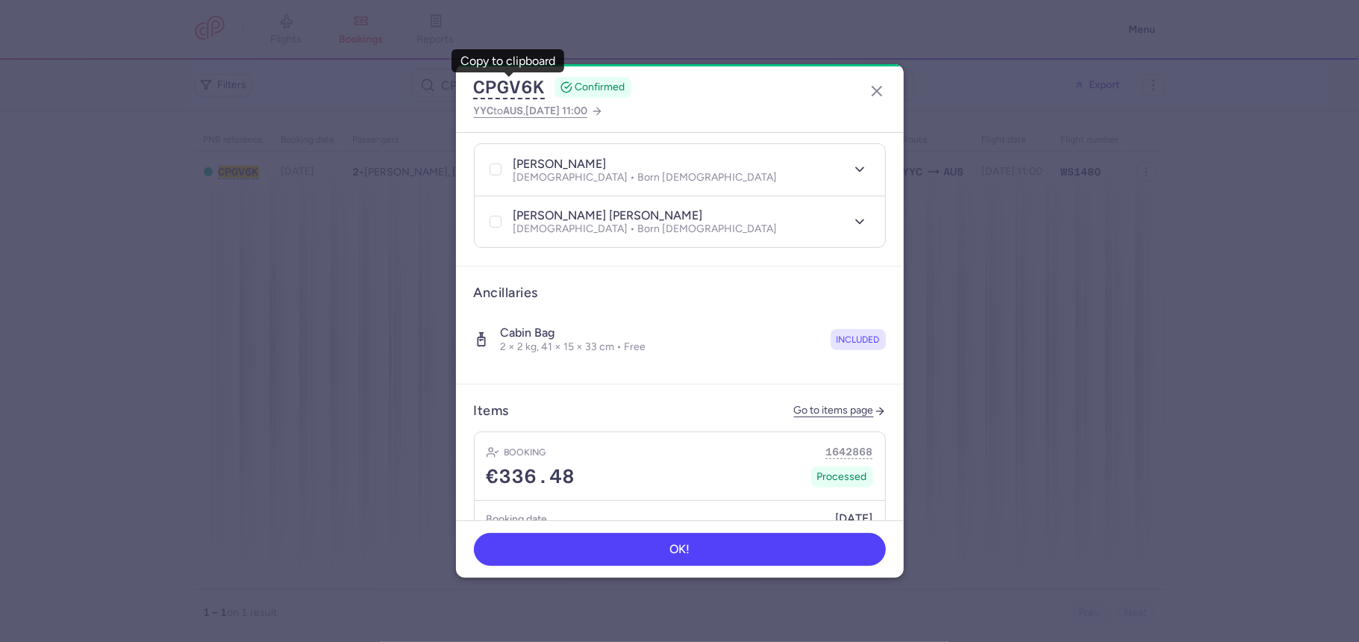
scroll to position [321, 0]
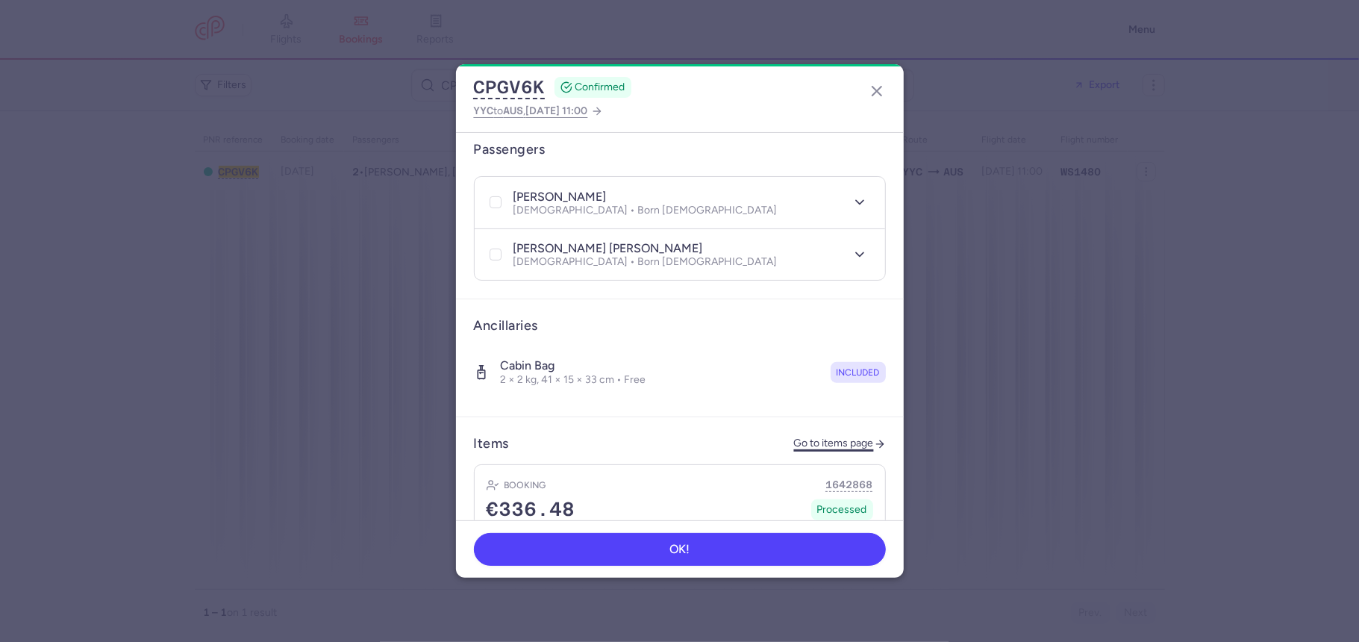
click at [833, 437] on link "Go to items page" at bounding box center [840, 443] width 92 height 13
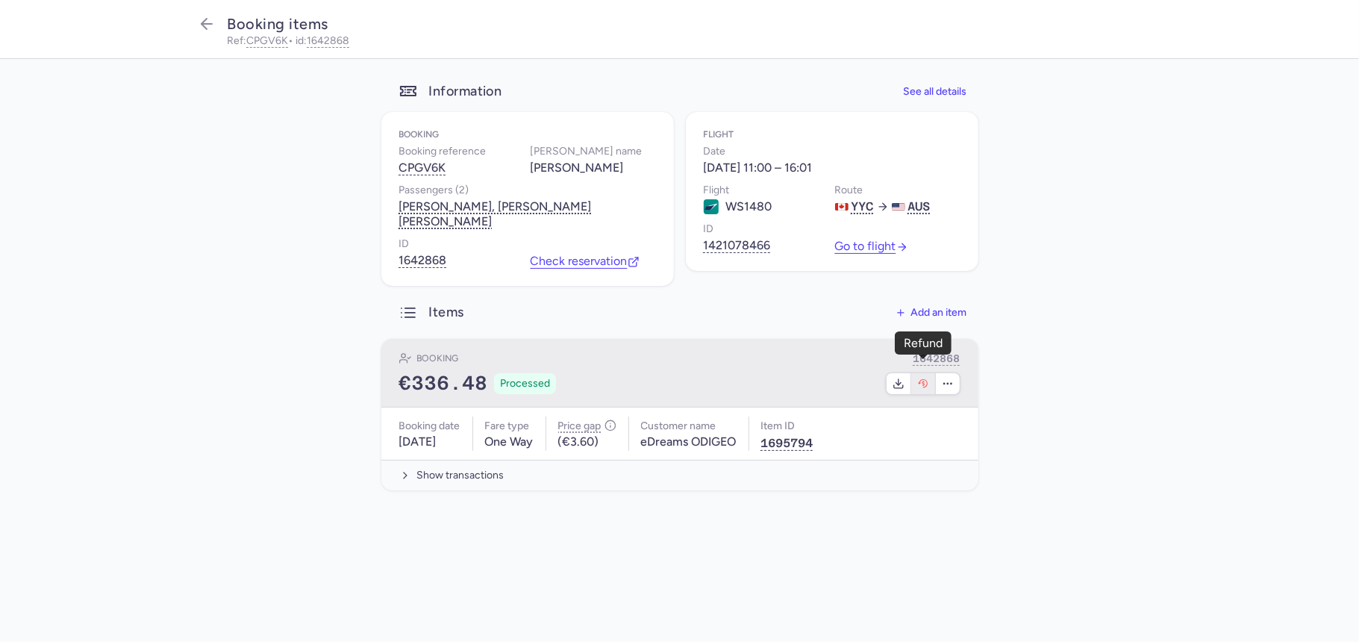
click at [913, 373] on button "button" at bounding box center [923, 383] width 25 height 21
select select "262"
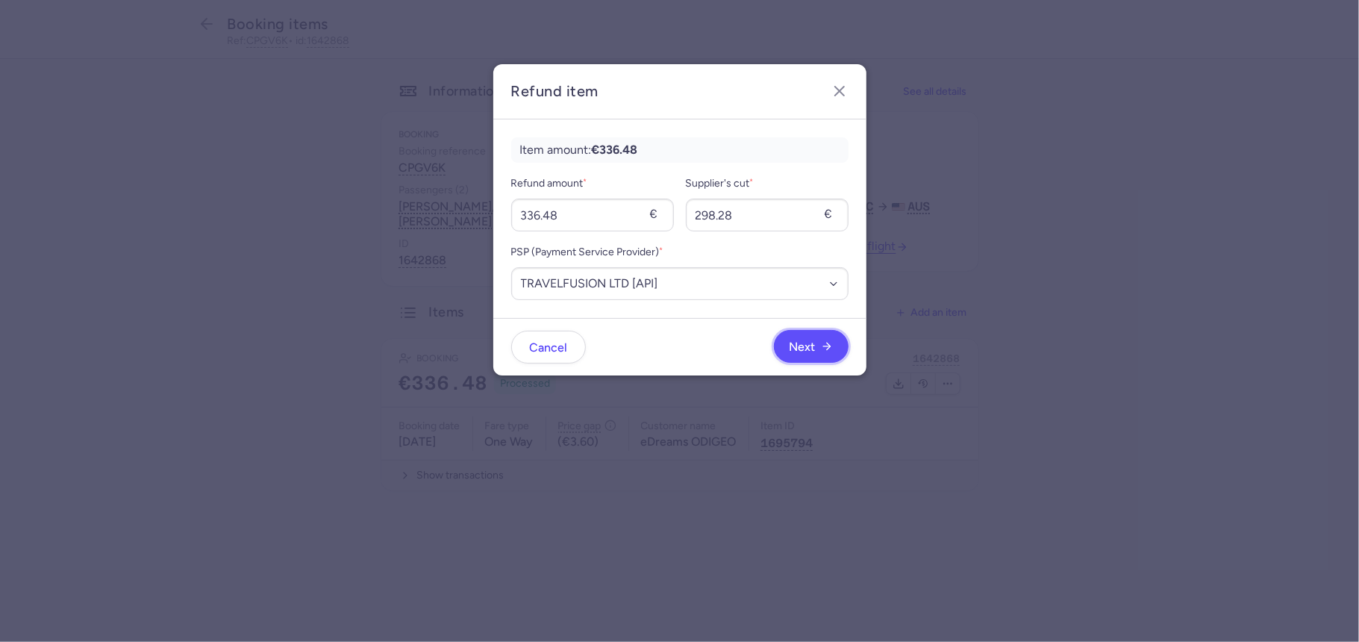
click at [806, 335] on button "Next" at bounding box center [811, 346] width 75 height 33
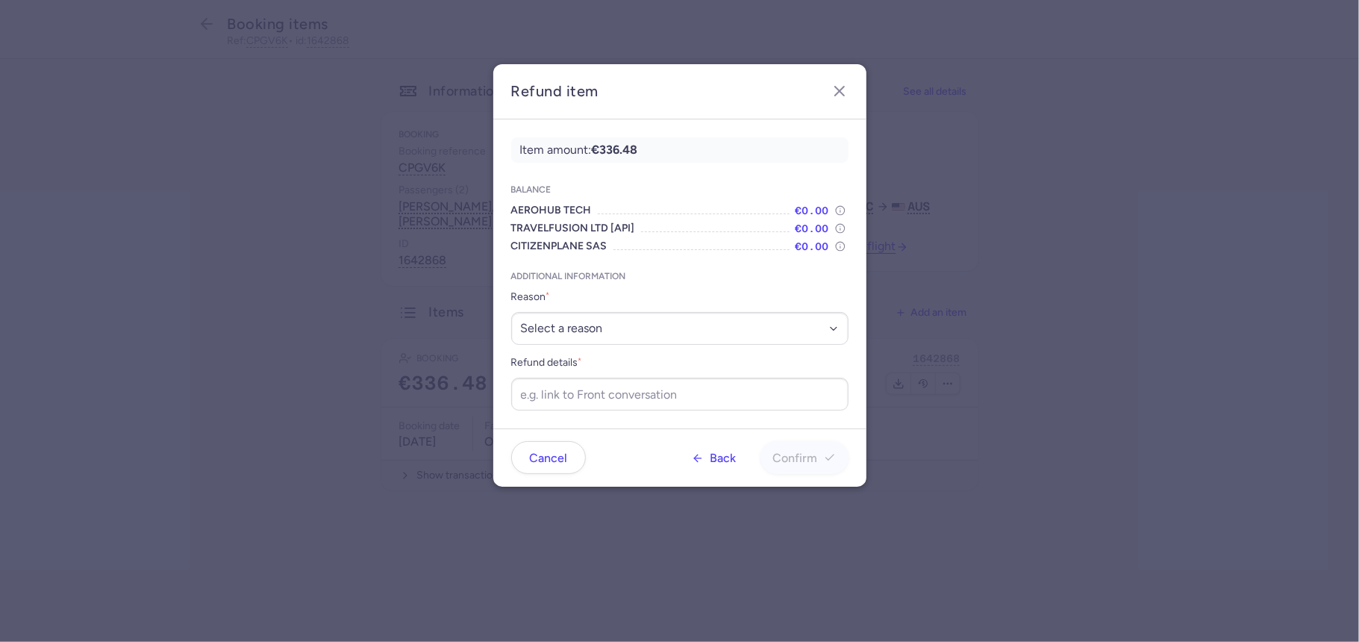
click at [633, 299] on label "Reason *" at bounding box center [679, 297] width 337 height 18
click at [633, 312] on select "Select a reason ✈️ Airline ceasing ops 💼 Ancillary issue 📄 APIS missing ⚙️ Citi…" at bounding box center [679, 328] width 337 height 33
click at [642, 313] on select "Select a reason ✈️ Airline ceasing ops 💼 Ancillary issue 📄 APIS missing ⚙️ Citi…" at bounding box center [679, 328] width 337 height 33
select select "DUPLICATE"
click at [511, 312] on select "Select a reason ✈️ Airline ceasing ops 💼 Ancillary issue 📄 APIS missing ⚙️ Citi…" at bounding box center [679, 328] width 337 height 33
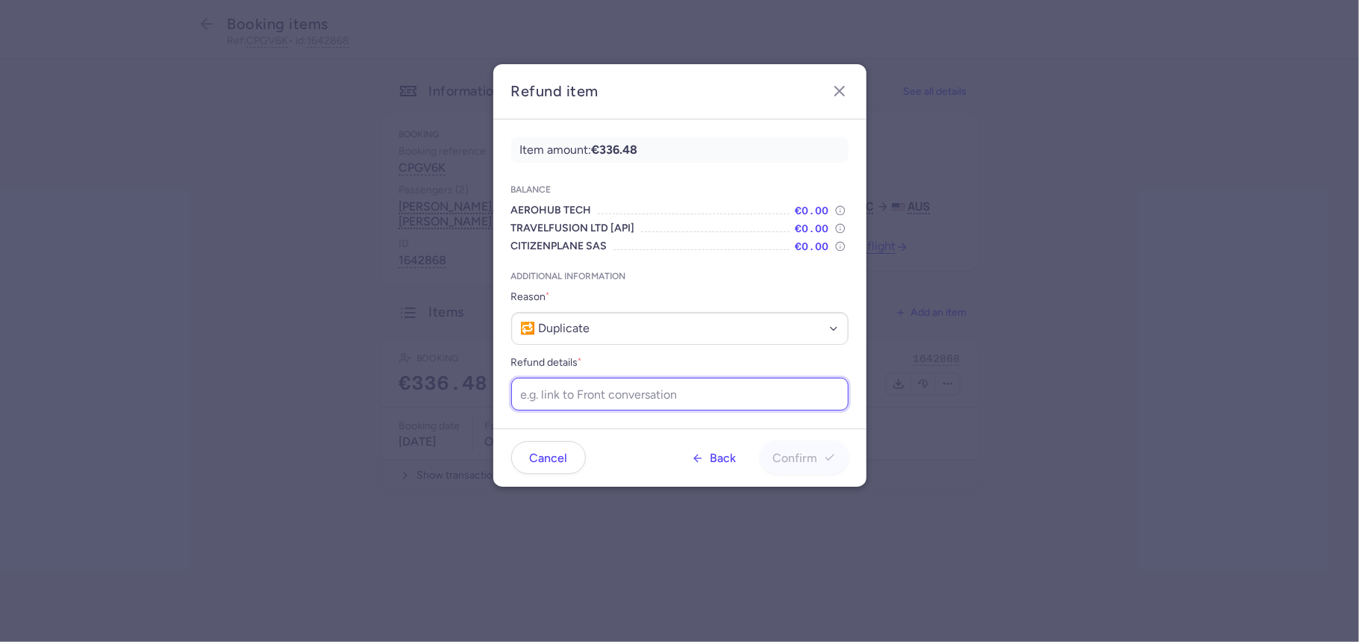
click at [630, 397] on input "Refund details *" at bounding box center [679, 394] width 337 height 33
paste input "https://app.frontapp.com/open/cnv_f2cnu82?key=aNwKcWtvxXvije5Fz5-wvkK6W00jCoIN"
type input "https://app.frontapp.com/open/cnv_f2cnu82?key=aNwKcWtvxXvije5Fz5-wvkK6W00jCoIN"
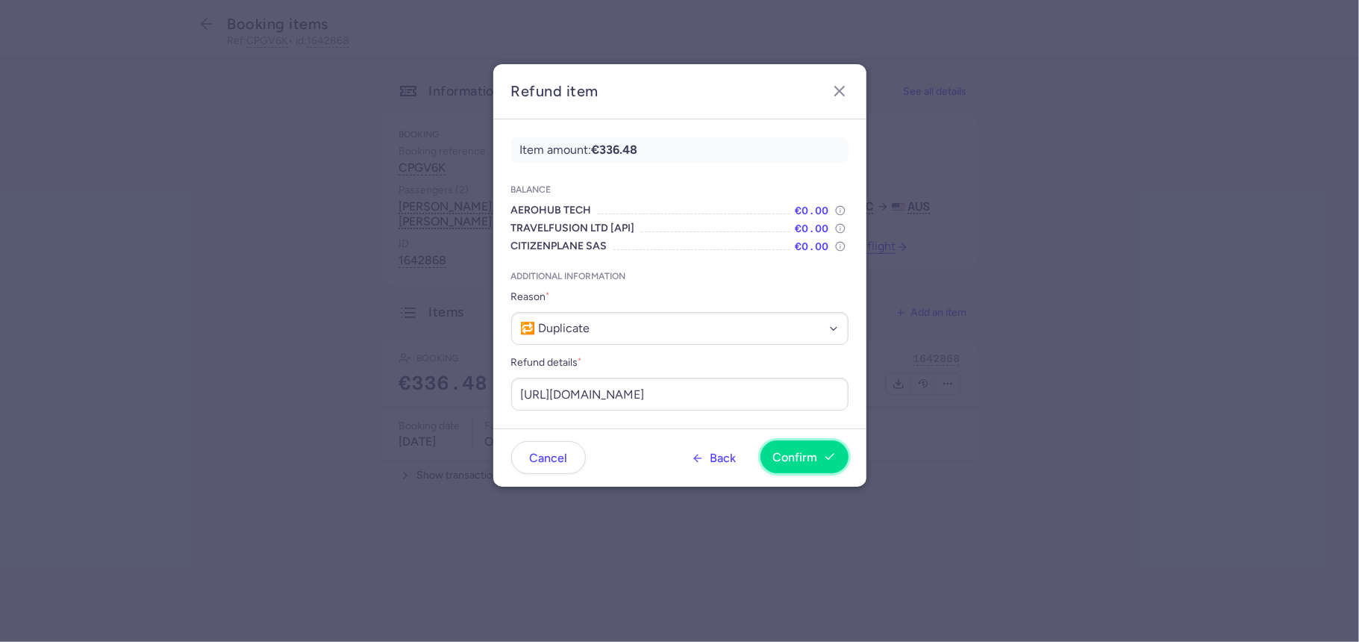
scroll to position [0, 0]
click at [770, 451] on button "Confirm" at bounding box center [804, 456] width 88 height 33
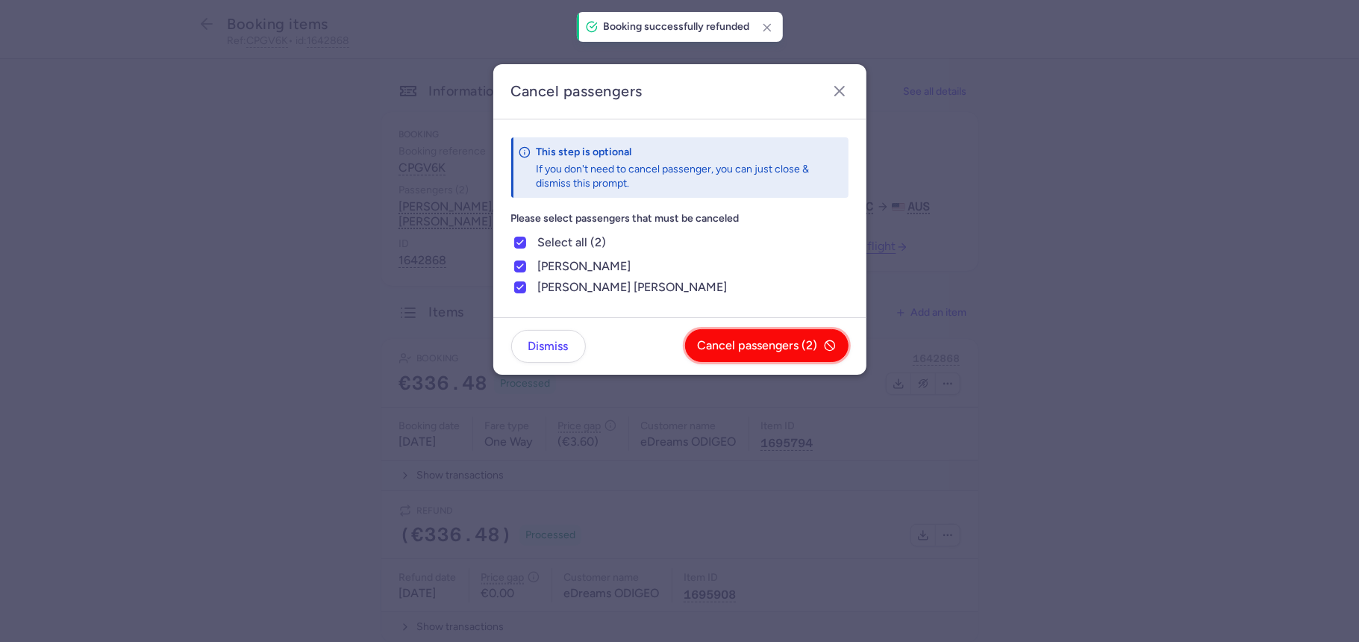
click at [735, 334] on button "Cancel passengers (2)" at bounding box center [766, 345] width 163 height 33
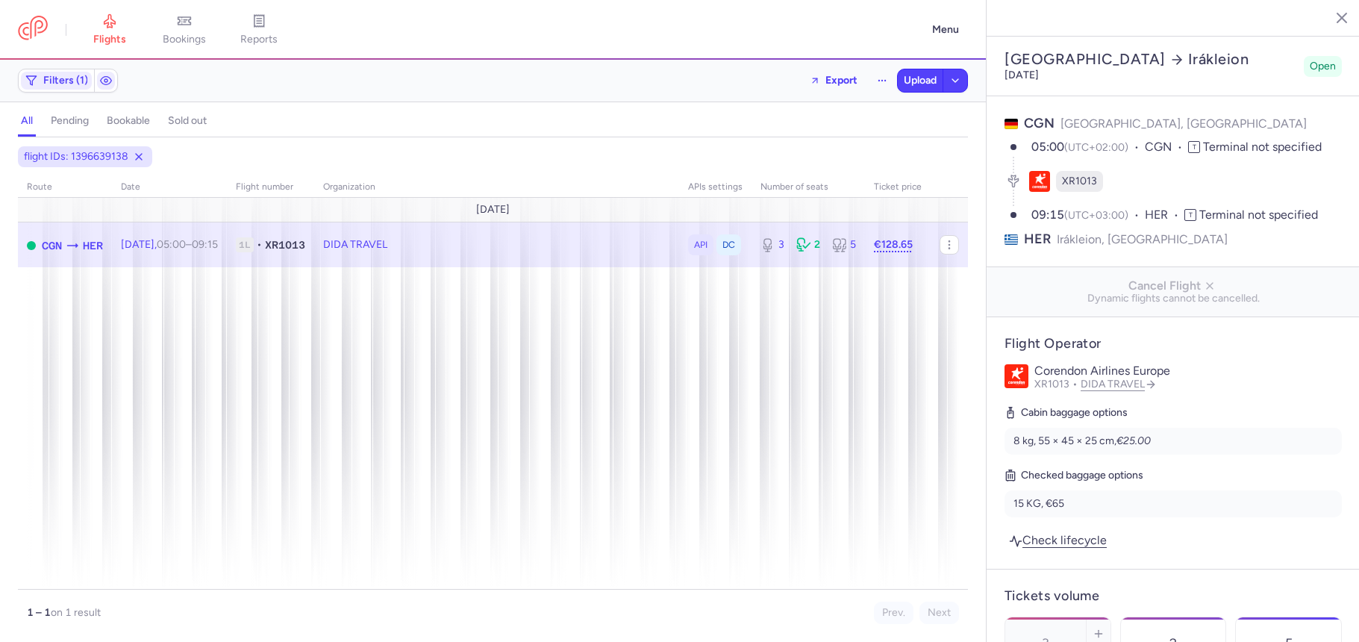
select select "days"
click at [469, 269] on span "Copy flight ID" at bounding box center [522, 267] width 149 height 15
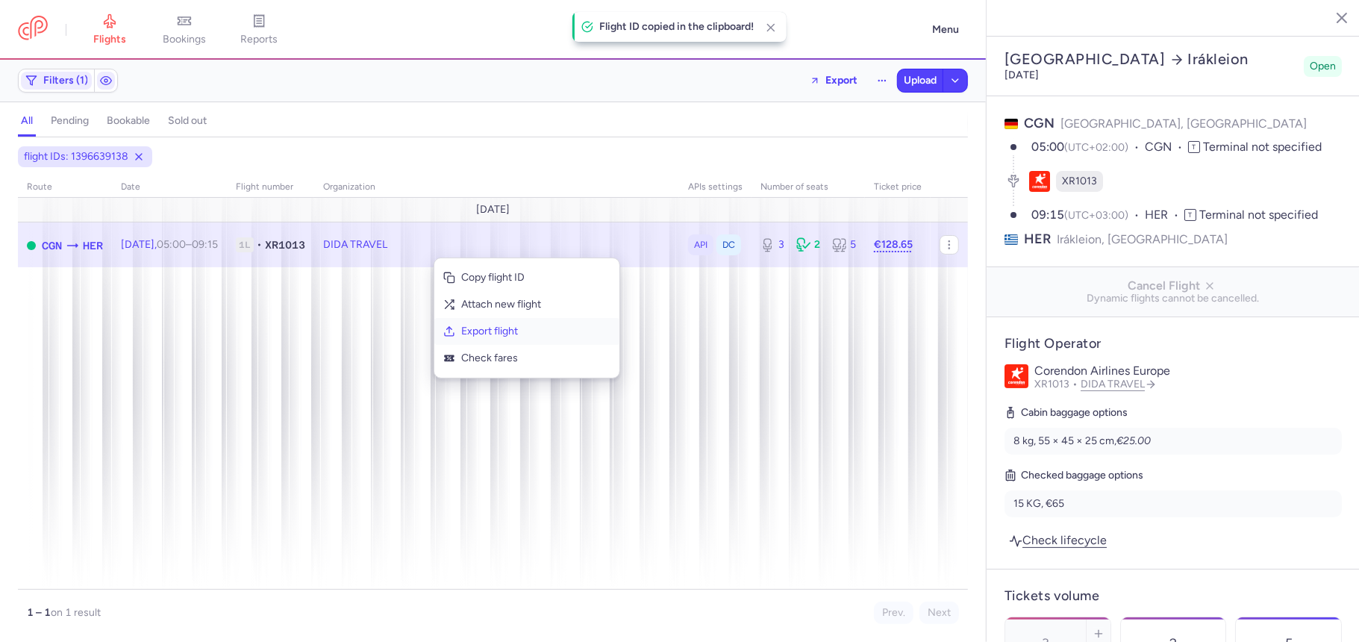
click at [507, 332] on span "Export flight" at bounding box center [535, 331] width 149 height 15
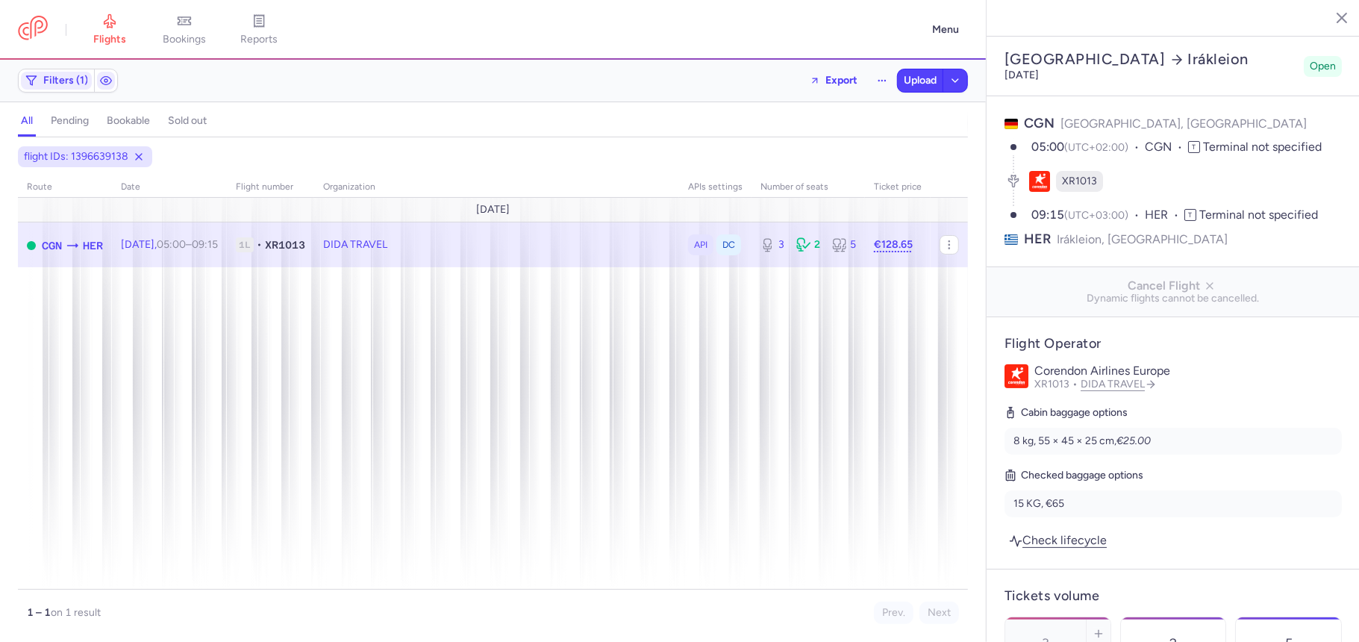
click at [910, 93] on div "Upload" at bounding box center [932, 81] width 71 height 24
click at [915, 79] on span "Upload" at bounding box center [920, 81] width 33 height 12
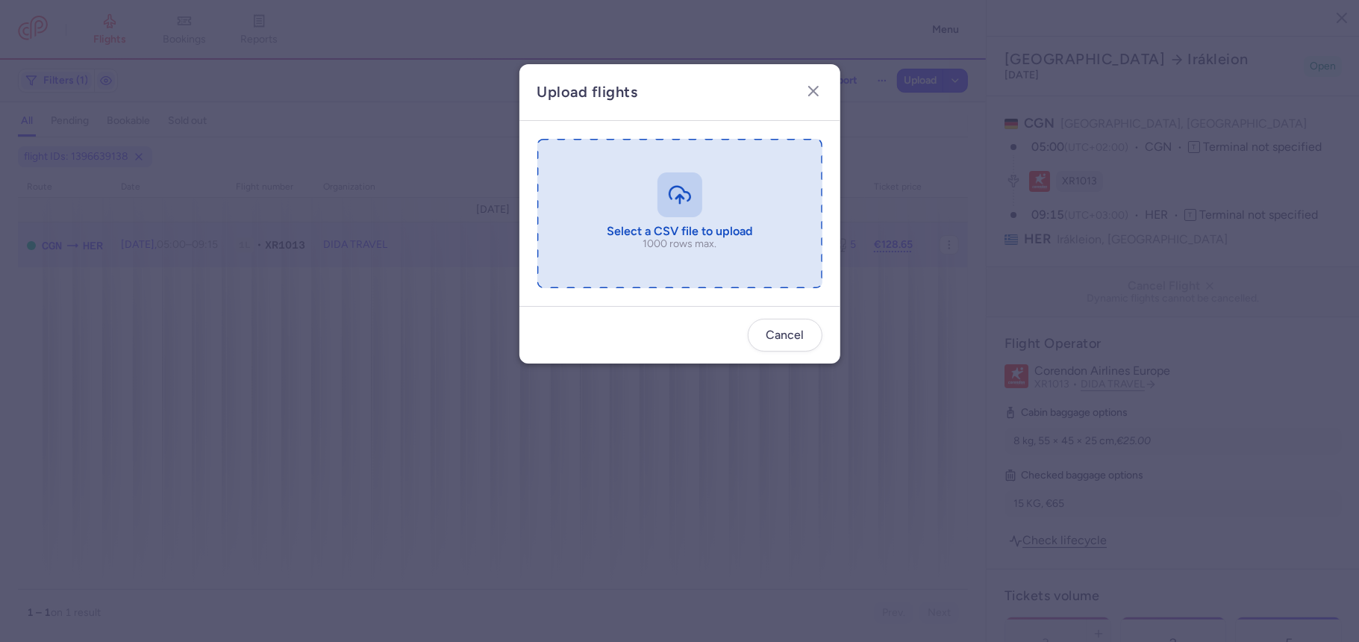
type input "C:\fakepath\export_flight_XR1013_20250812,1454 (1).csv"
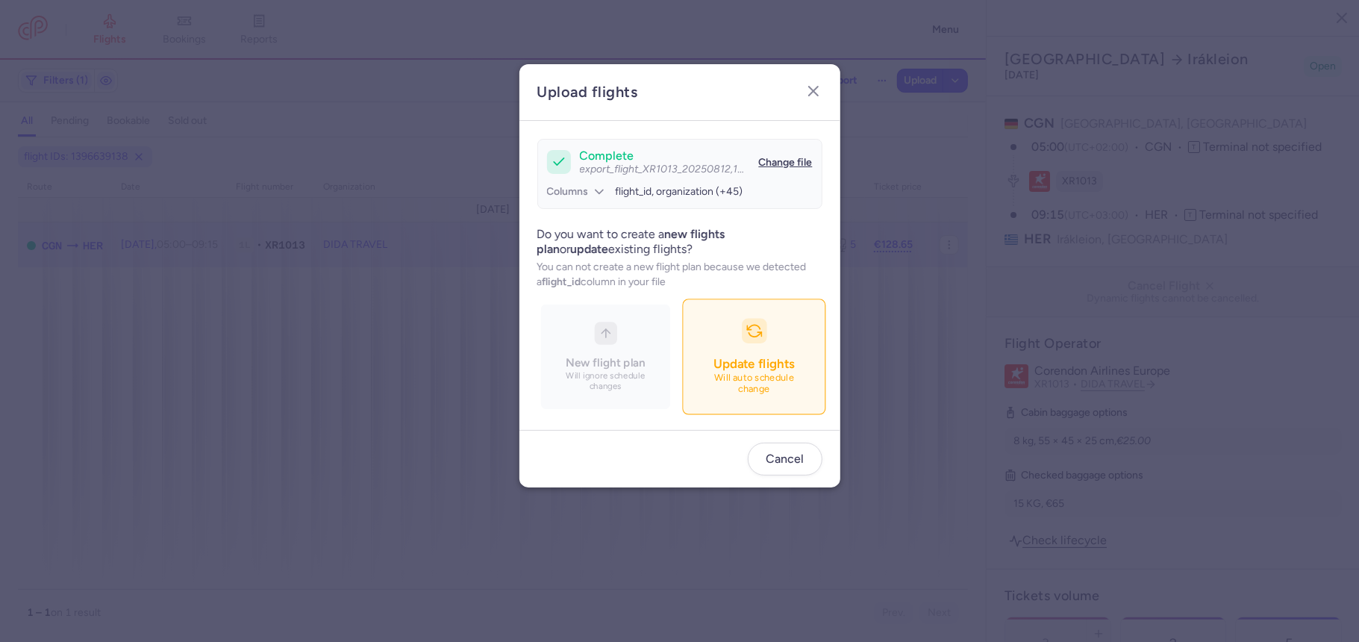
click at [773, 384] on p "Will auto schedule change" at bounding box center [753, 384] width 104 height 22
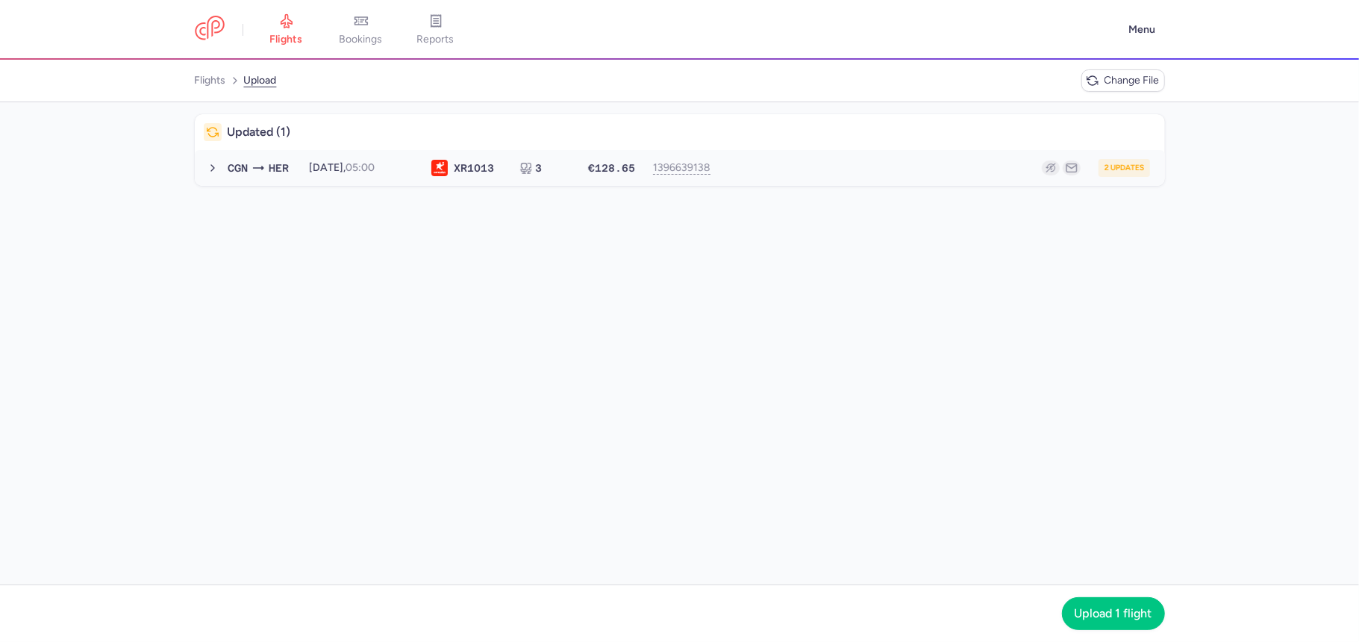
click at [713, 158] on button "CGN HER [DATE] 05:00 XR 1013 3 €128.65 1396639138 2 updates [DATE] 05:00 XR1013…" at bounding box center [680, 168] width 970 height 36
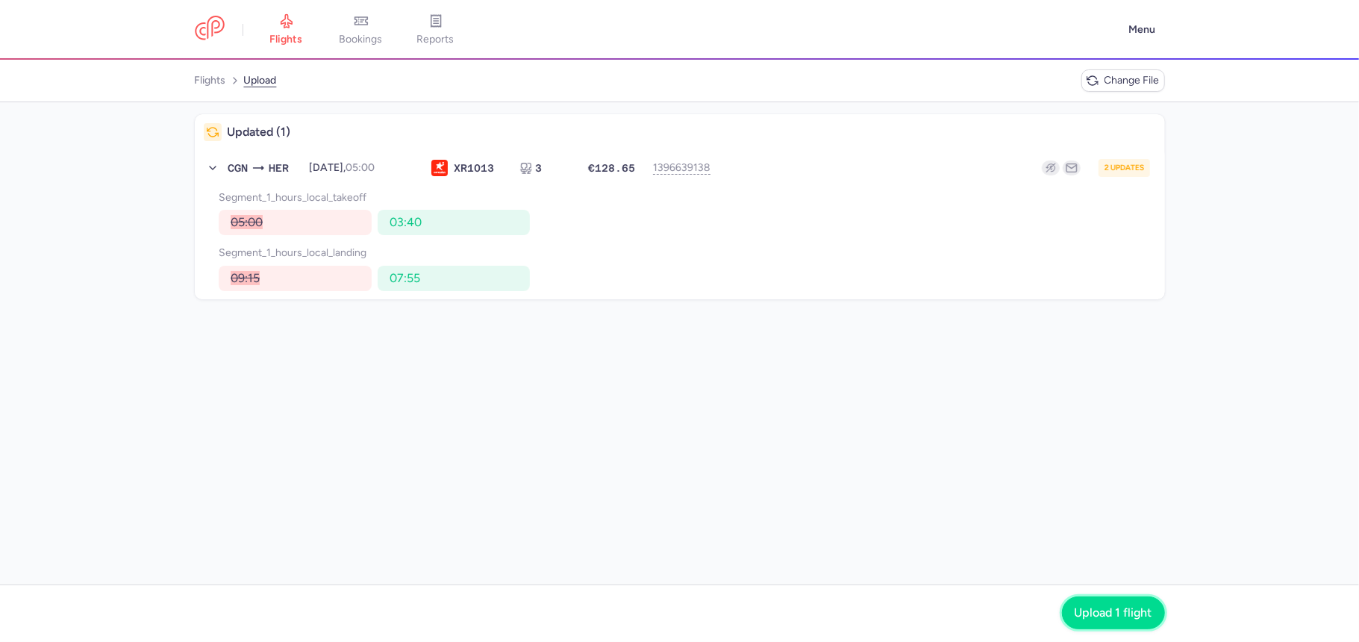
click at [1077, 606] on span "Upload 1 flight" at bounding box center [1113, 612] width 78 height 13
